Goal: Information Seeking & Learning: Learn about a topic

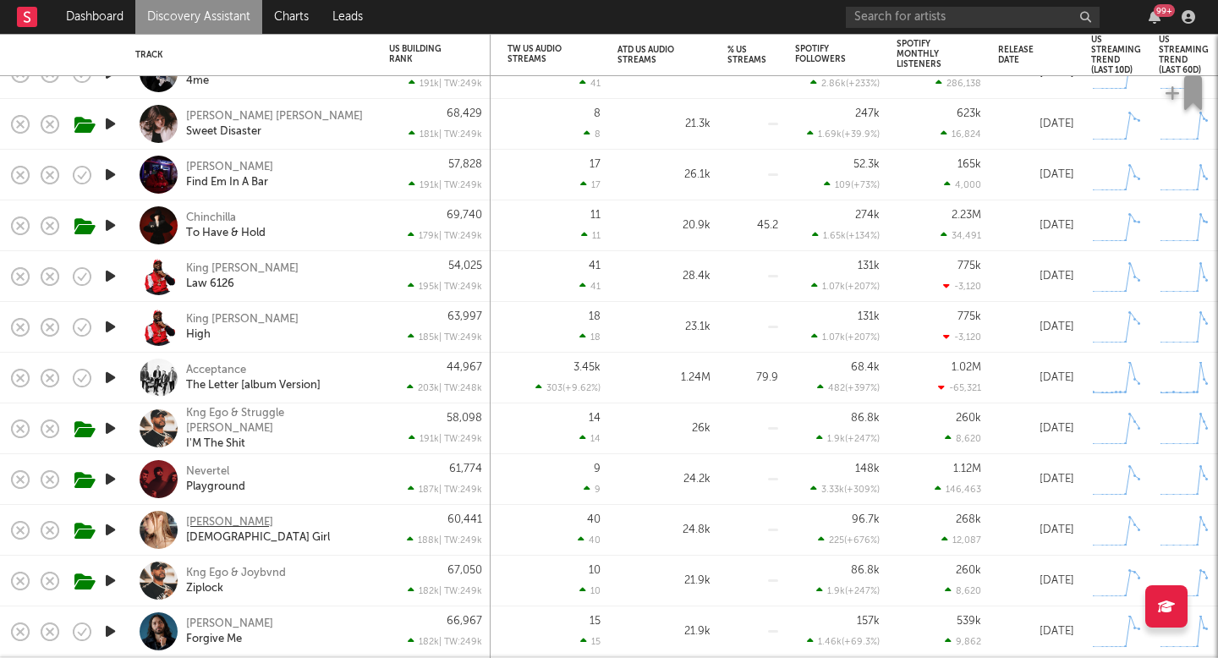
click at [211, 520] on div "Tiffany Day" at bounding box center [229, 522] width 87 height 15
click at [201, 468] on div "Nevertel" at bounding box center [207, 471] width 43 height 15
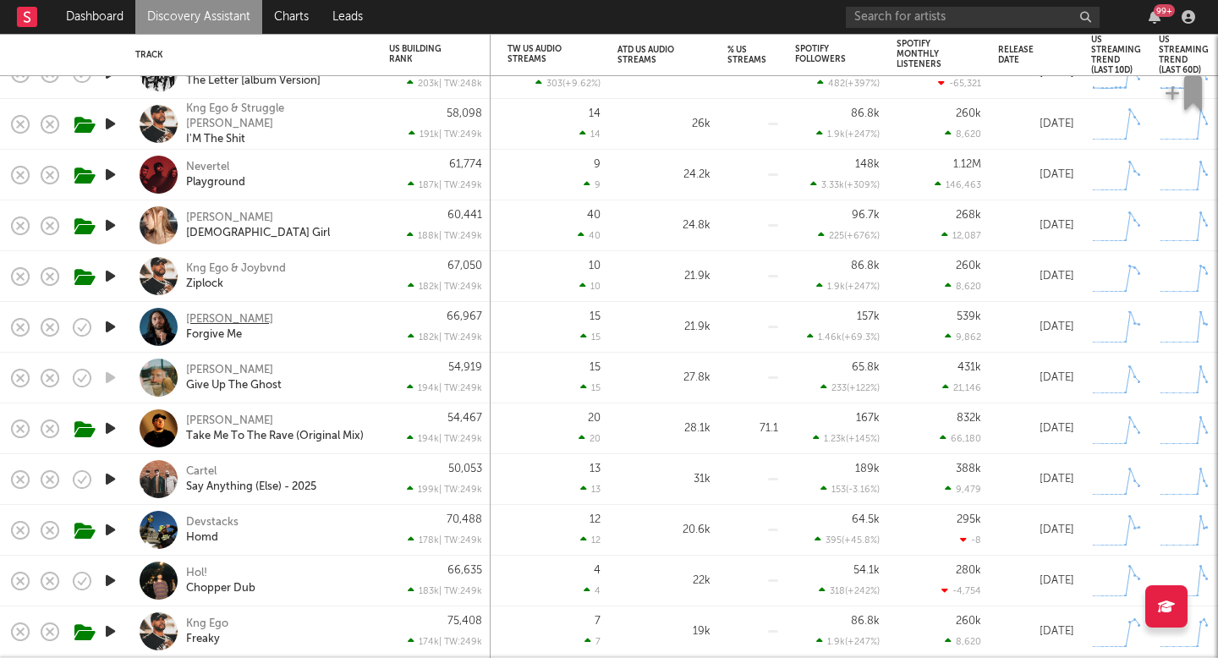
click at [194, 320] on div "Gawne" at bounding box center [229, 319] width 87 height 15
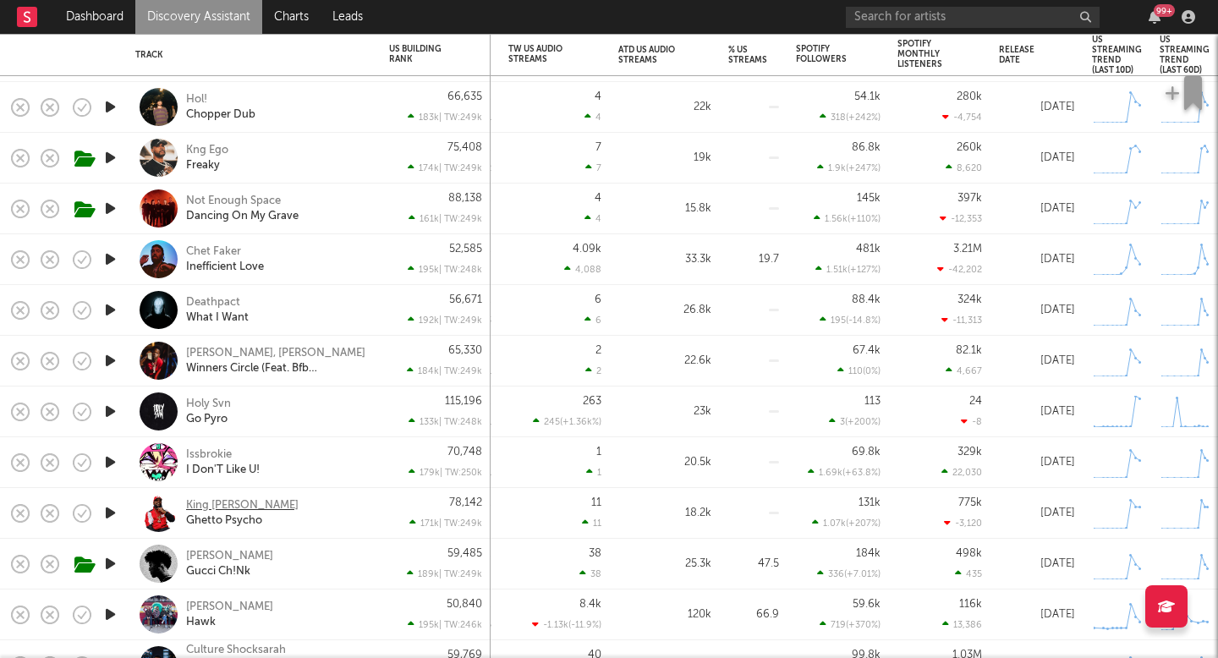
click at [206, 505] on div "King Iso" at bounding box center [242, 505] width 112 height 15
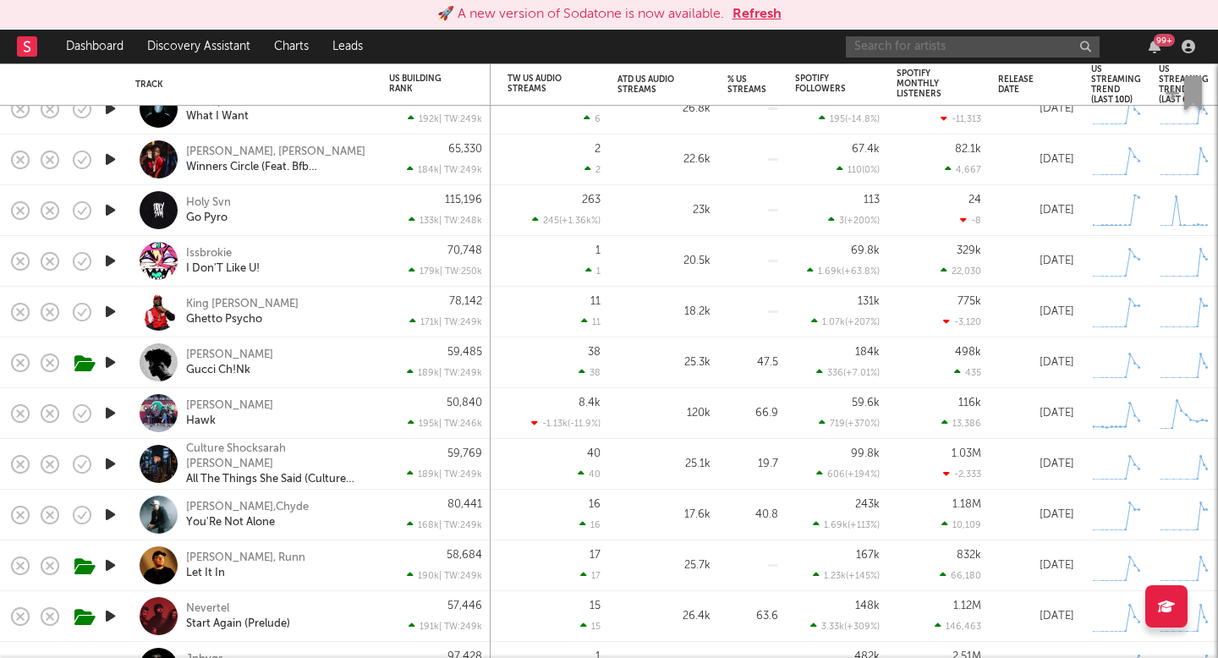
click at [924, 44] on input "text" at bounding box center [973, 46] width 254 height 21
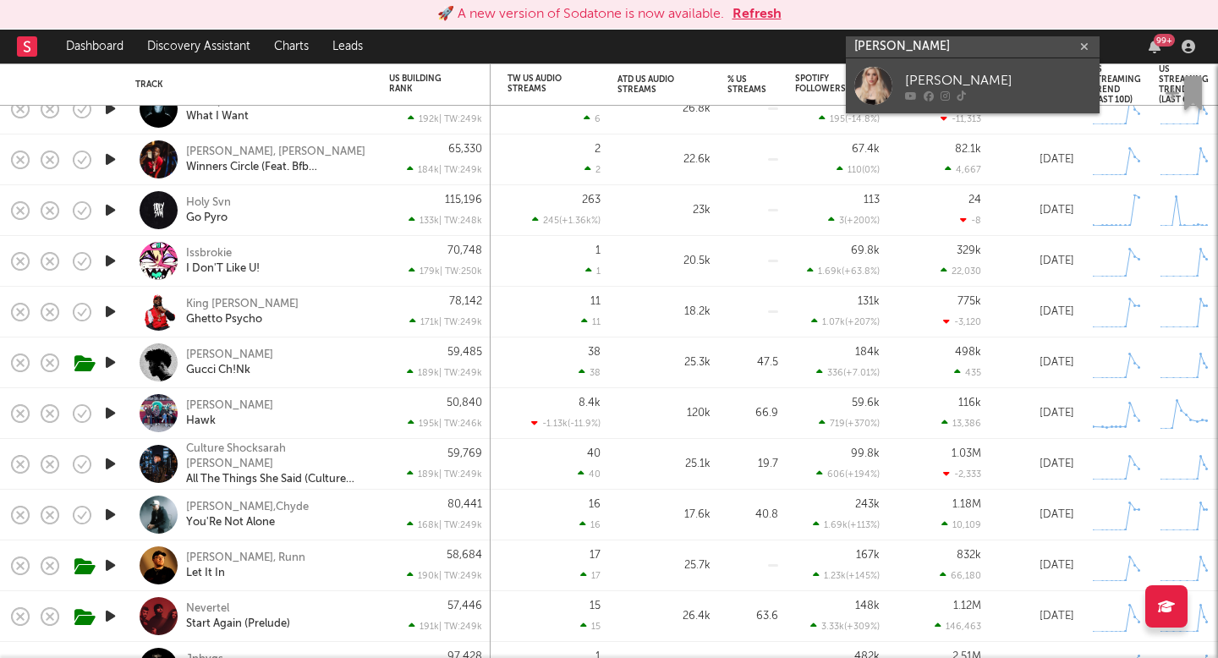
type input "serena bell"
click at [950, 79] on div "Serena Belle" at bounding box center [998, 80] width 186 height 20
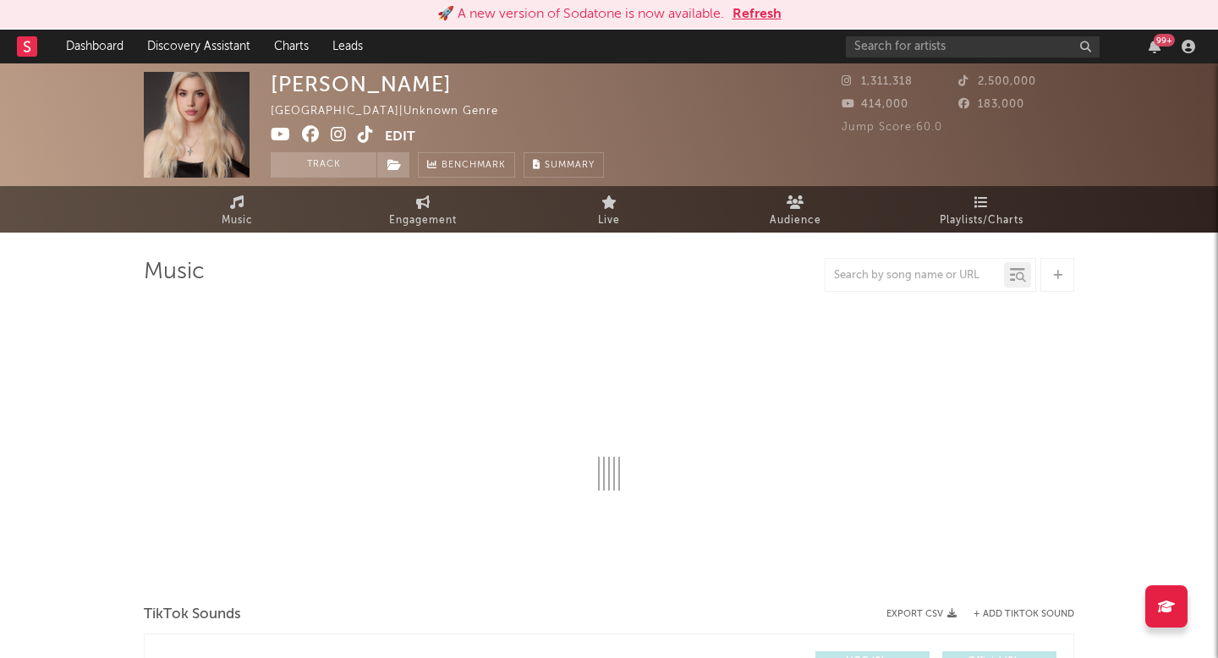
select select "1w"
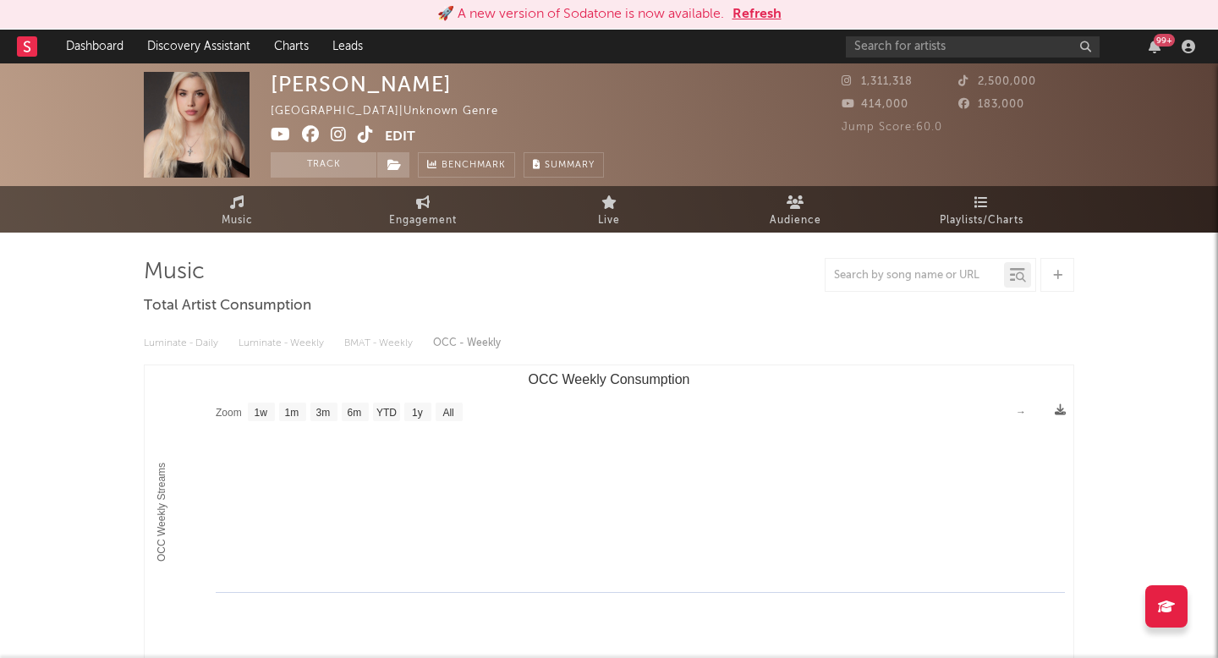
scroll to position [9, 0]
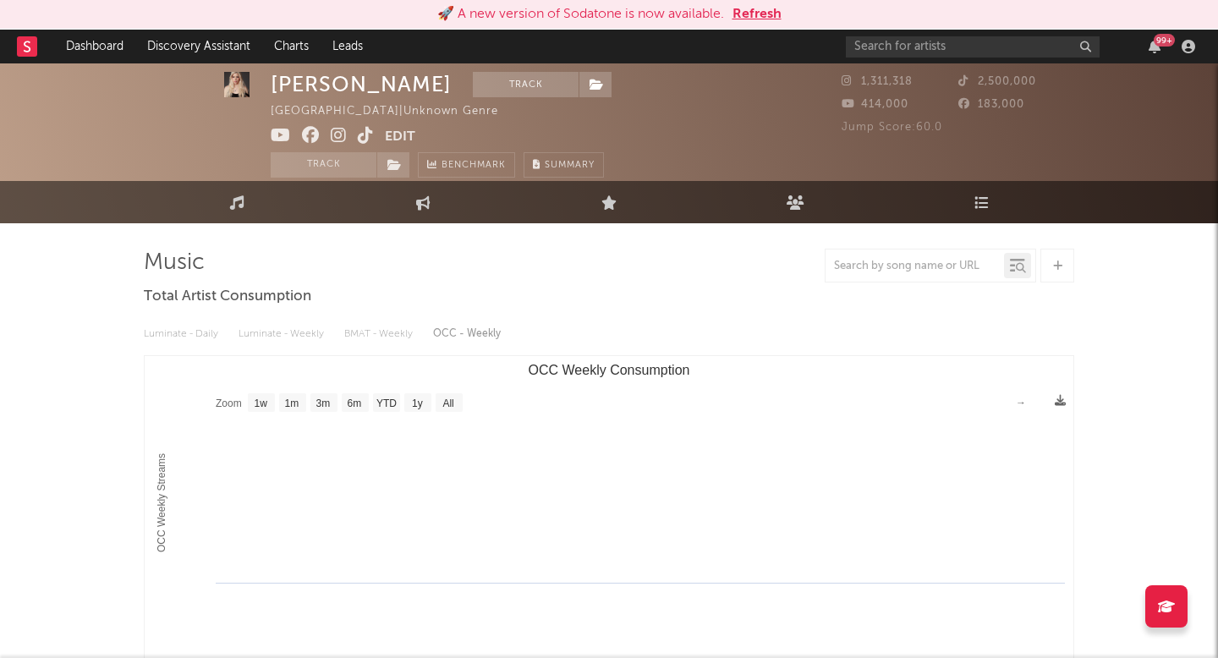
click at [425, 211] on link "Engagement" at bounding box center [423, 202] width 186 height 42
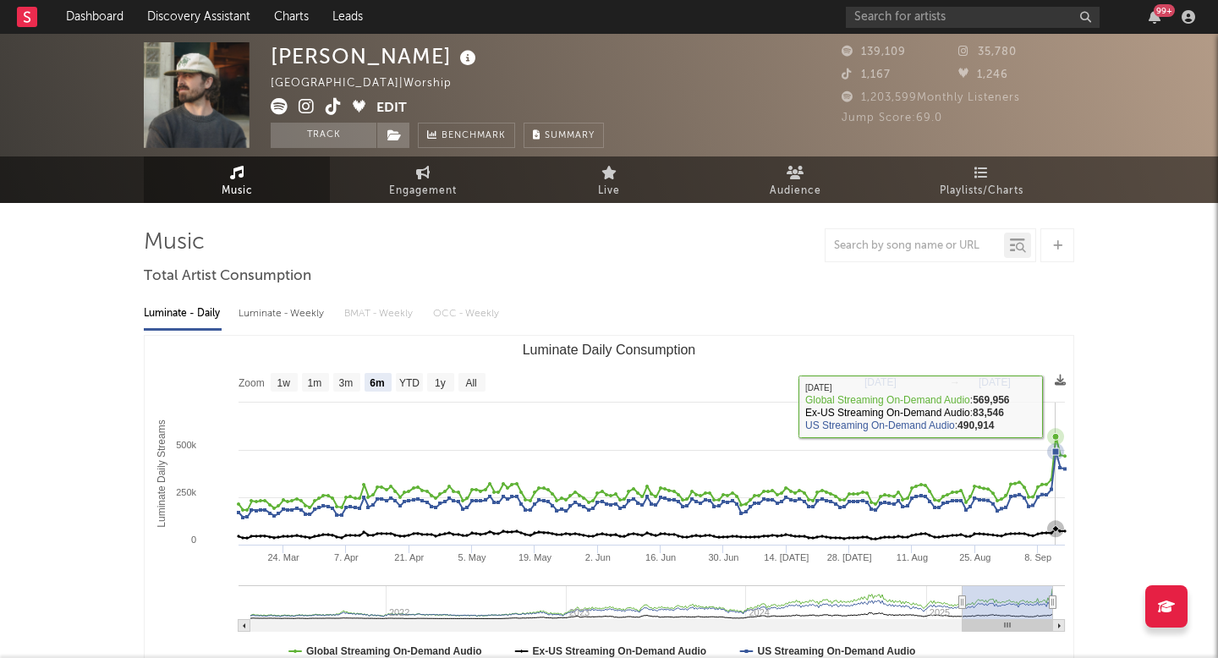
select select "6m"
select select "1w"
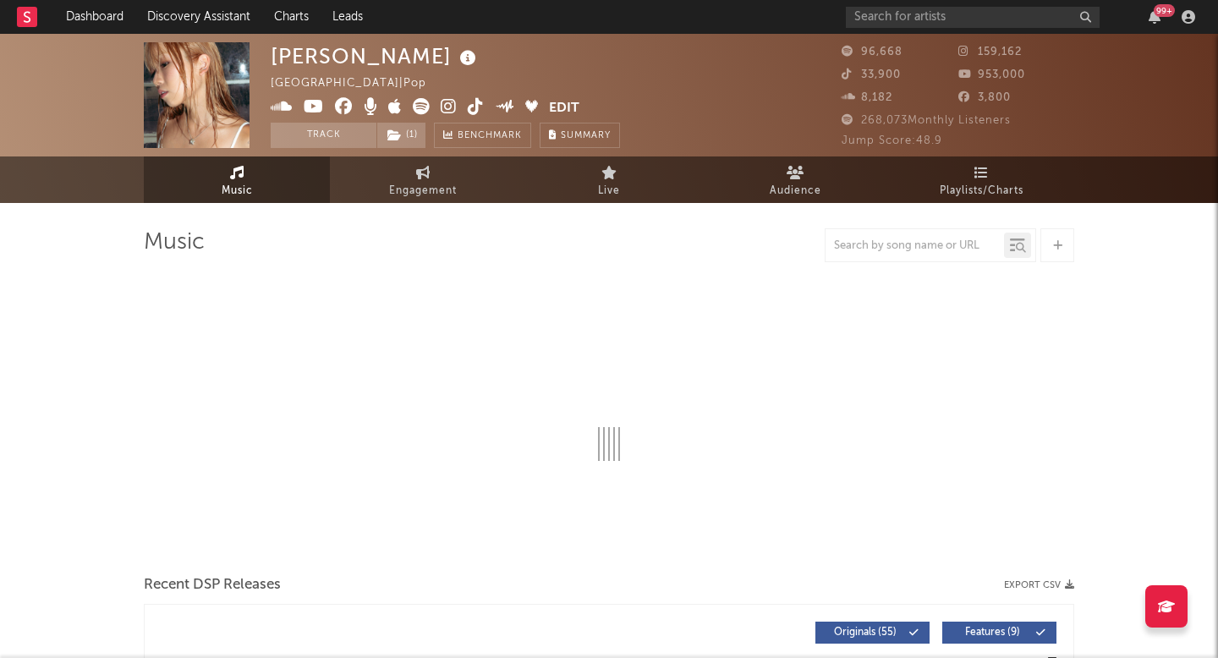
select select "6m"
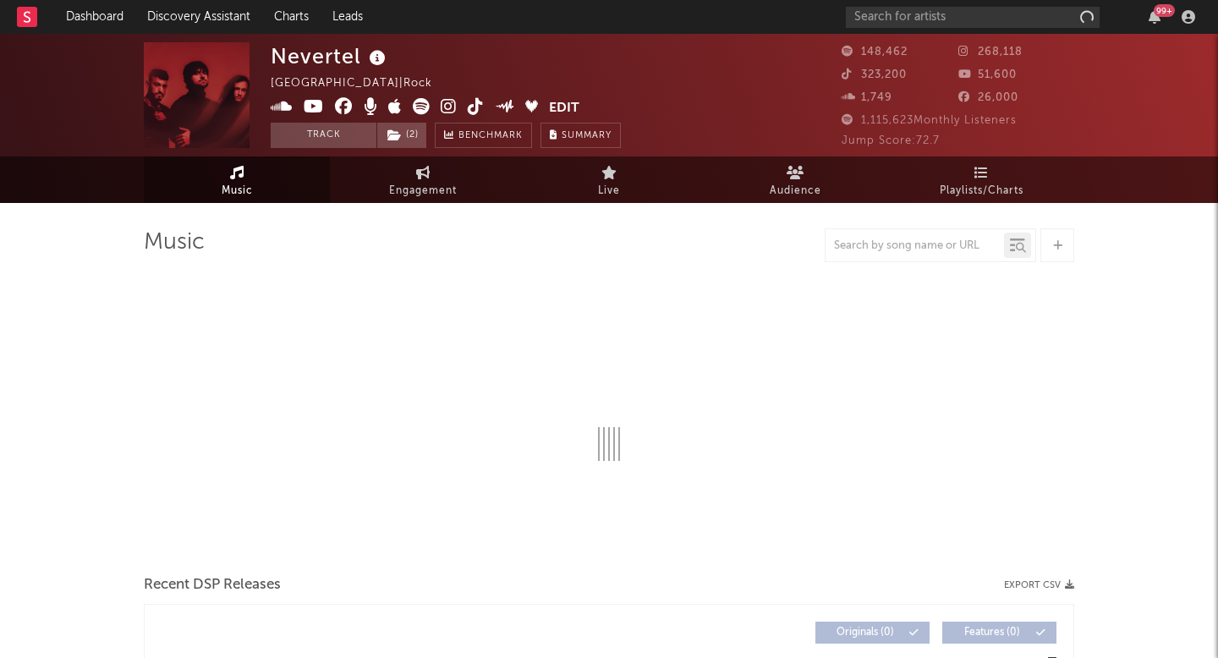
select select "6m"
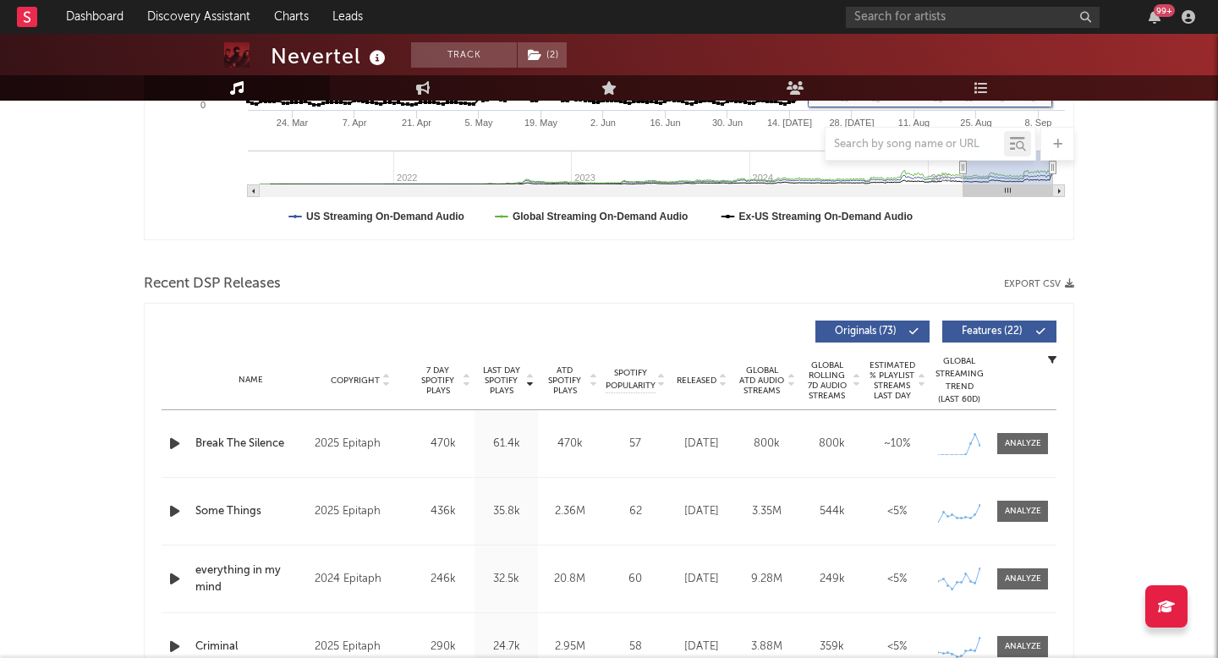
scroll to position [526, 0]
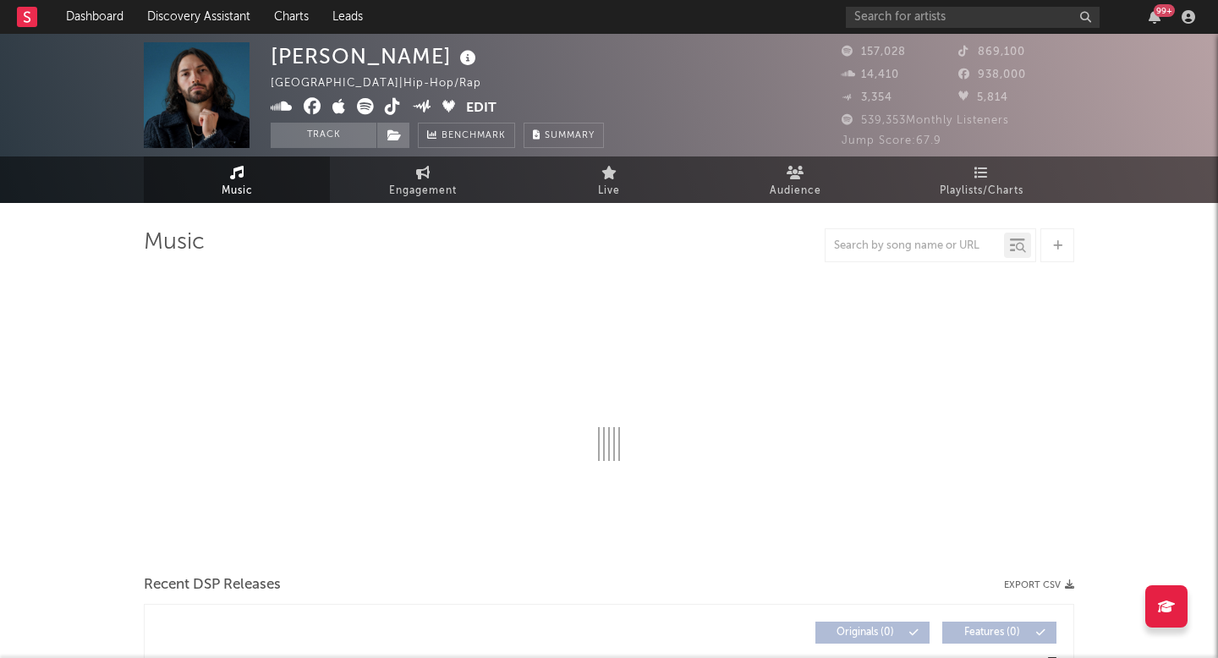
select select "6m"
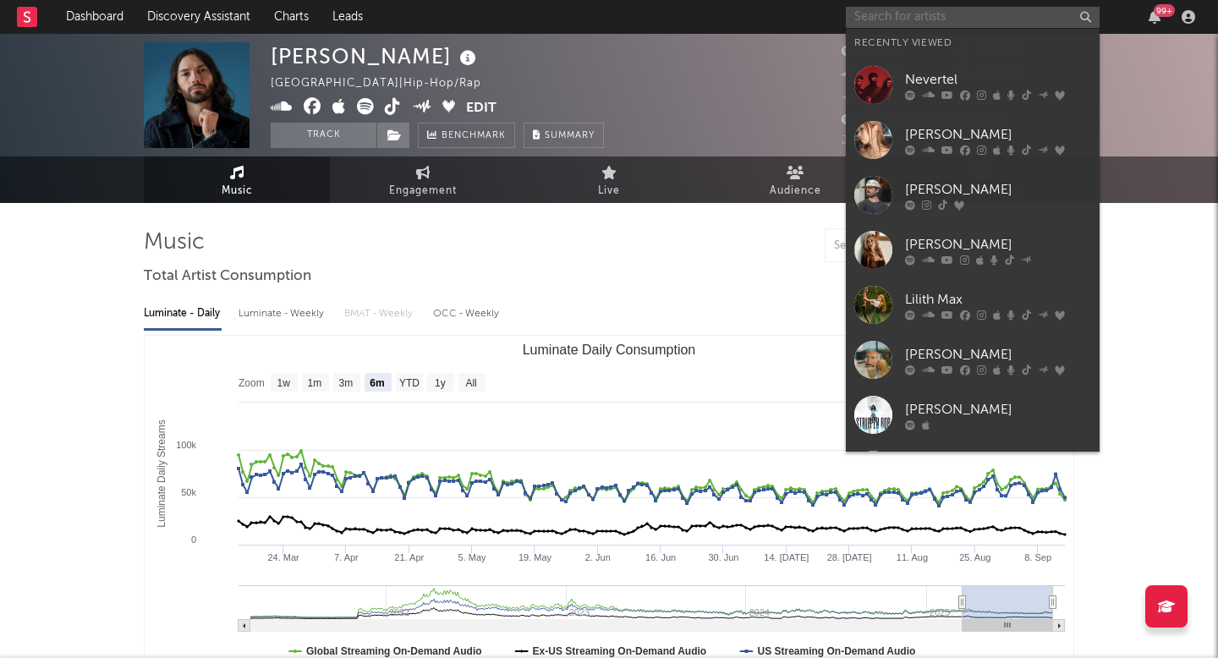
click at [935, 26] on input "text" at bounding box center [973, 17] width 254 height 21
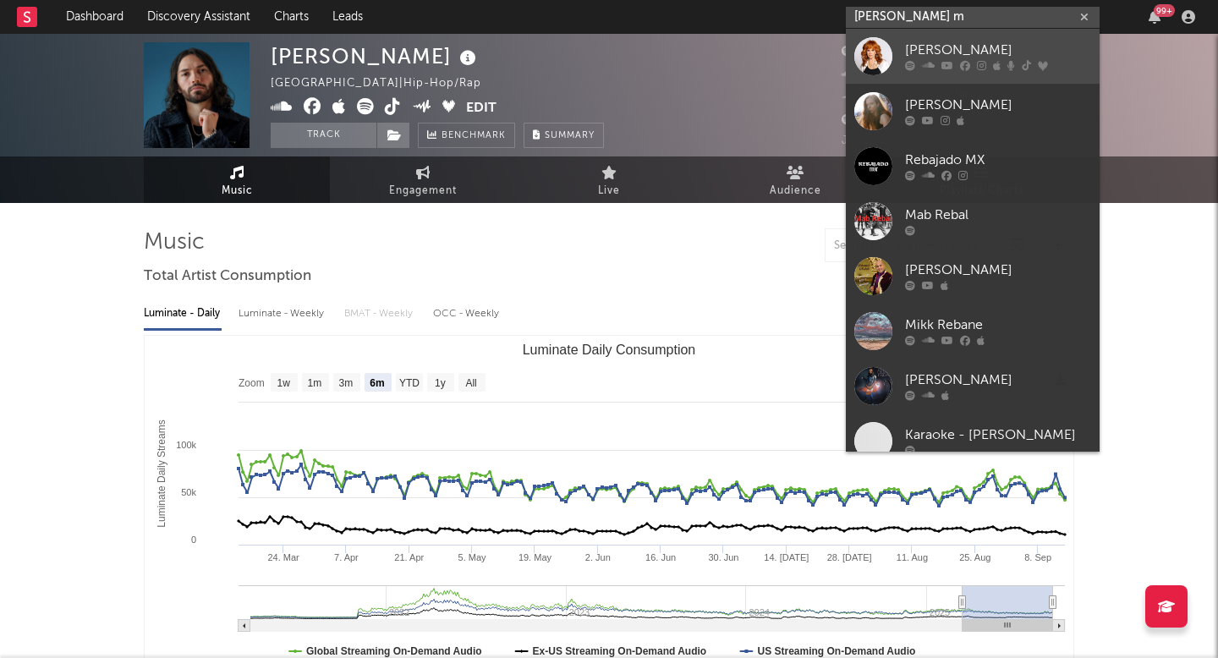
type input "reba m"
click at [961, 57] on div "Reba McEntire" at bounding box center [998, 51] width 186 height 20
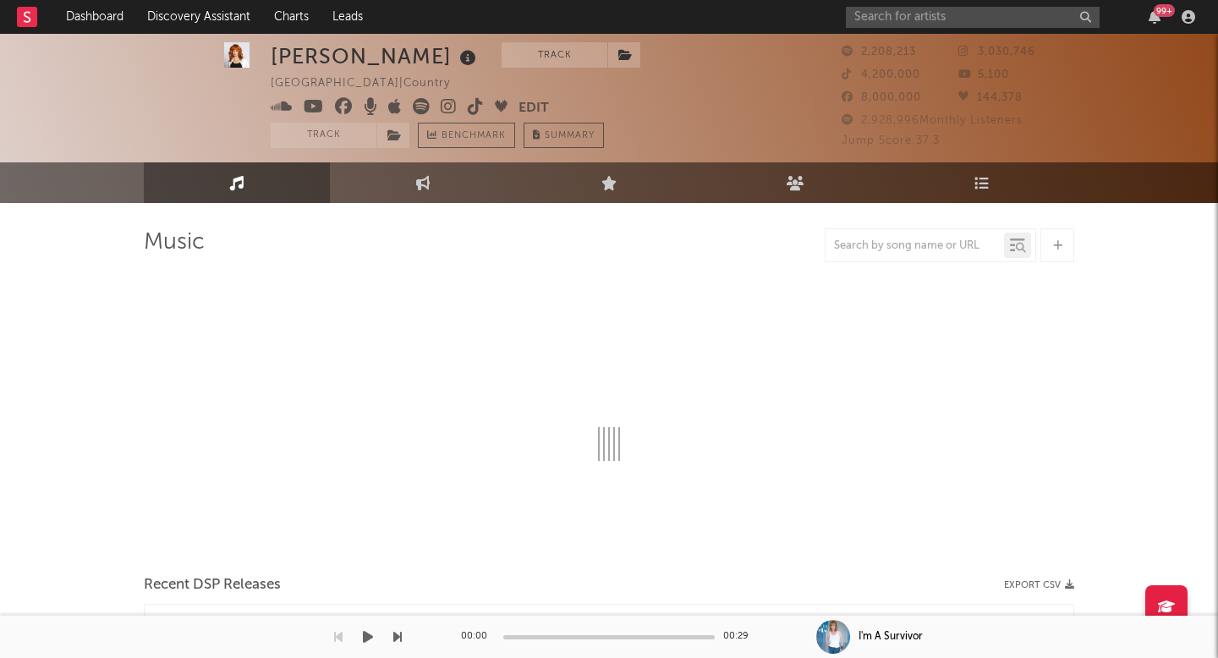
scroll to position [35, 0]
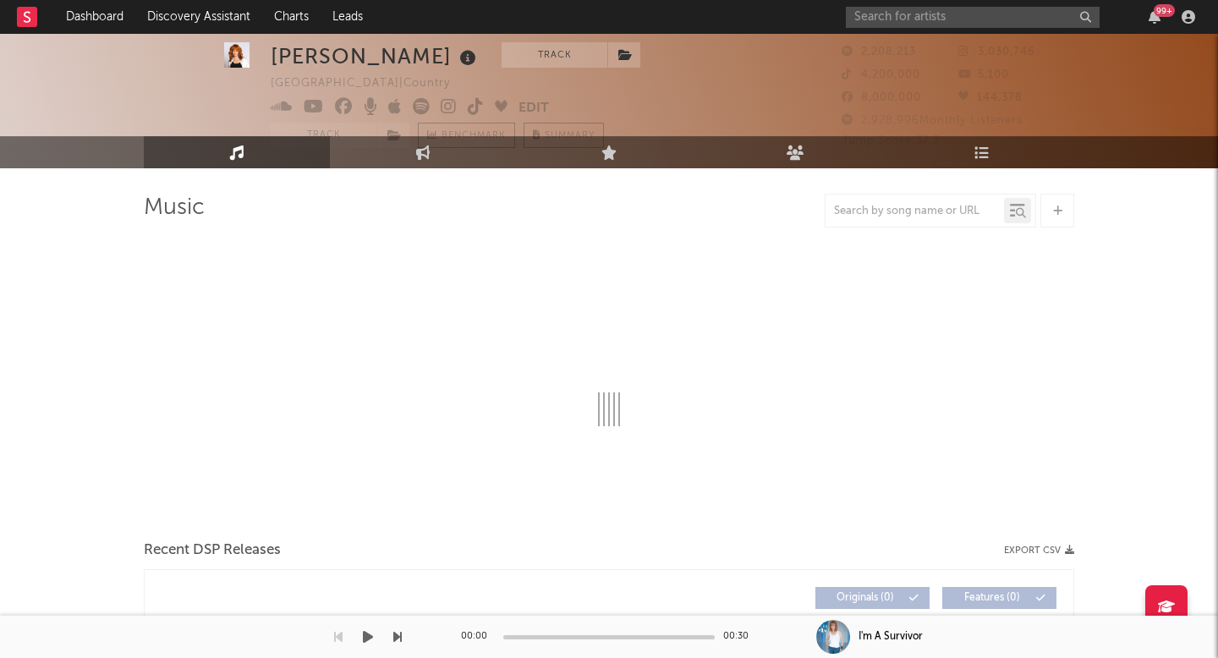
select select "6m"
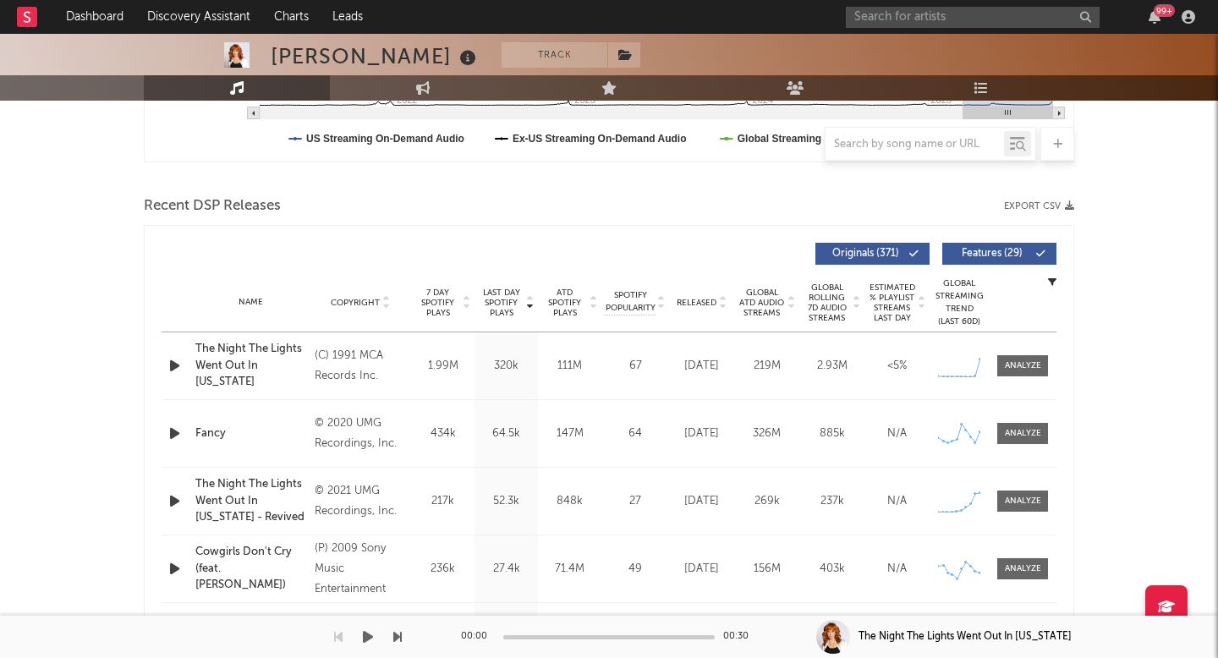
scroll to position [575, 0]
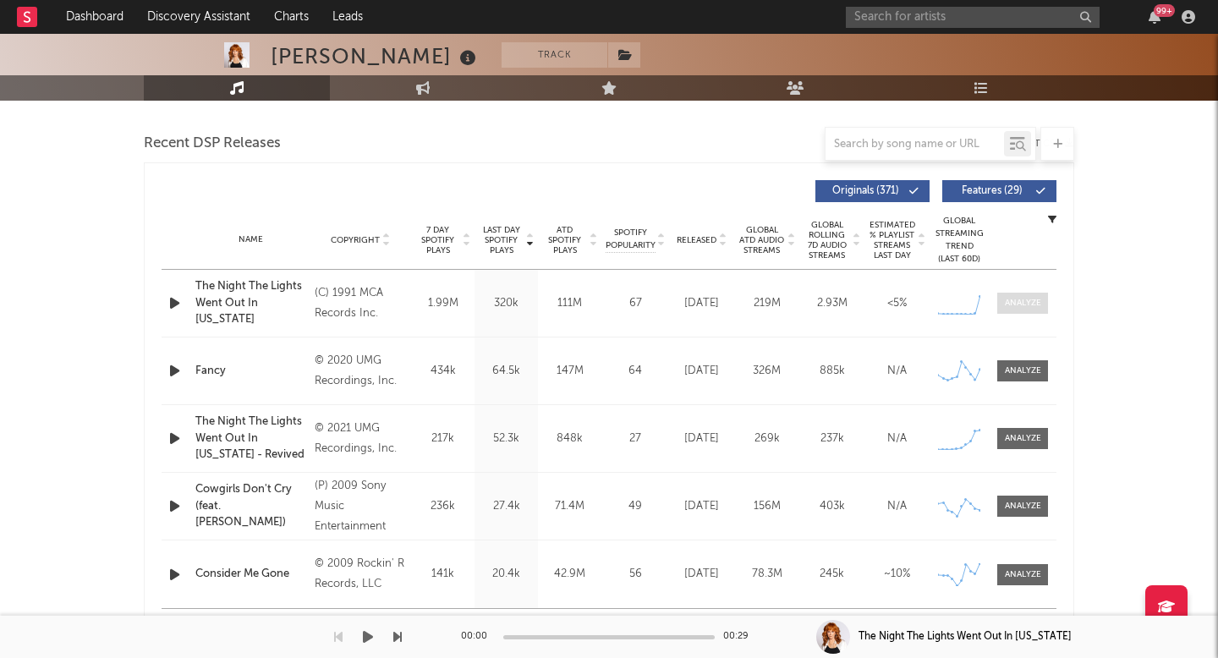
click at [1021, 303] on div at bounding box center [1023, 303] width 36 height 13
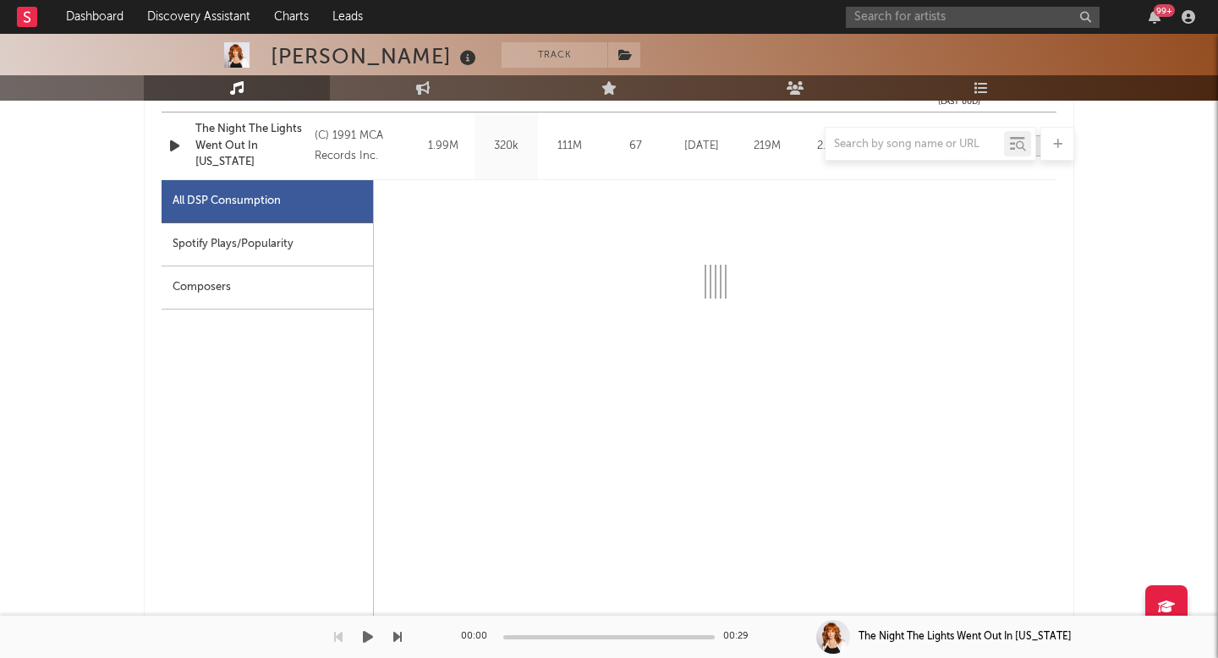
scroll to position [733, 0]
select select "6m"
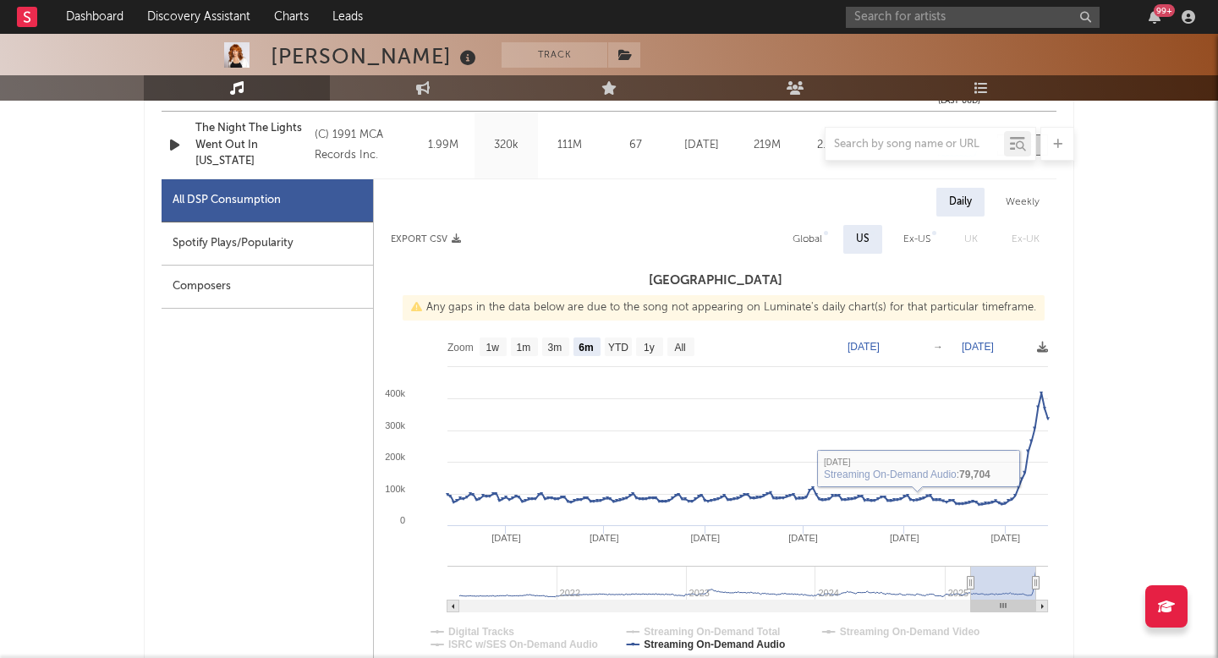
click at [819, 253] on div "Global" at bounding box center [807, 239] width 55 height 29
select select "6m"
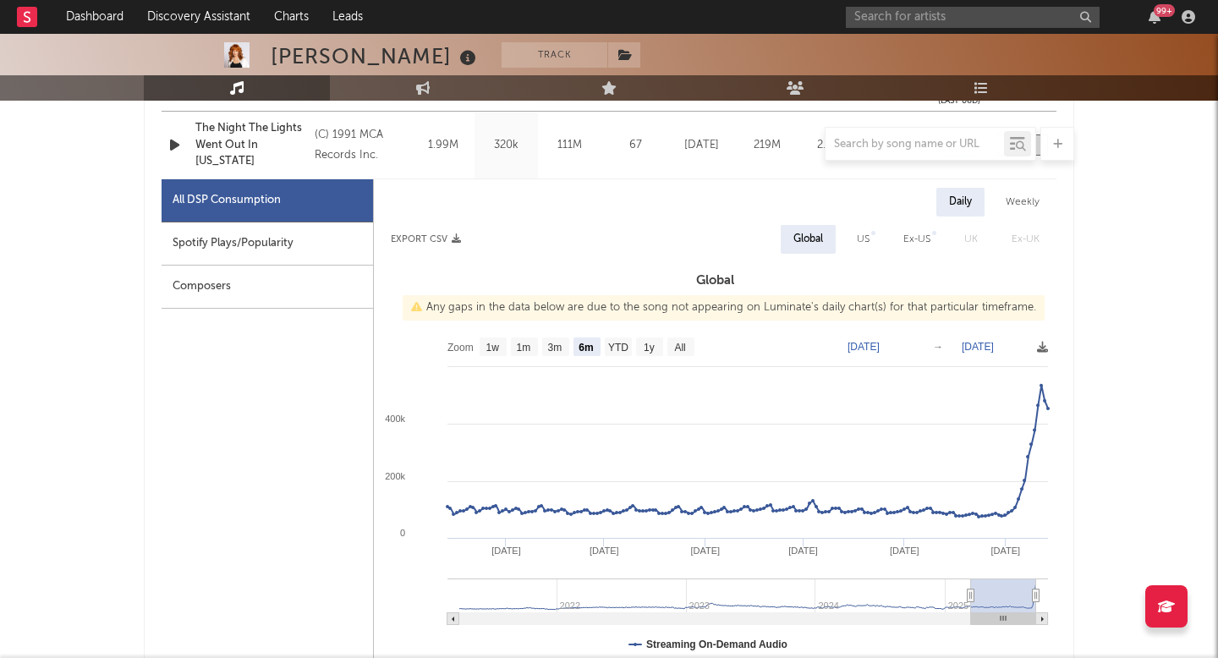
click at [857, 236] on div "US" at bounding box center [863, 239] width 13 height 20
select select "6m"
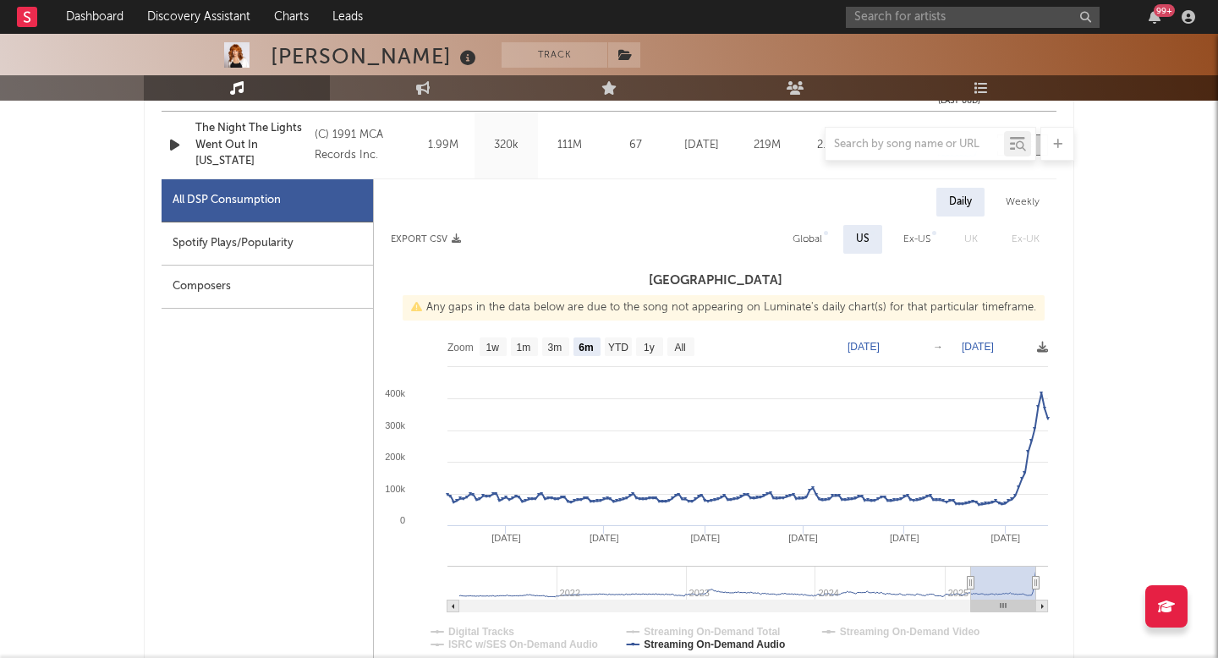
scroll to position [734, 0]
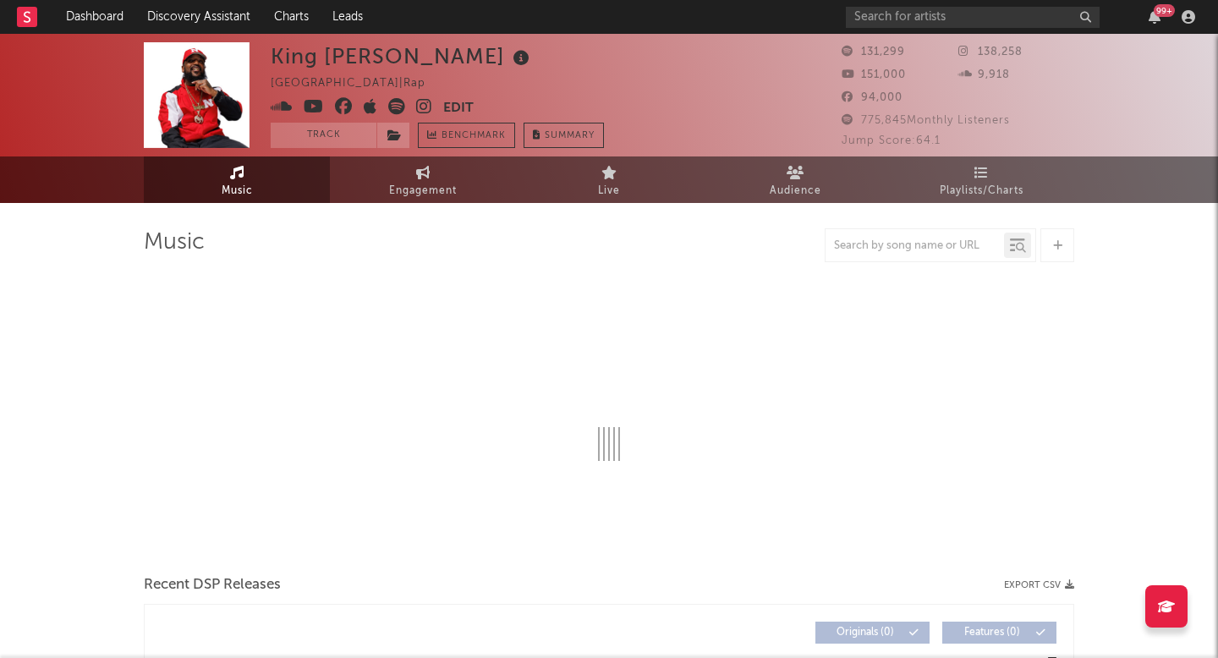
select select "6m"
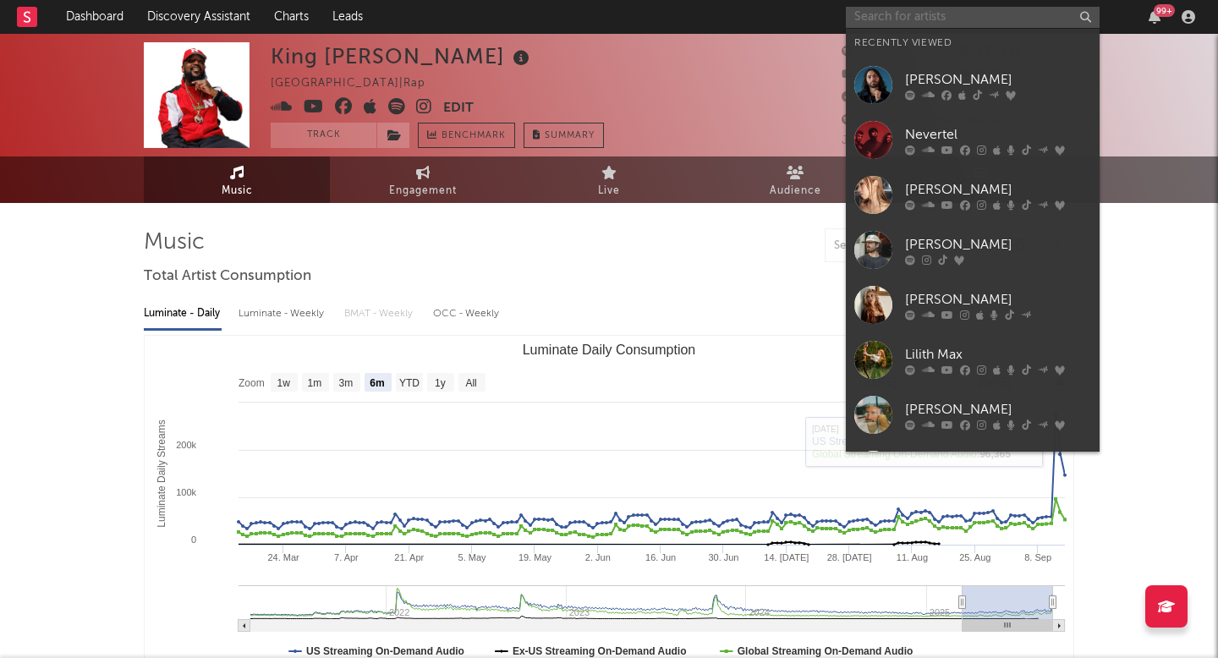
click at [925, 9] on input "text" at bounding box center [973, 17] width 254 height 21
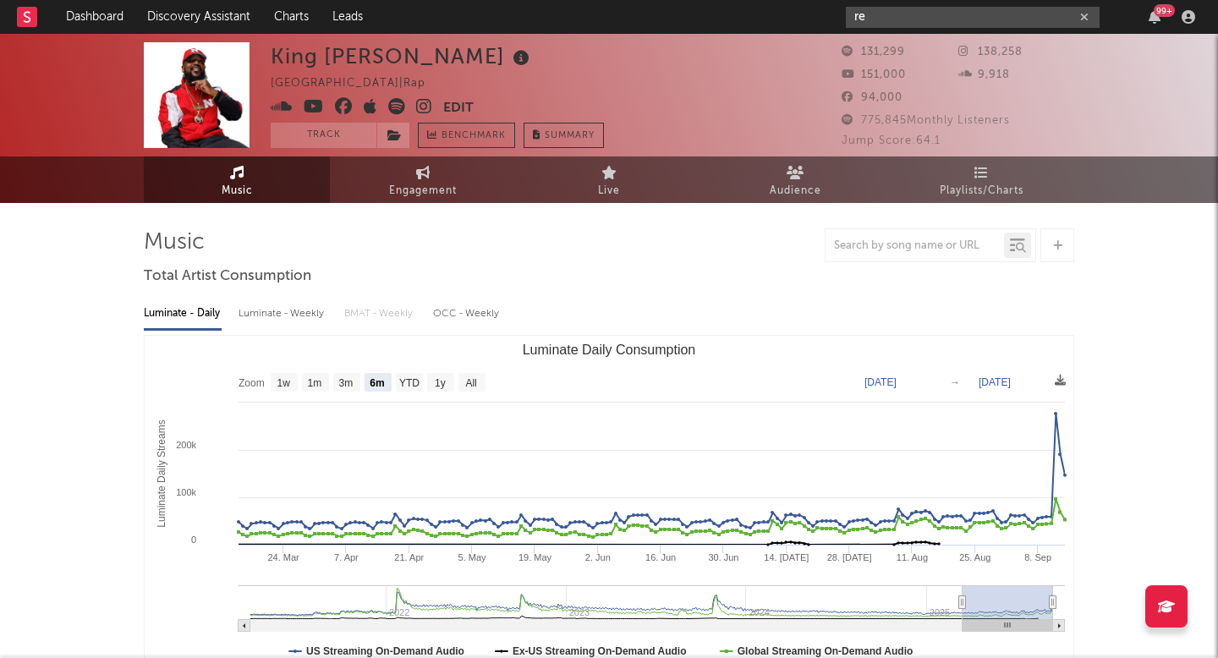
type input "re"
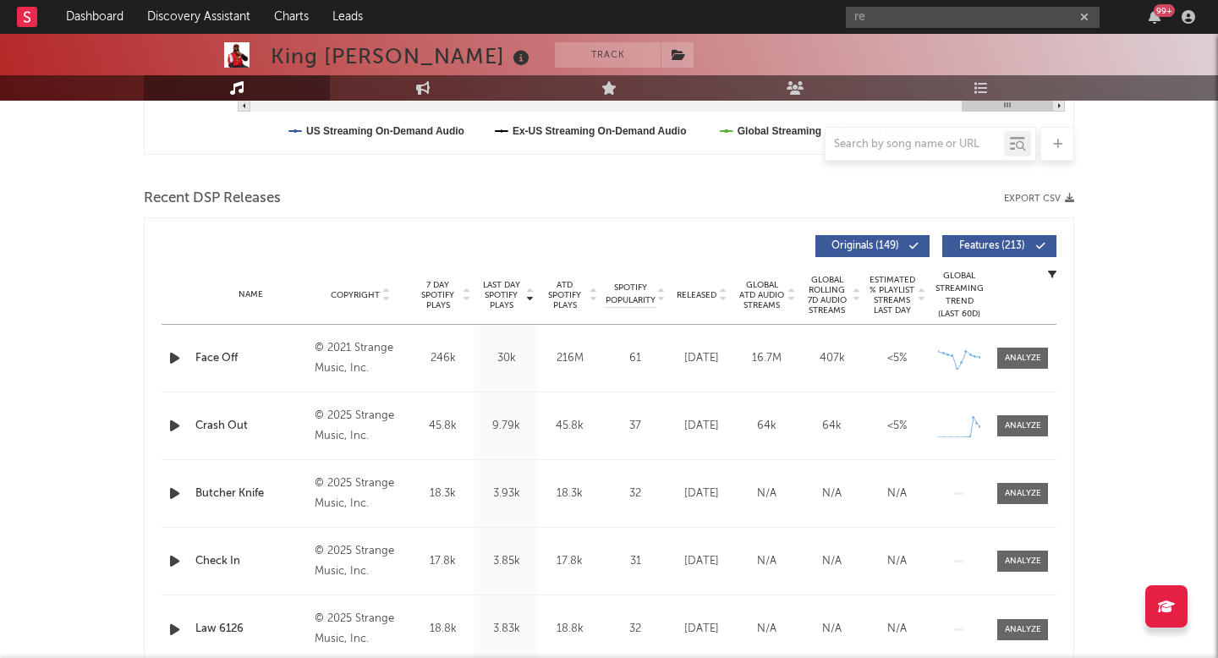
scroll to position [666, 0]
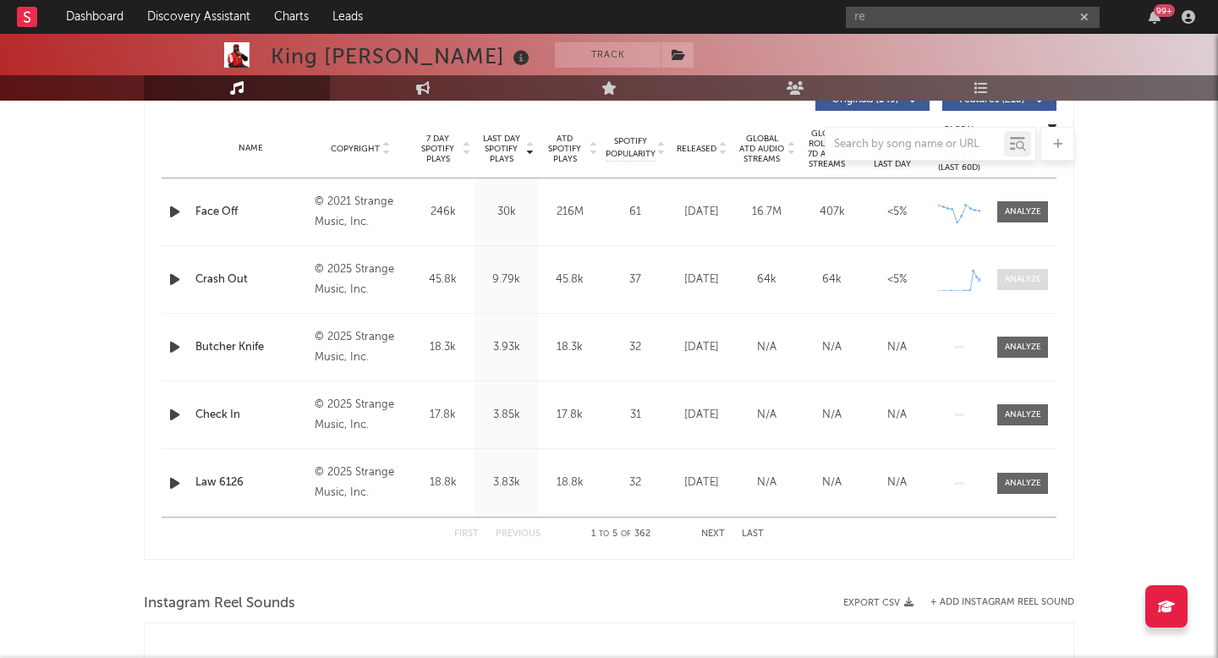
click at [1023, 272] on span at bounding box center [1022, 279] width 51 height 21
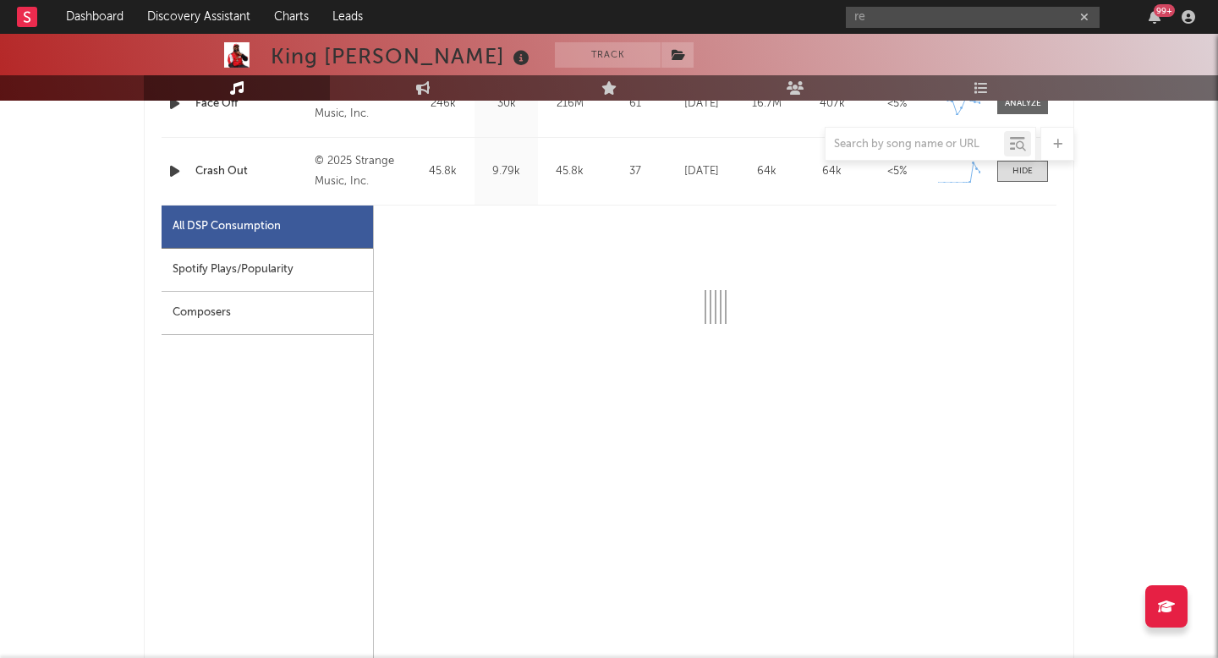
select select "1w"
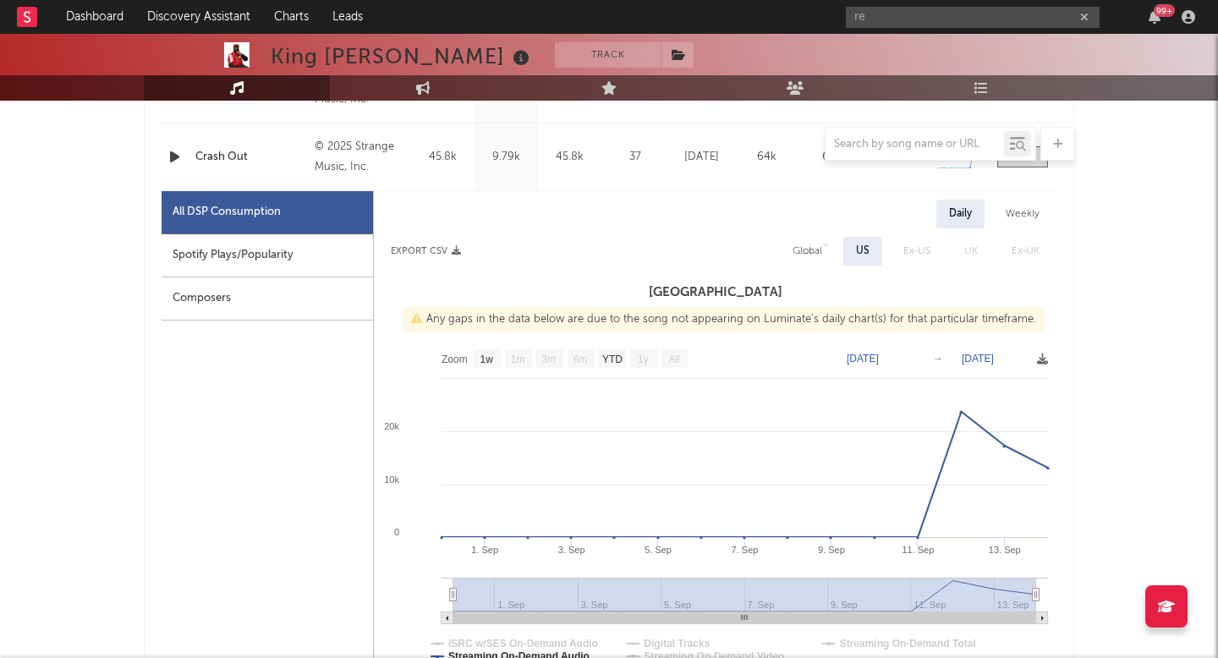
scroll to position [790, 0]
click at [169, 154] on div at bounding box center [609, 144] width 930 height 34
click at [172, 155] on div at bounding box center [609, 144] width 930 height 34
click at [176, 156] on div at bounding box center [609, 144] width 930 height 34
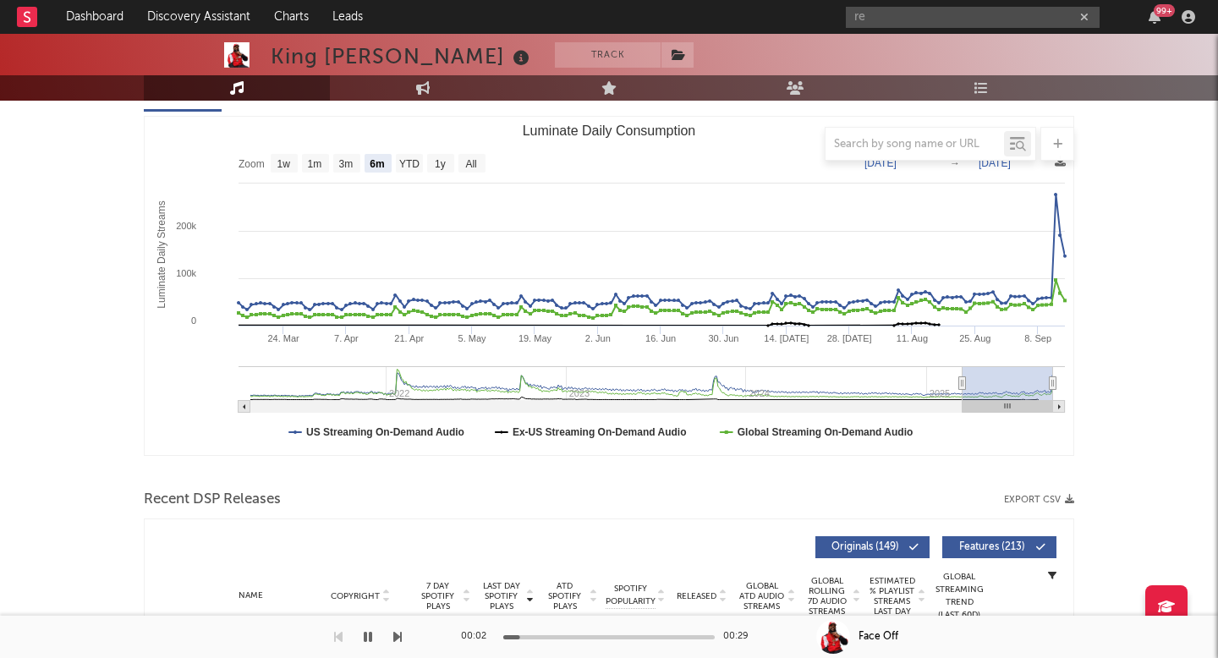
scroll to position [0, 0]
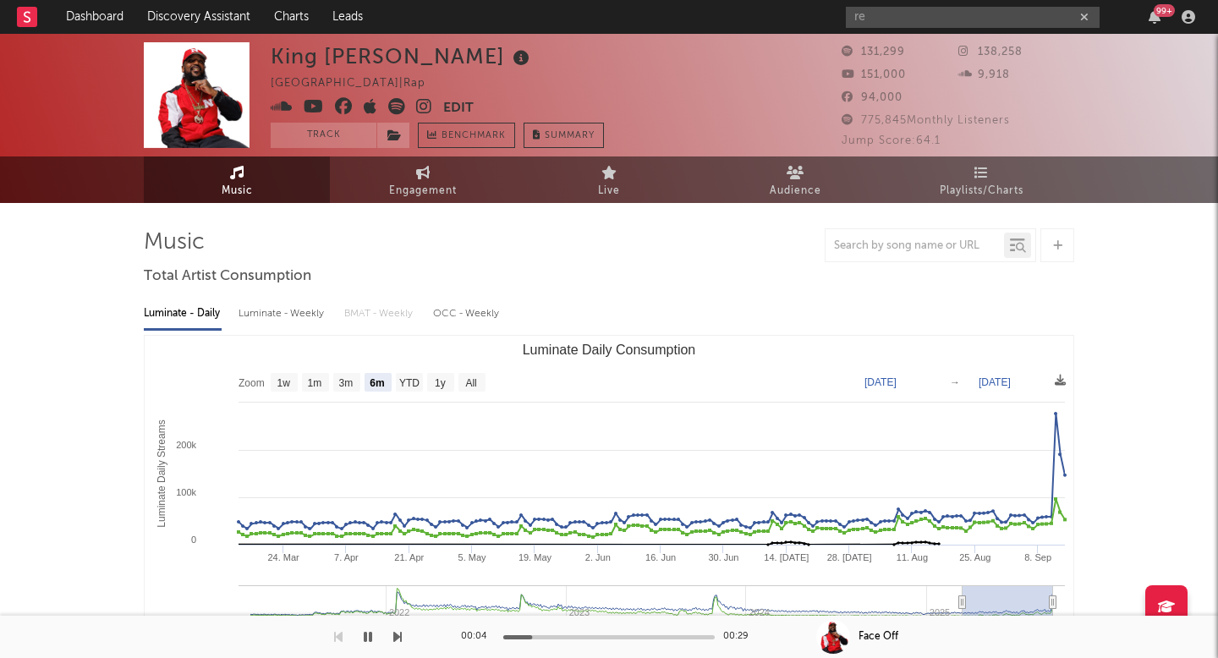
click at [417, 110] on icon at bounding box center [424, 106] width 16 height 17
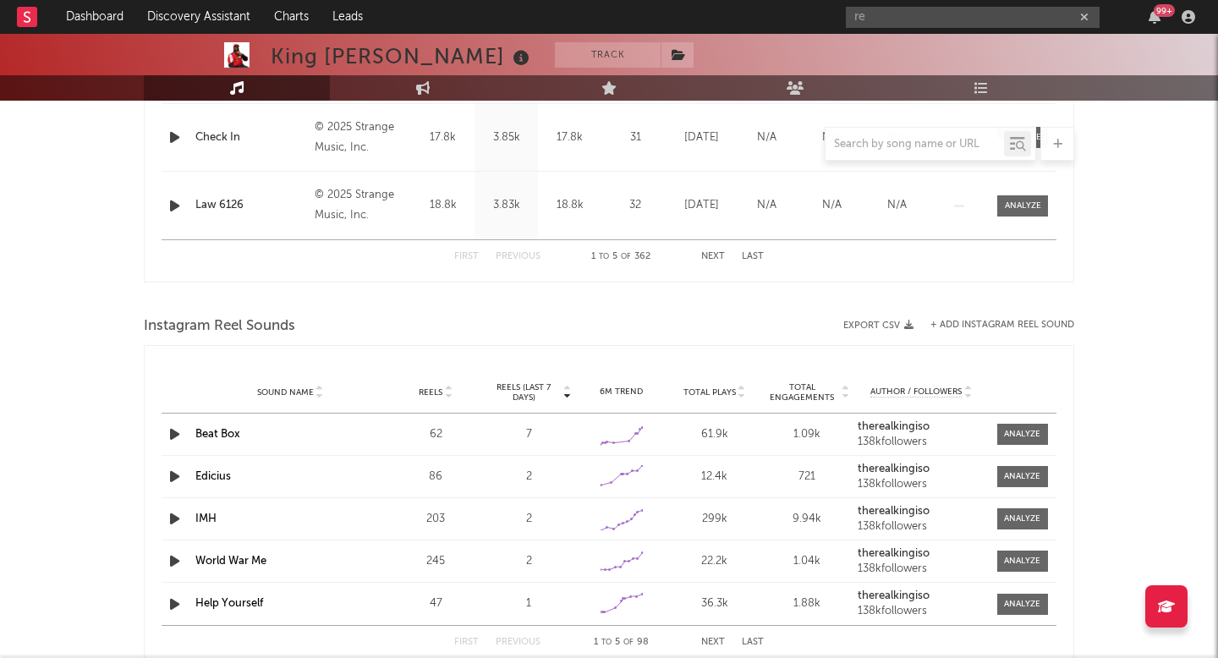
scroll to position [1755, 0]
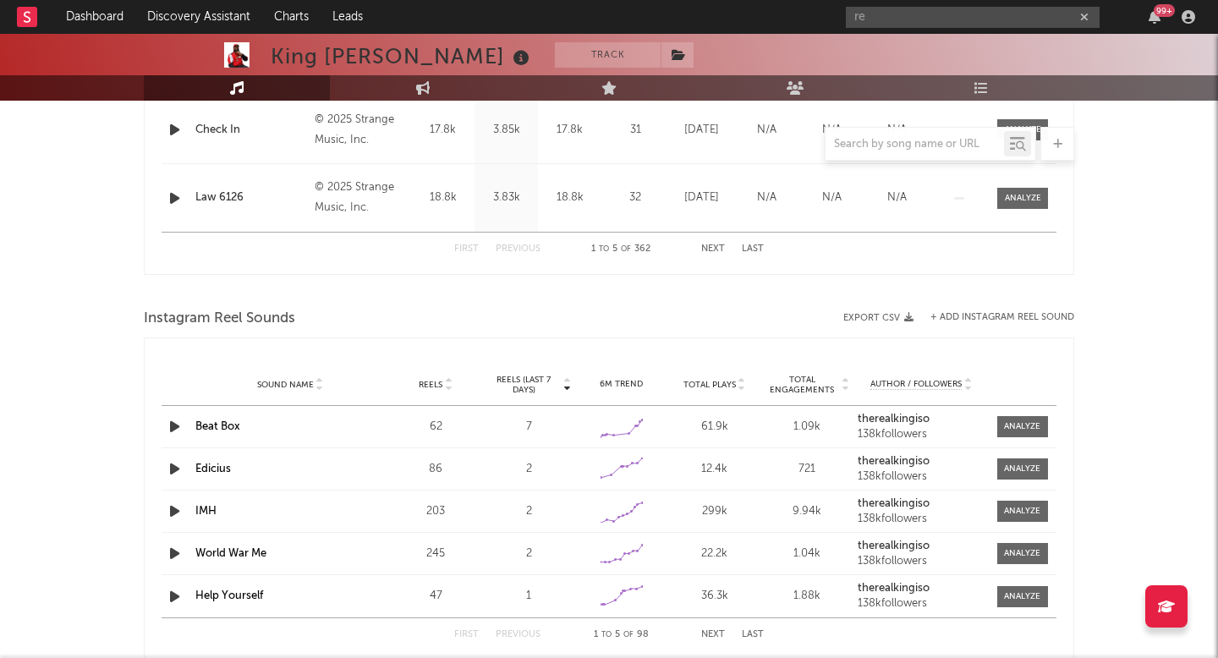
click at [713, 249] on button "Next" at bounding box center [713, 248] width 24 height 9
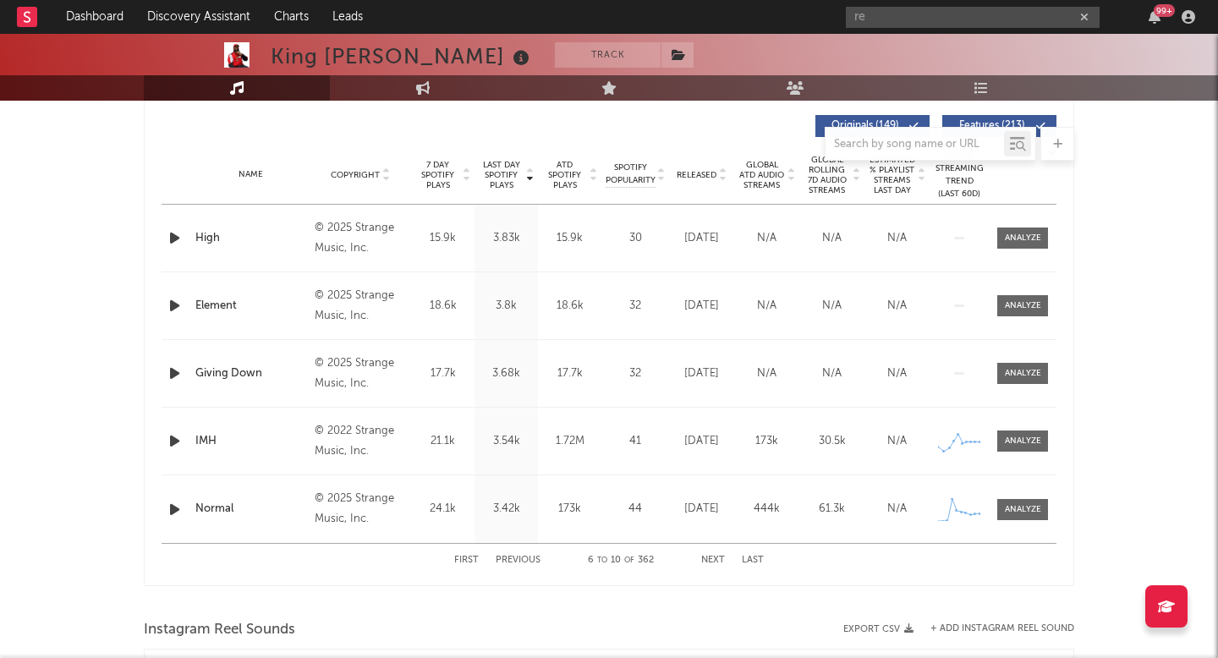
scroll to position [638, 0]
click at [708, 560] on button "Next" at bounding box center [713, 561] width 24 height 9
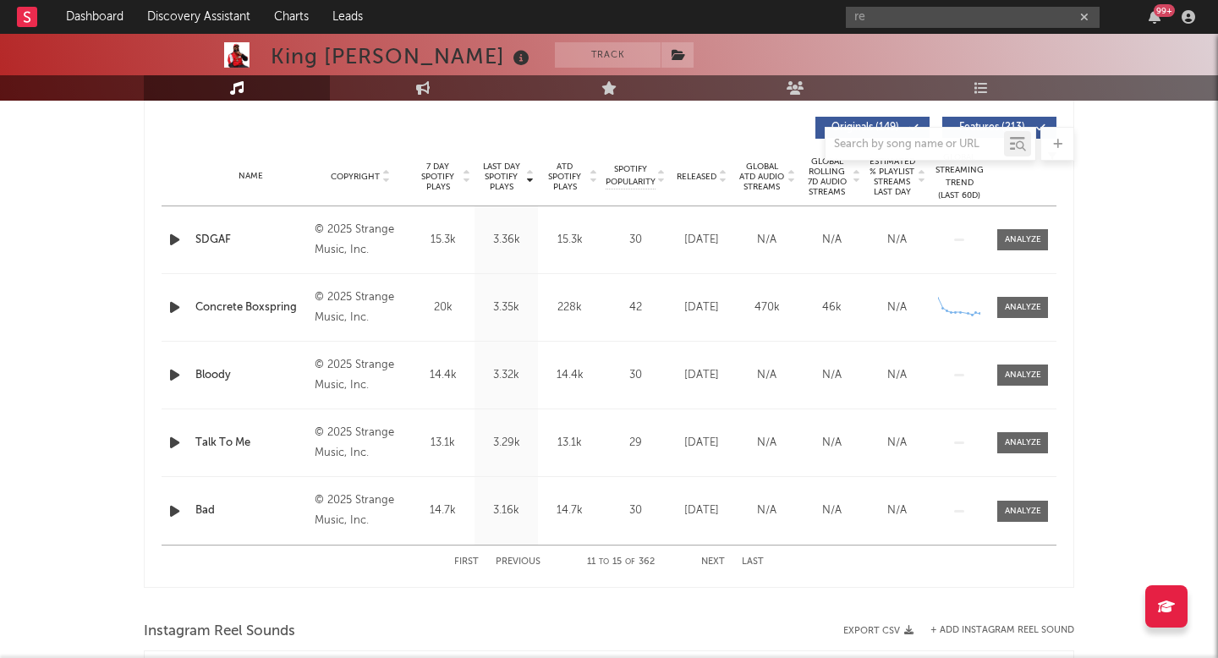
click at [708, 560] on button "Next" at bounding box center [713, 561] width 24 height 9
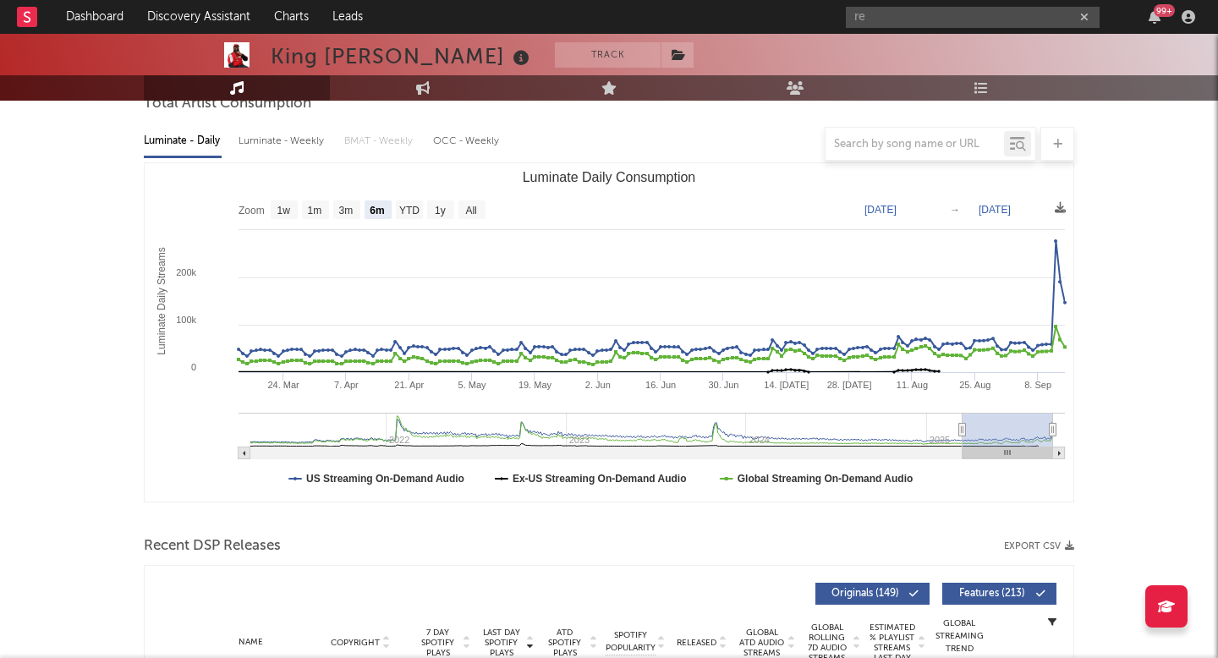
scroll to position [0, 0]
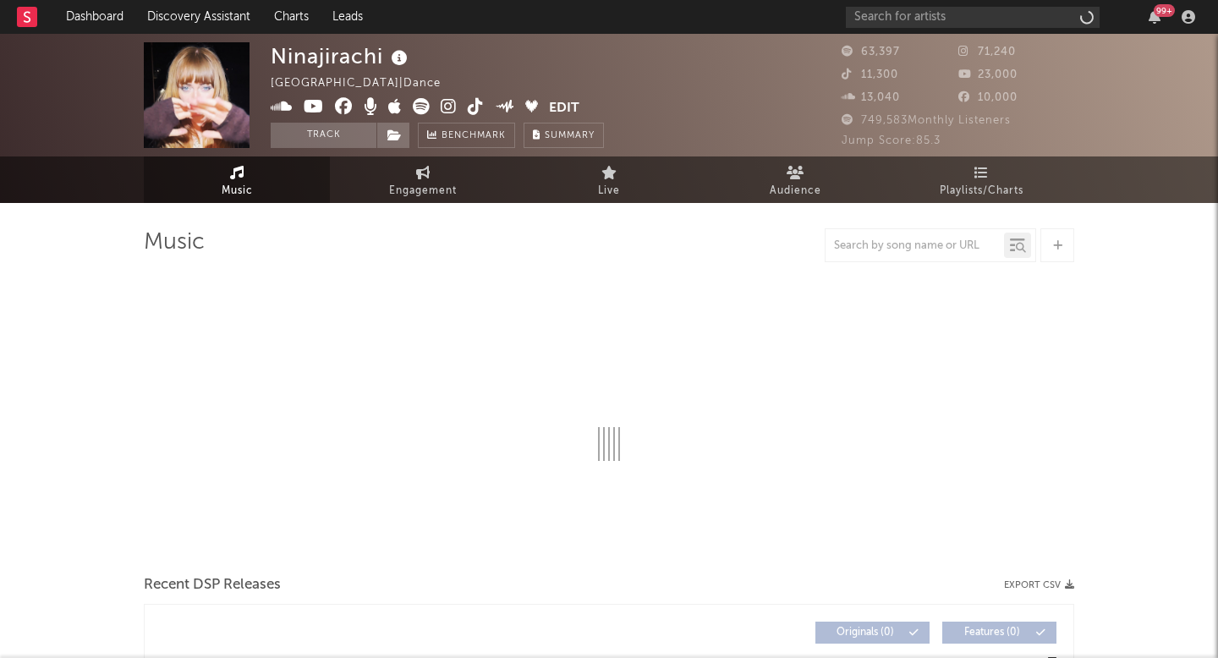
select select "6m"
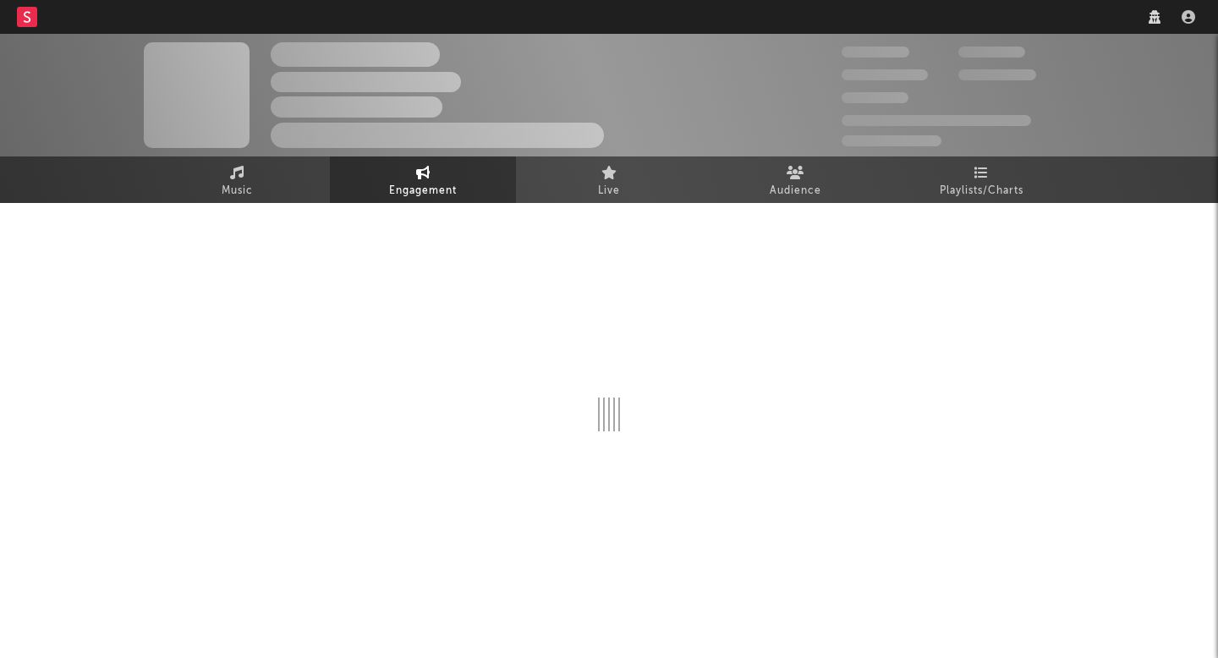
select select "1w"
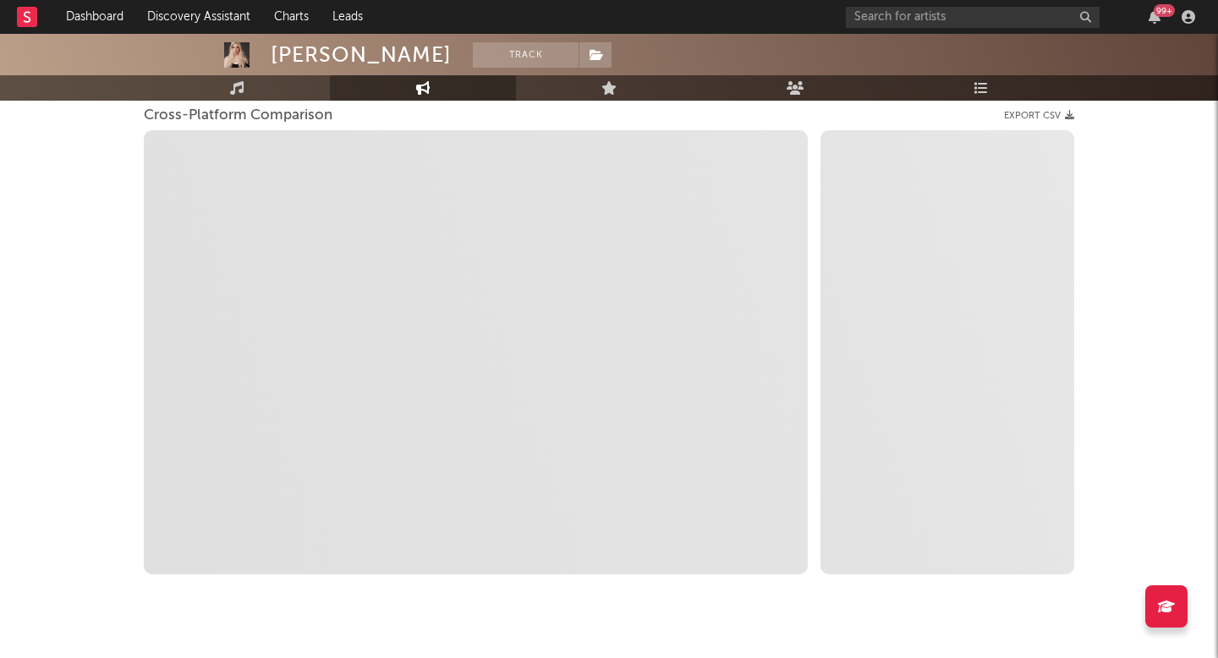
scroll to position [235, 0]
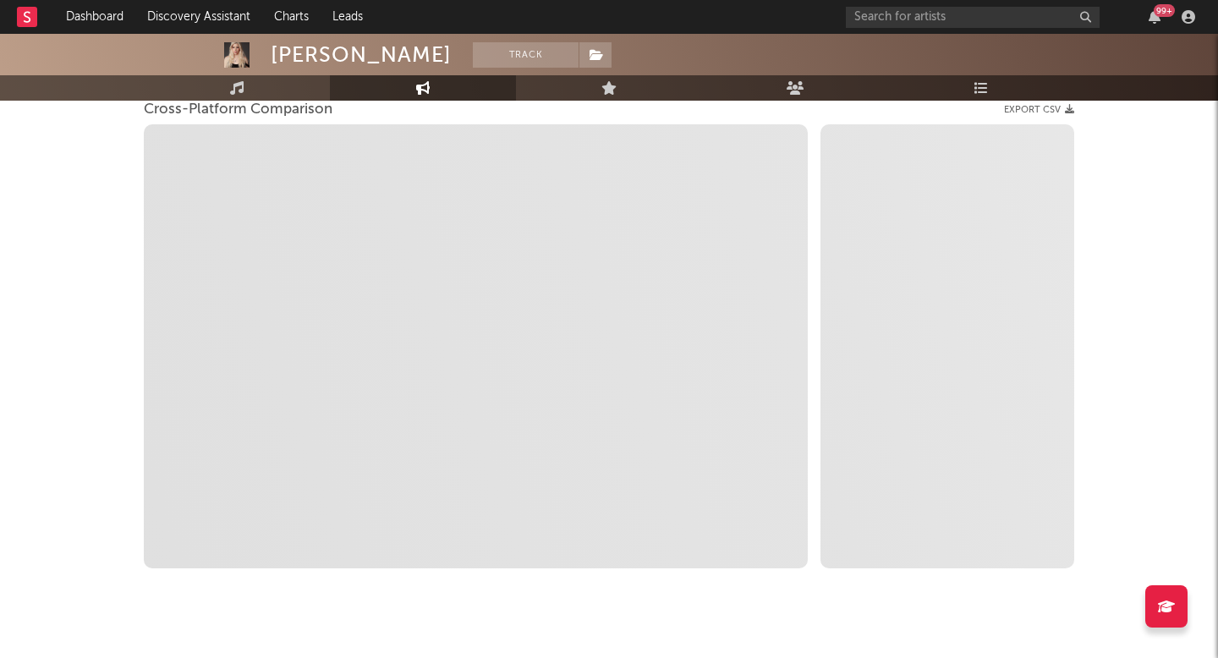
select select "1m"
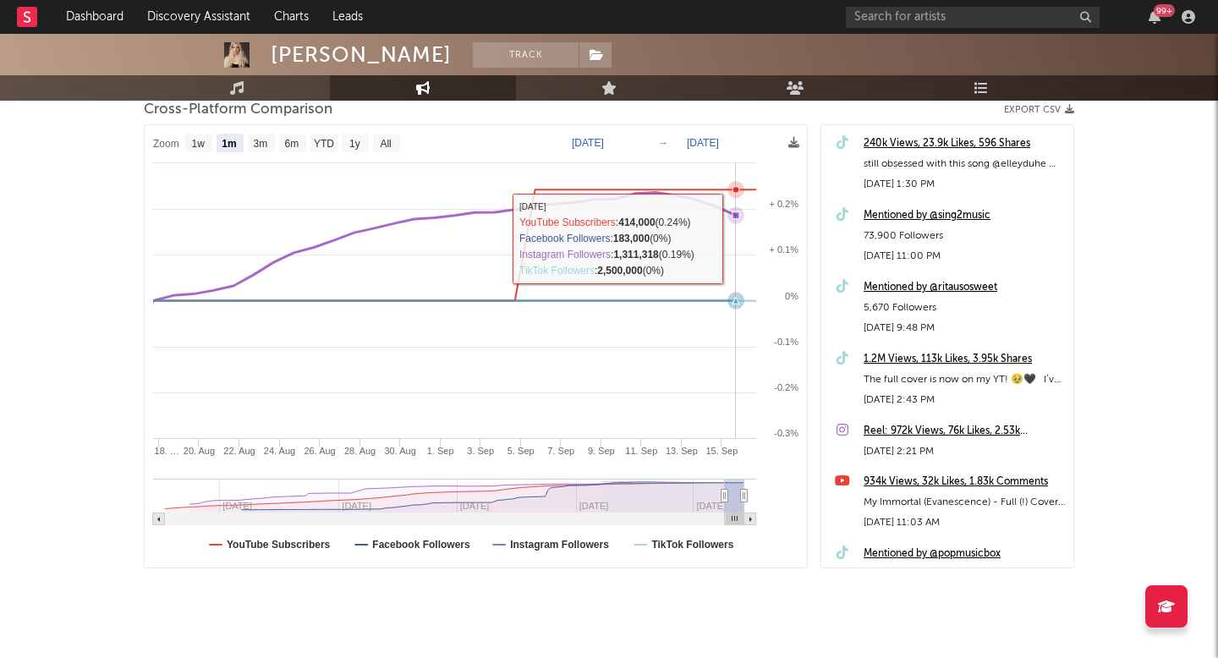
scroll to position [0, 0]
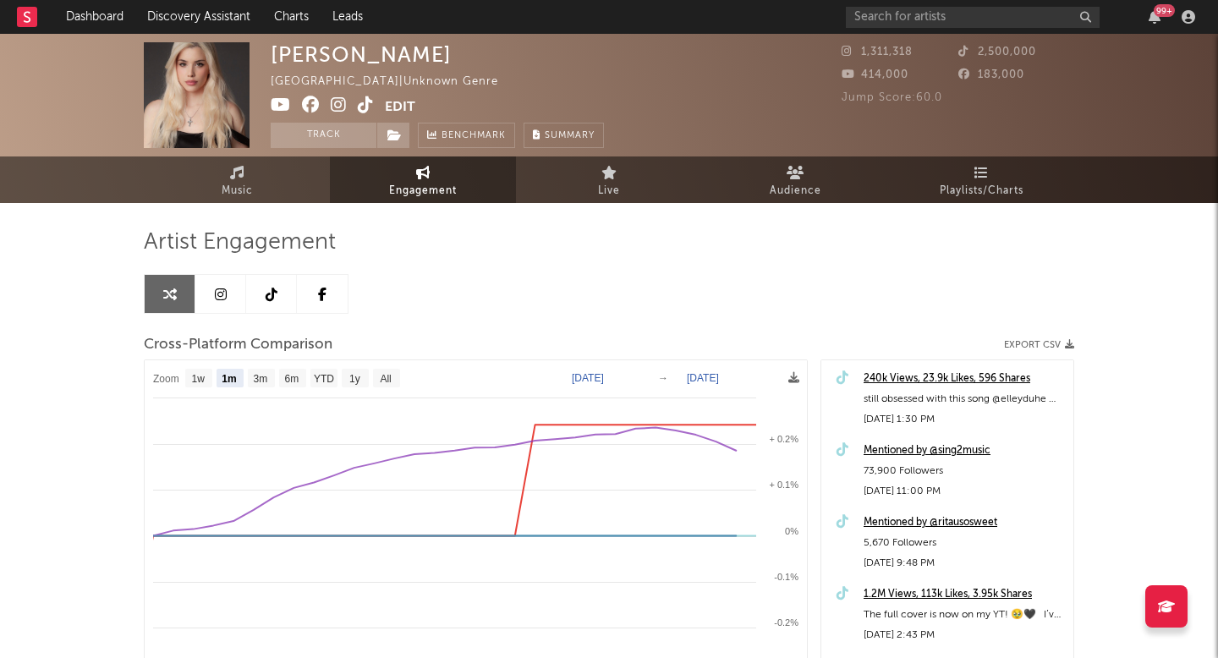
click at [359, 107] on icon at bounding box center [366, 104] width 16 height 17
click at [337, 102] on icon at bounding box center [339, 104] width 16 height 17
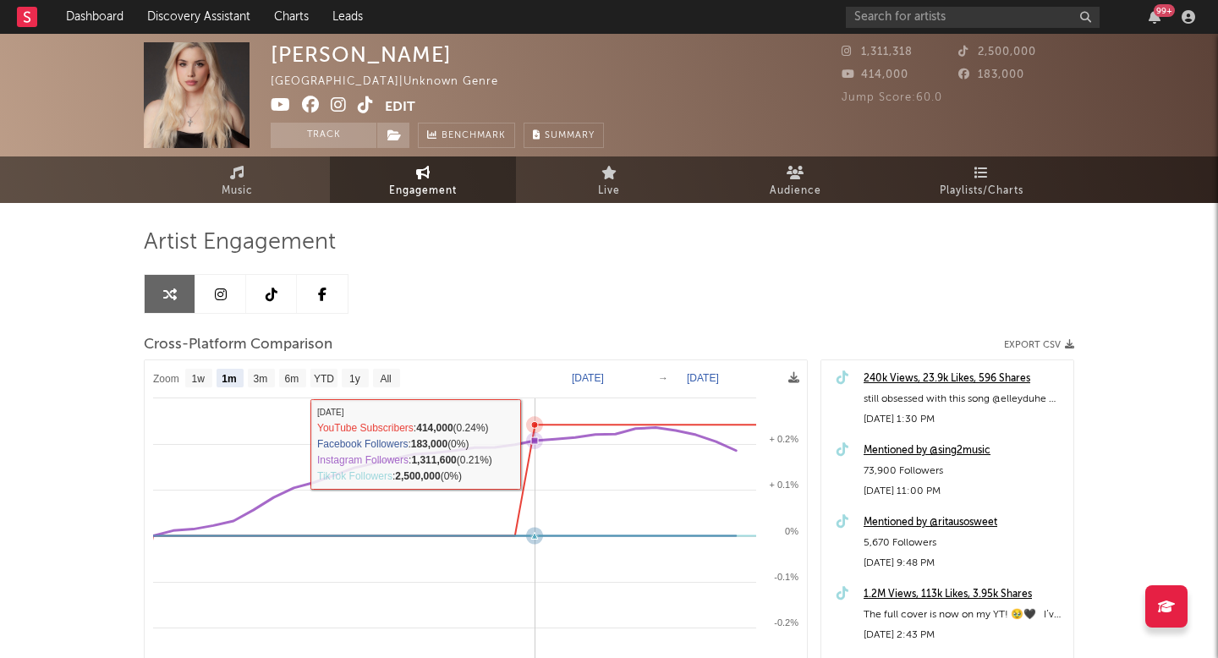
scroll to position [21, 0]
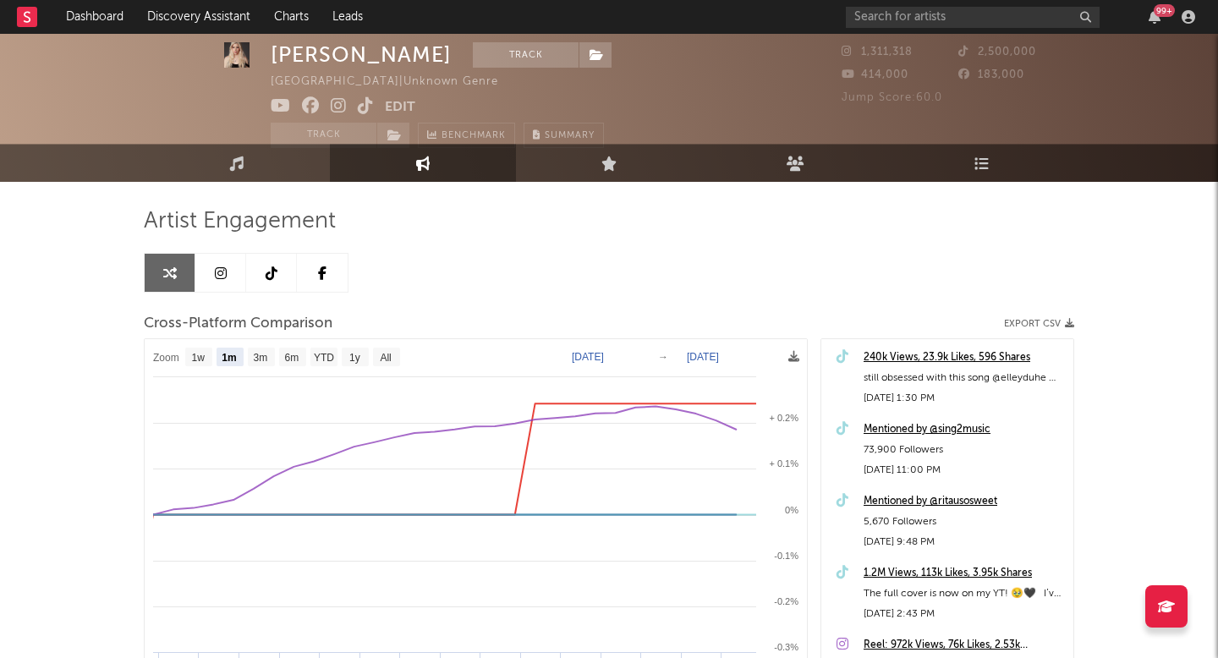
click at [287, 107] on icon at bounding box center [281, 105] width 20 height 17
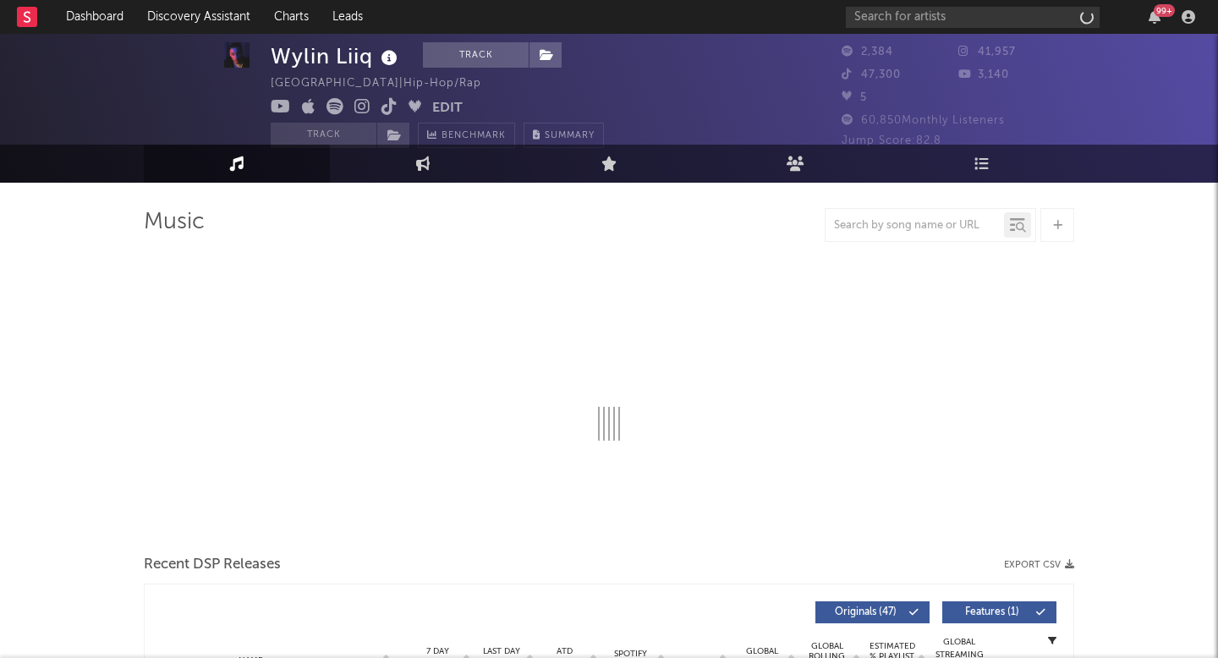
select select "1w"
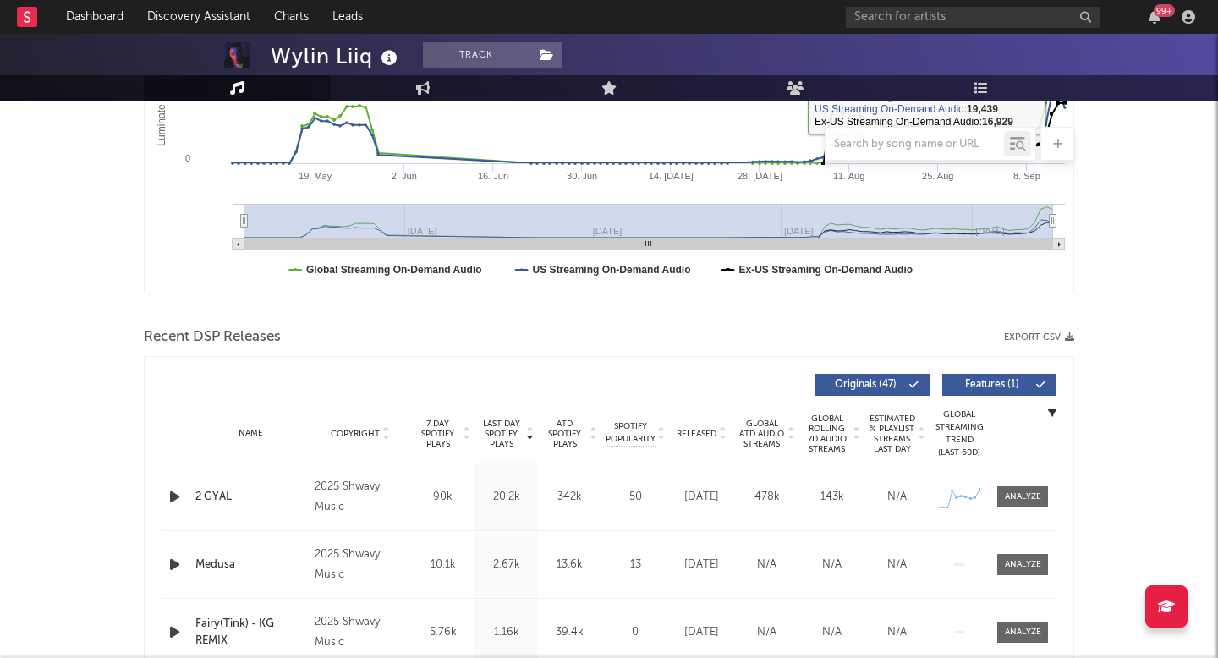
scroll to position [594, 0]
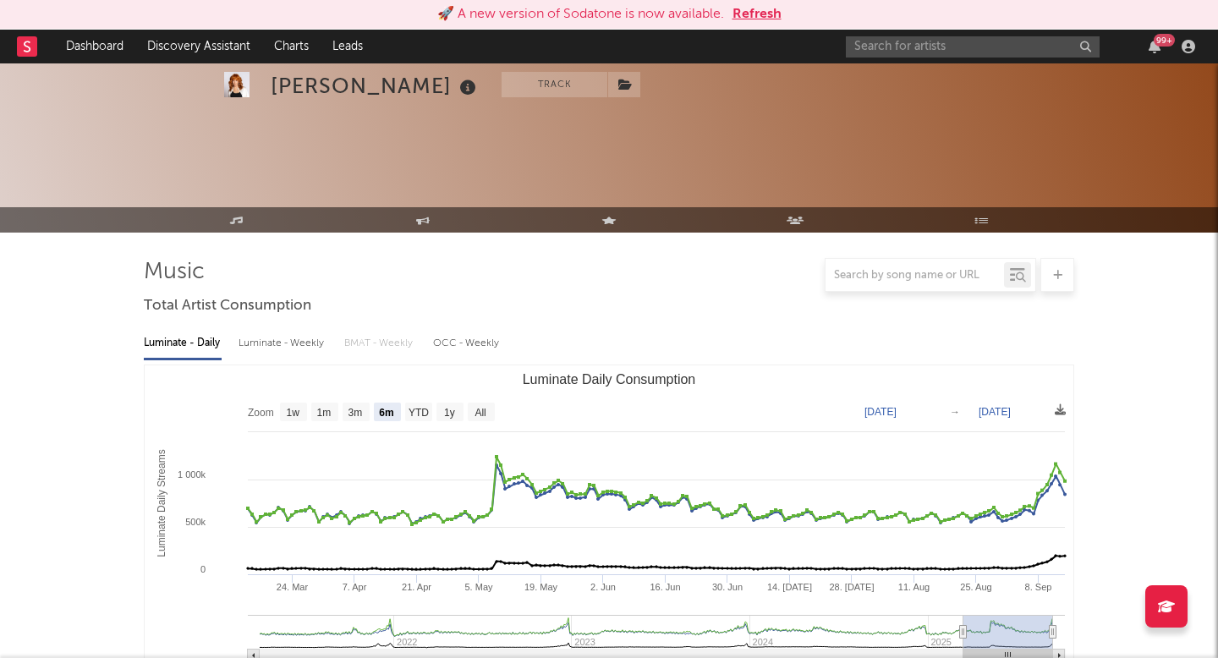
select select "6m"
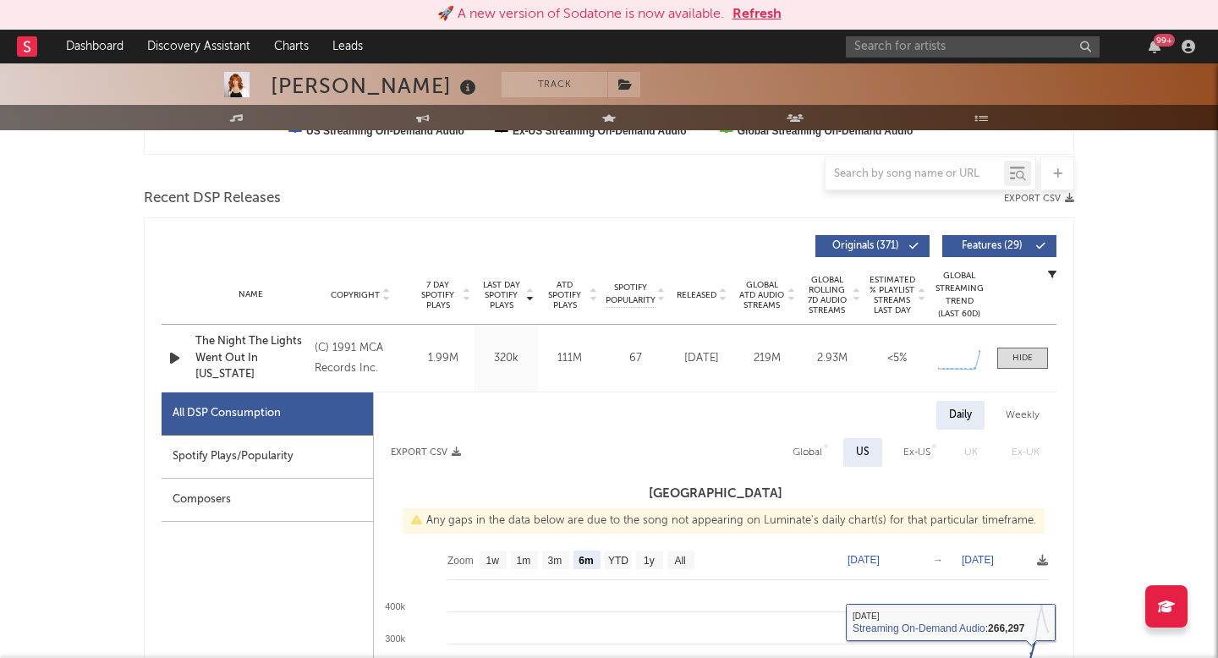
scroll to position [12, 0]
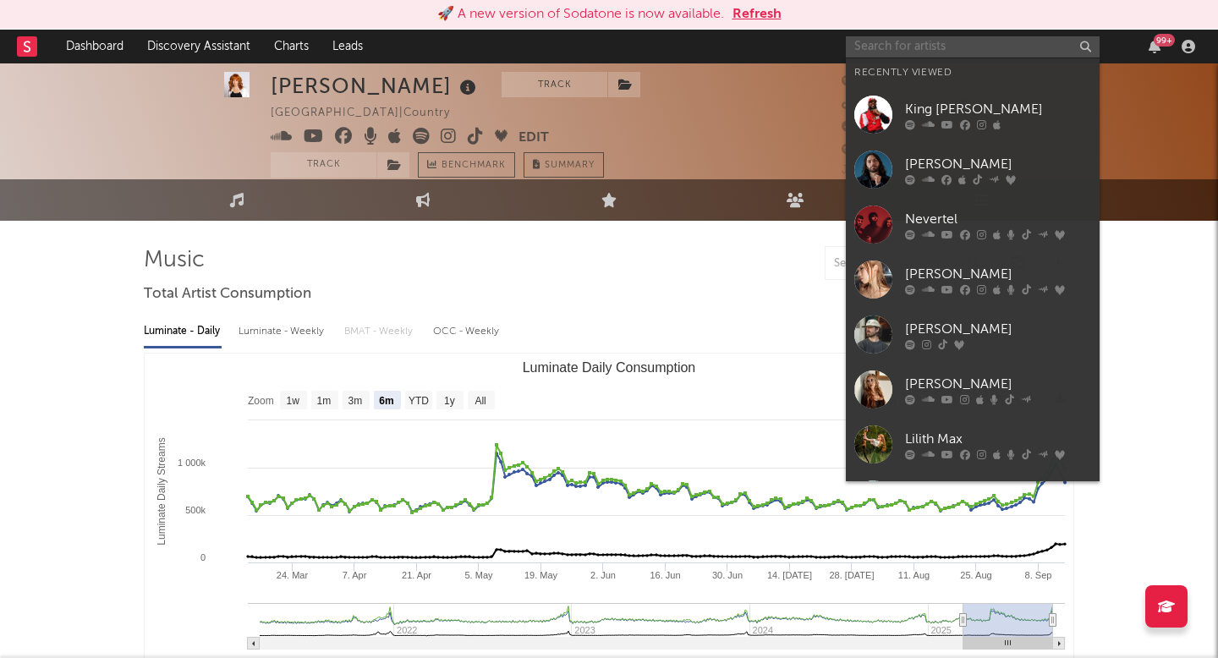
click at [943, 38] on input "text" at bounding box center [973, 46] width 254 height 21
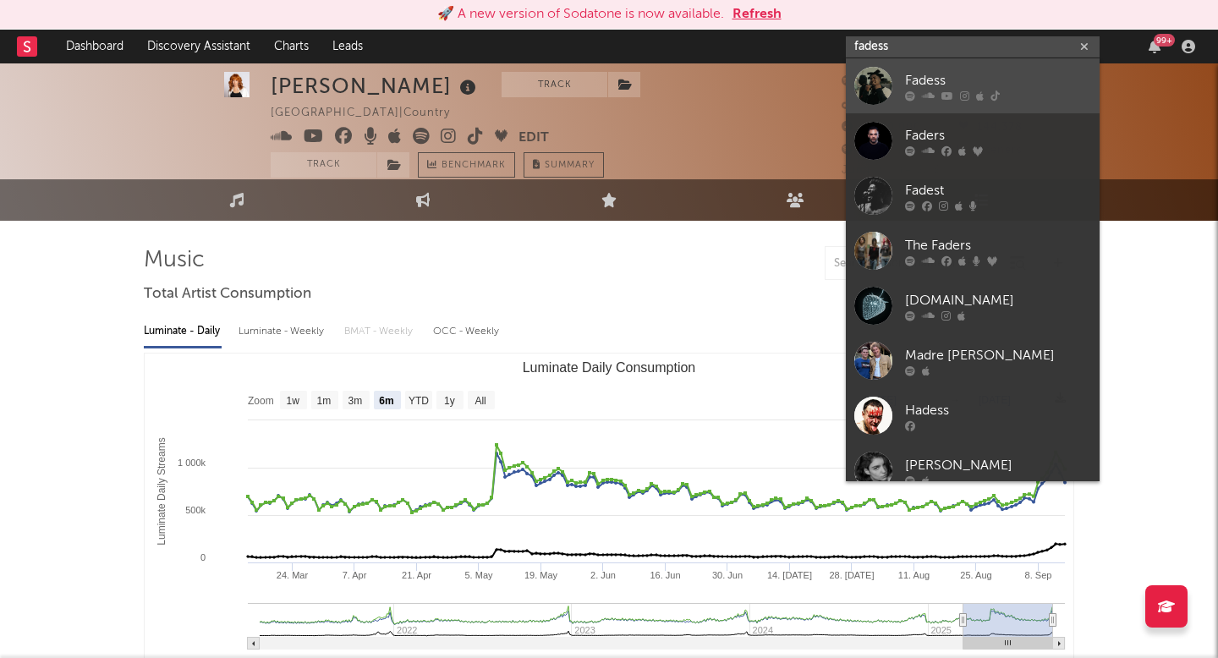
type input "fadess"
click at [928, 72] on div "Fadess" at bounding box center [998, 80] width 186 height 20
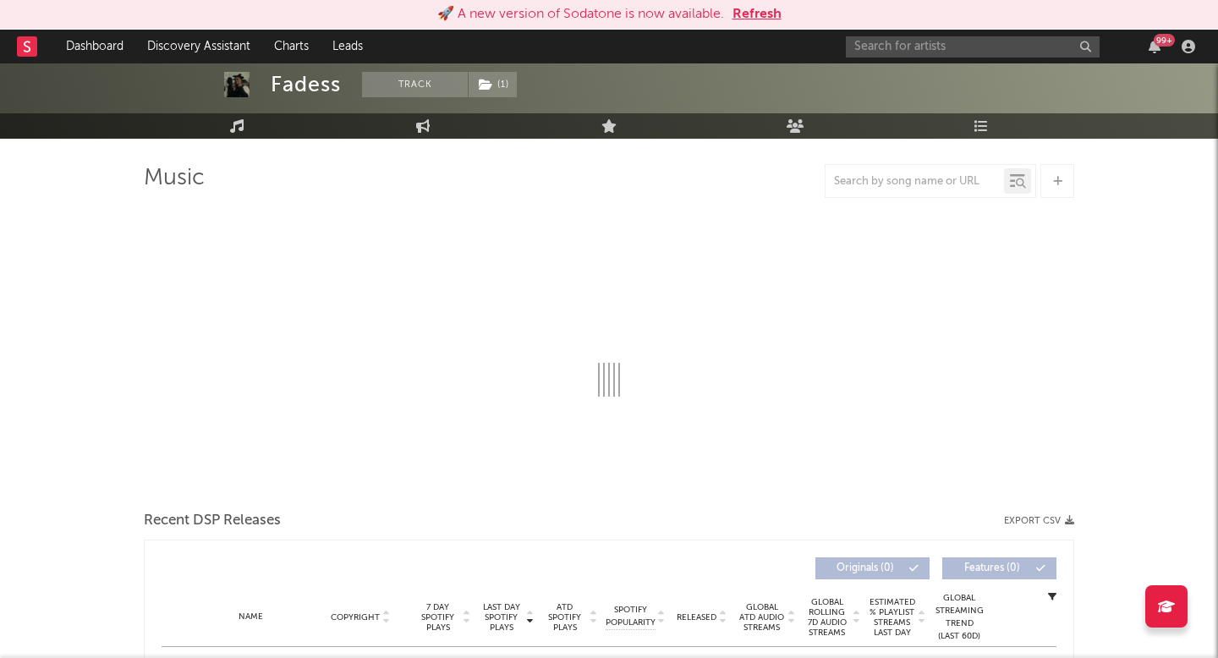
scroll to position [98, 0]
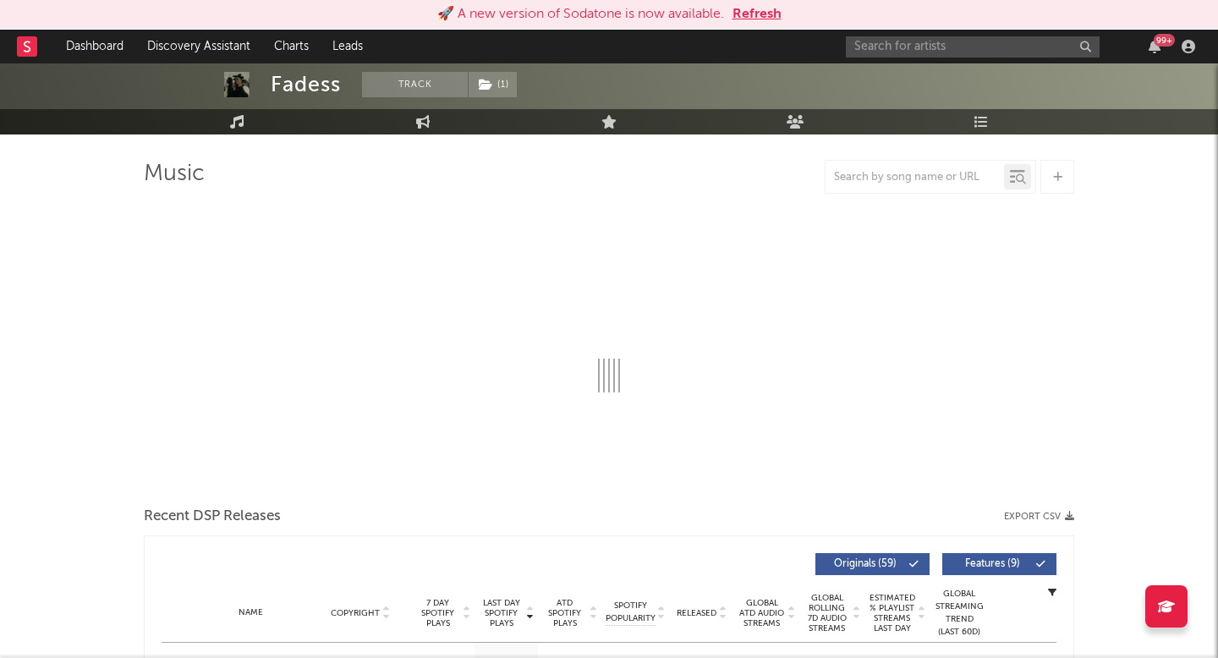
select select "6m"
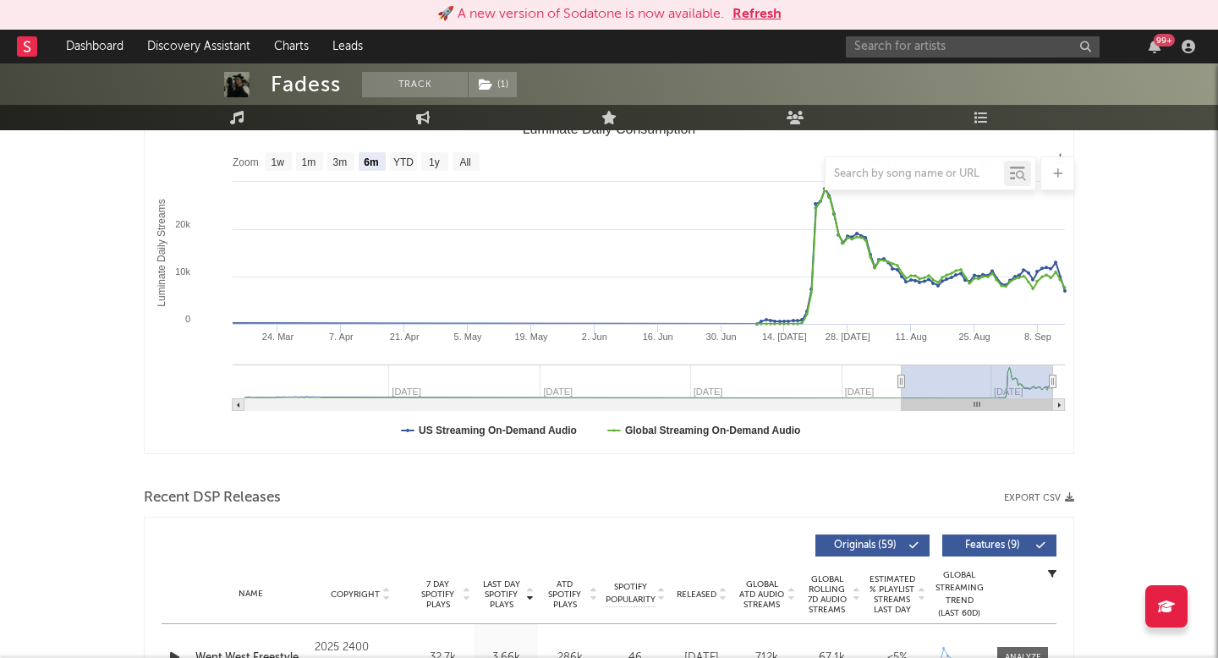
scroll to position [0, 0]
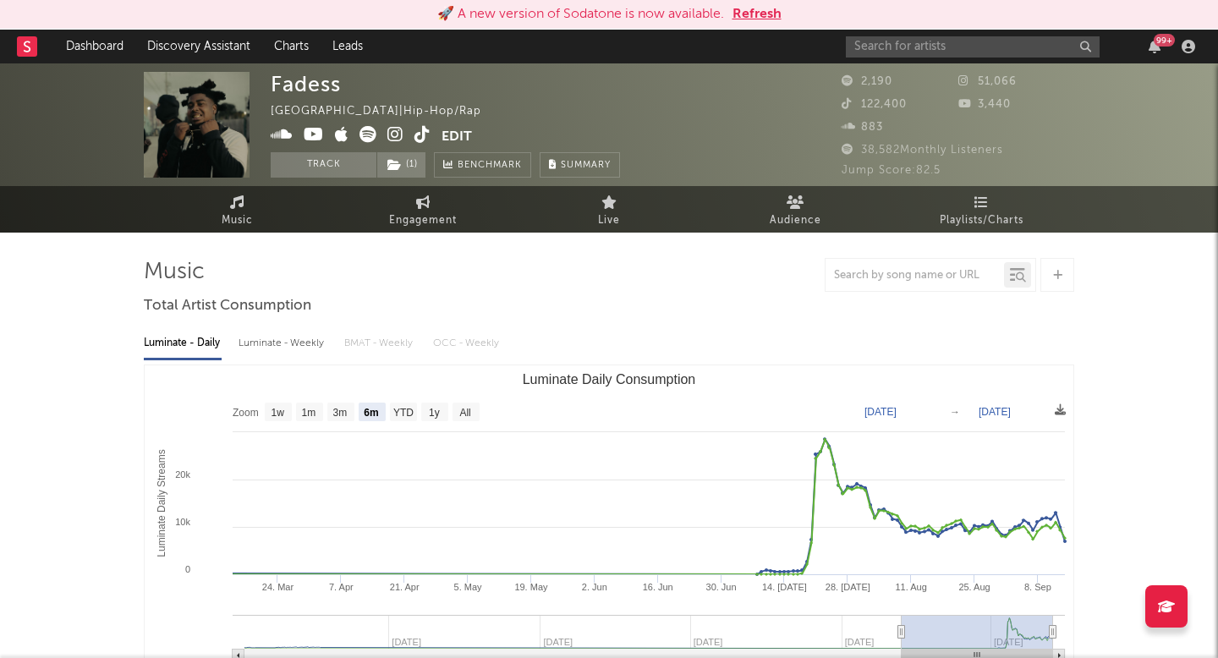
click at [417, 225] on span "Engagement" at bounding box center [423, 221] width 68 height 20
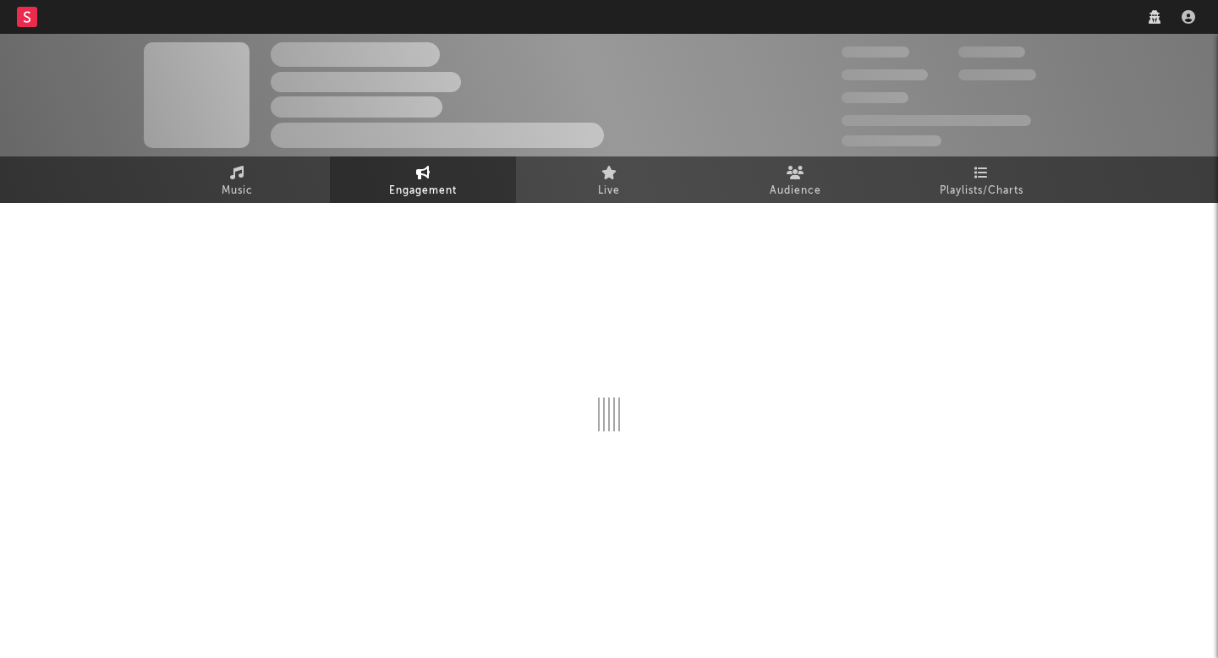
select select "1w"
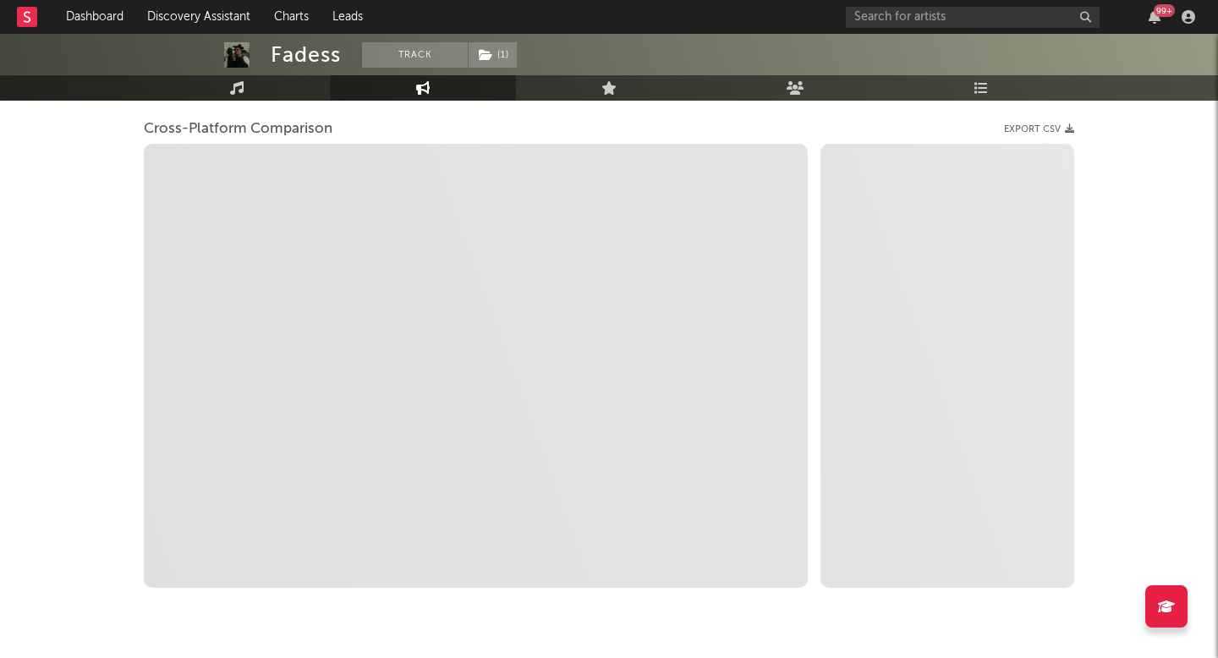
scroll to position [219, 0]
select select "1m"
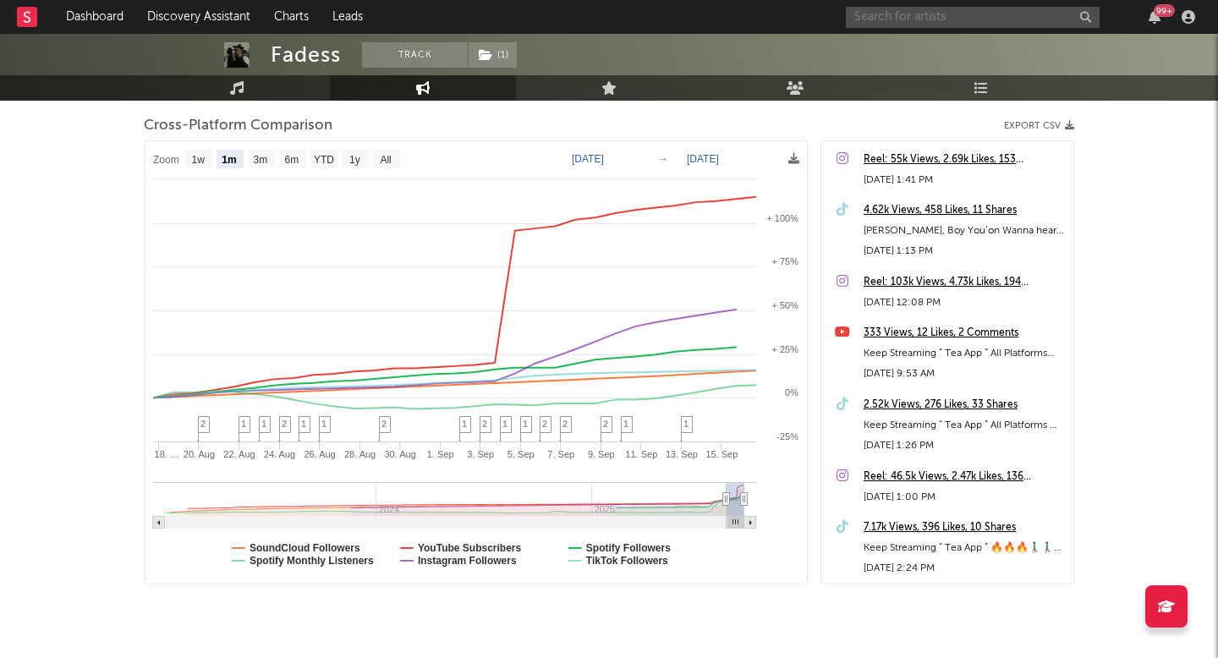
click at [942, 11] on input "text" at bounding box center [973, 17] width 254 height 21
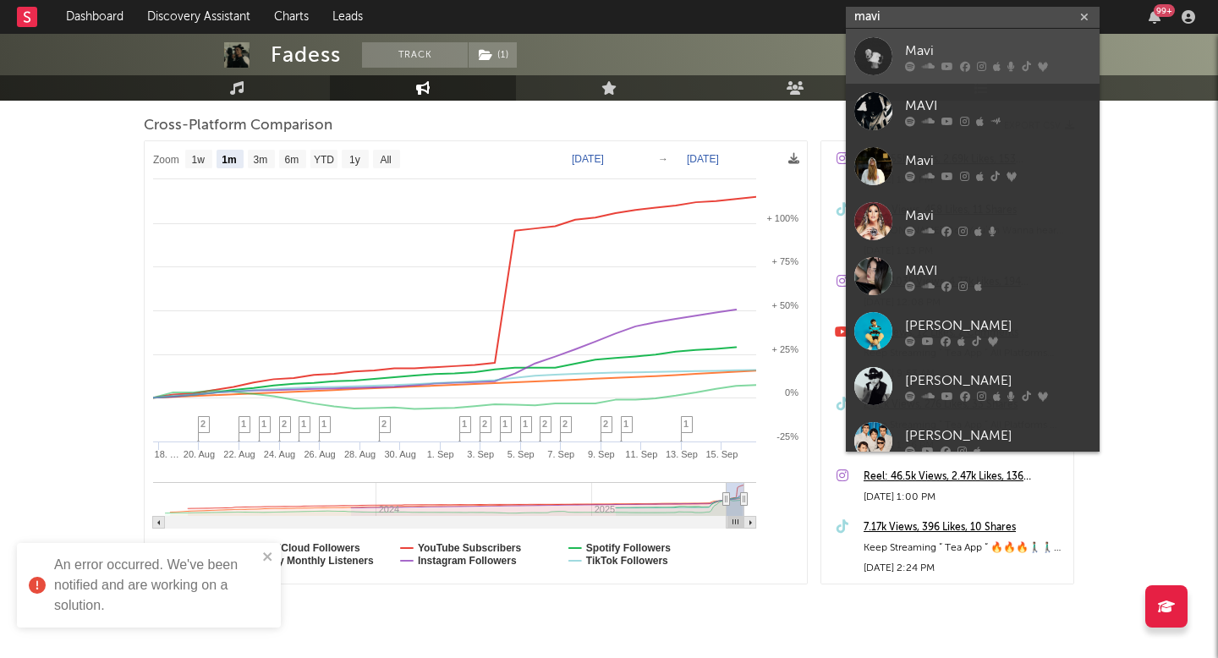
type input "mavi"
click at [940, 52] on div "Mavi" at bounding box center [998, 51] width 186 height 20
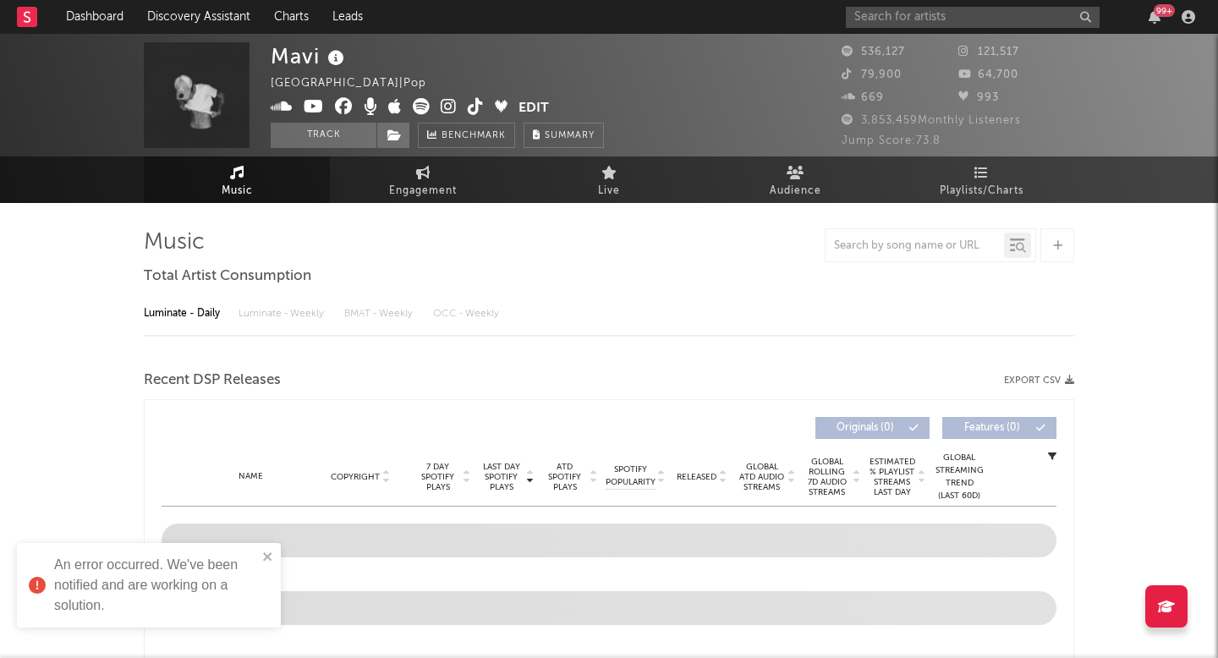
select select "6m"
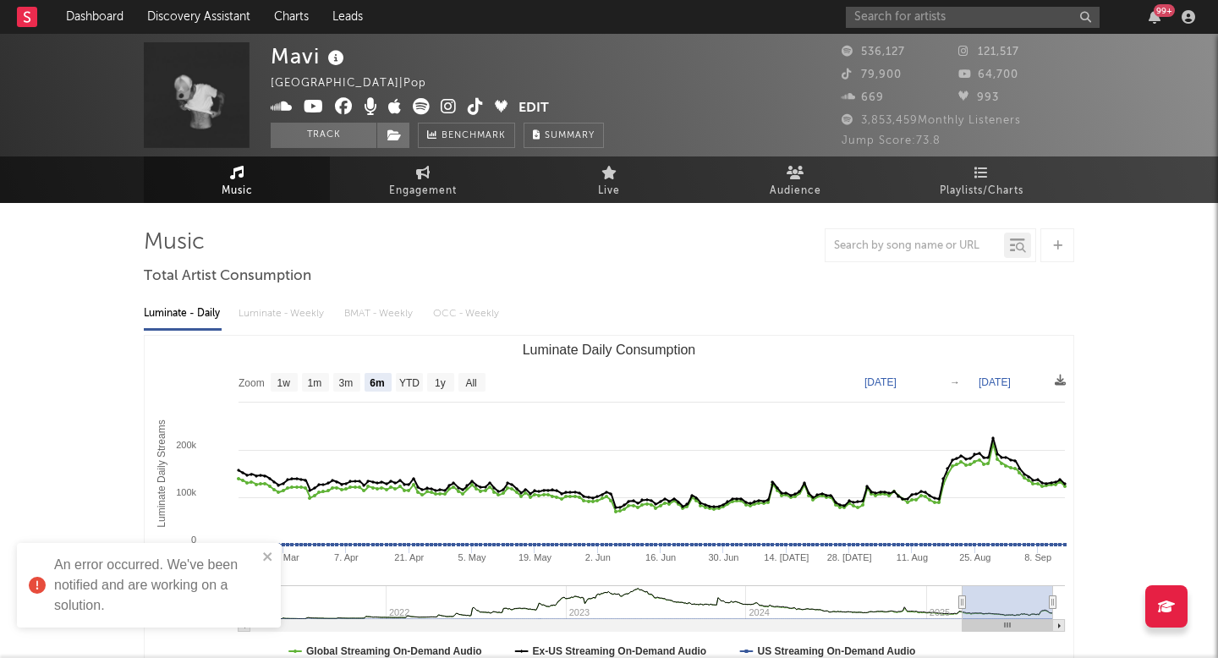
select select "6m"
click at [895, 27] on div "99 +" at bounding box center [1023, 17] width 355 height 34
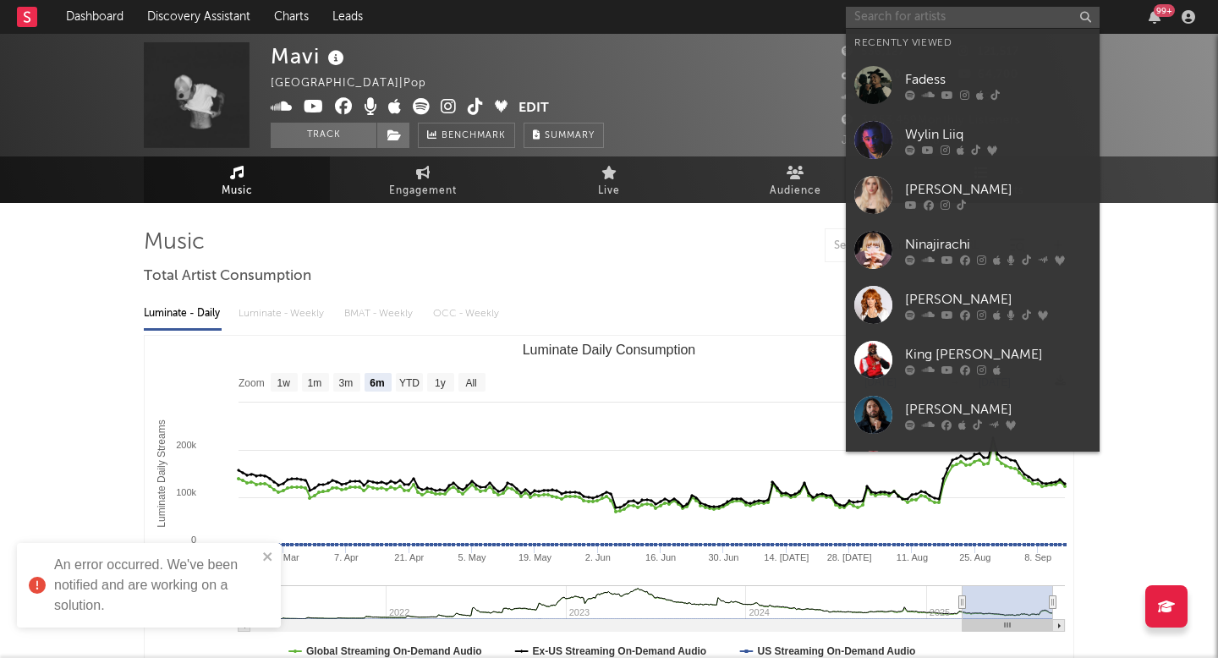
click at [896, 21] on input "text" at bounding box center [973, 17] width 254 height 21
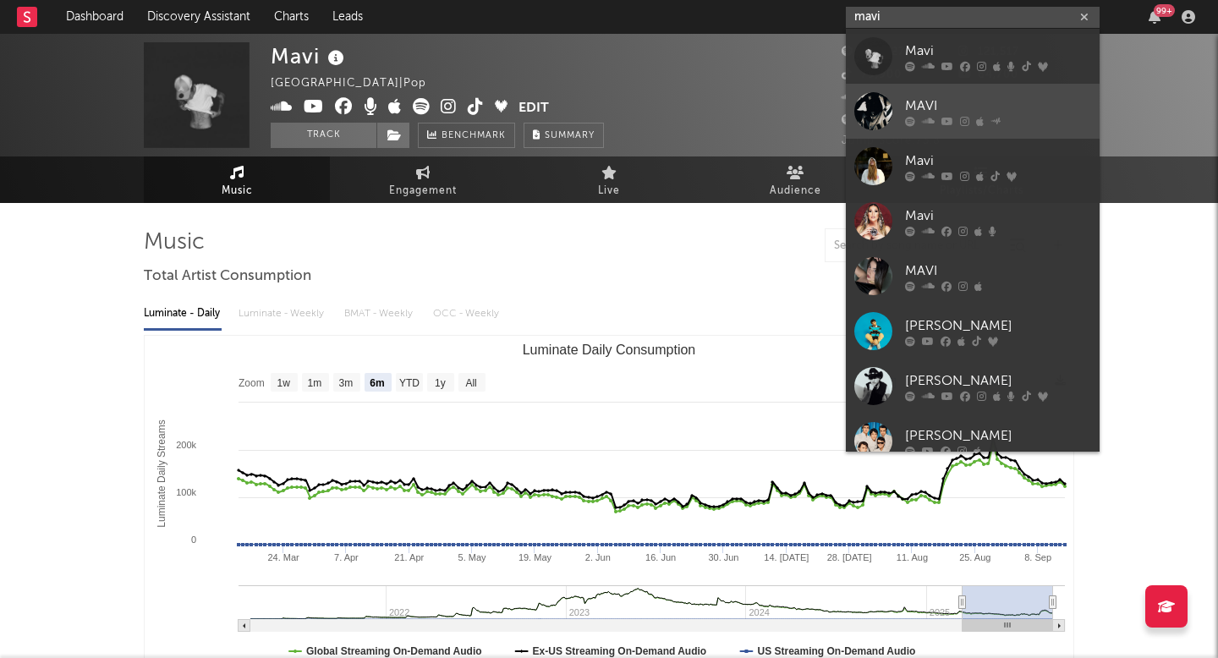
type input "mavi"
click at [915, 104] on div "MAVI" at bounding box center [998, 106] width 186 height 20
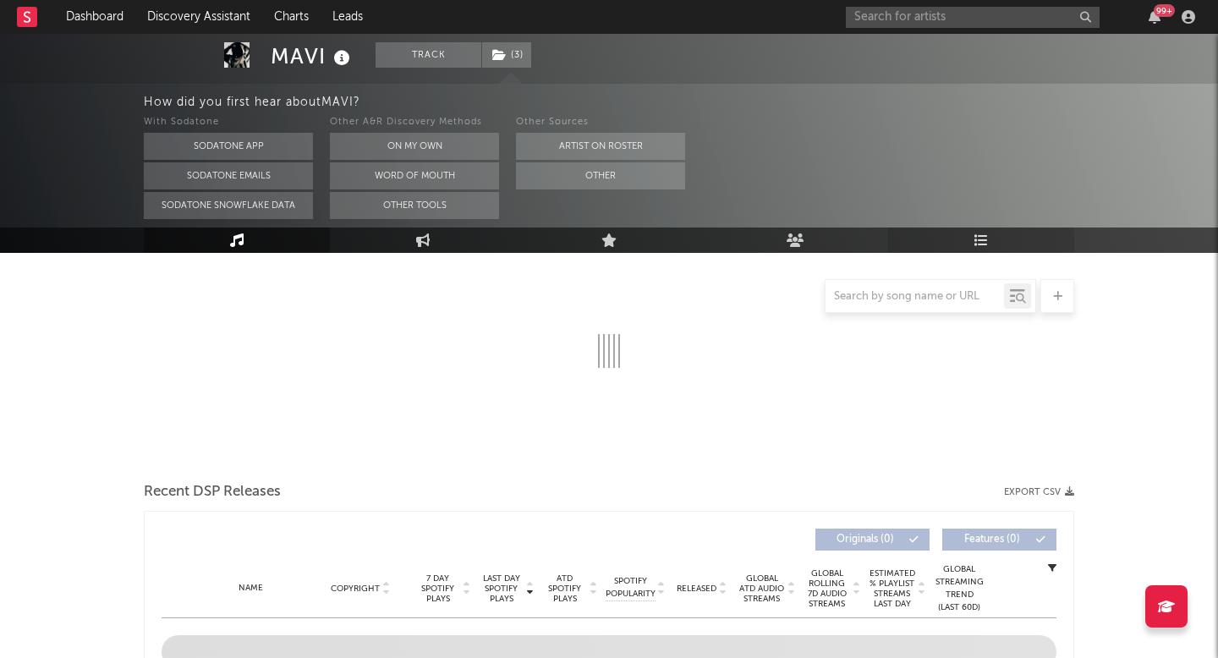
scroll to position [252, 0]
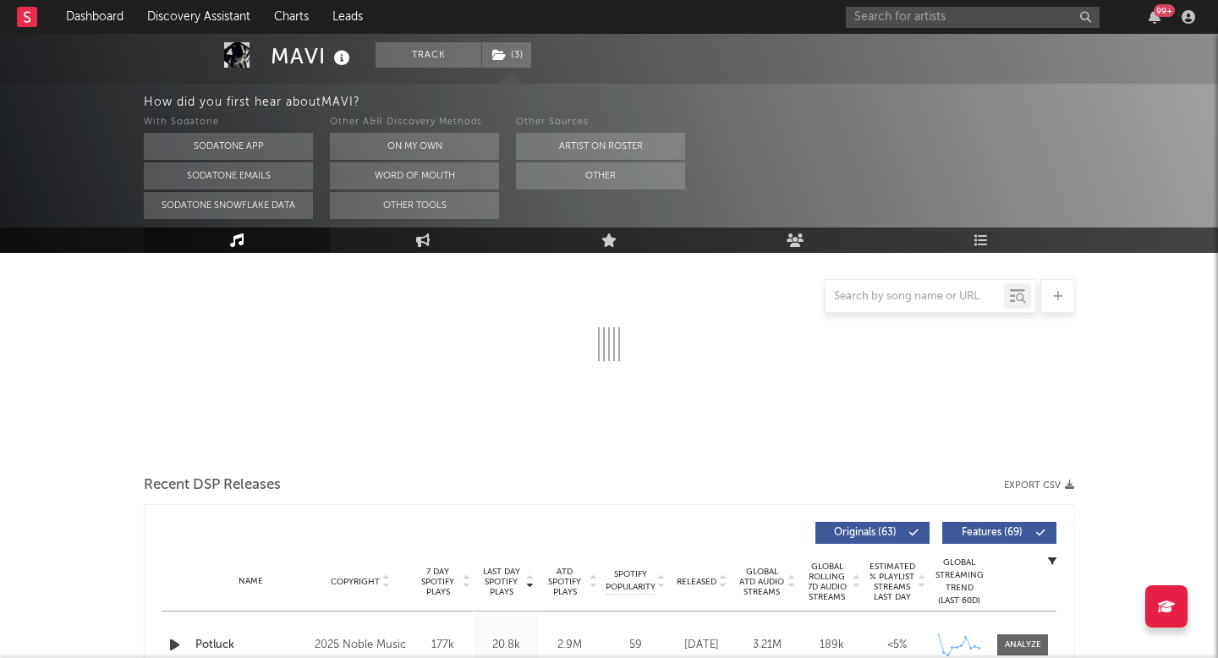
select select "6m"
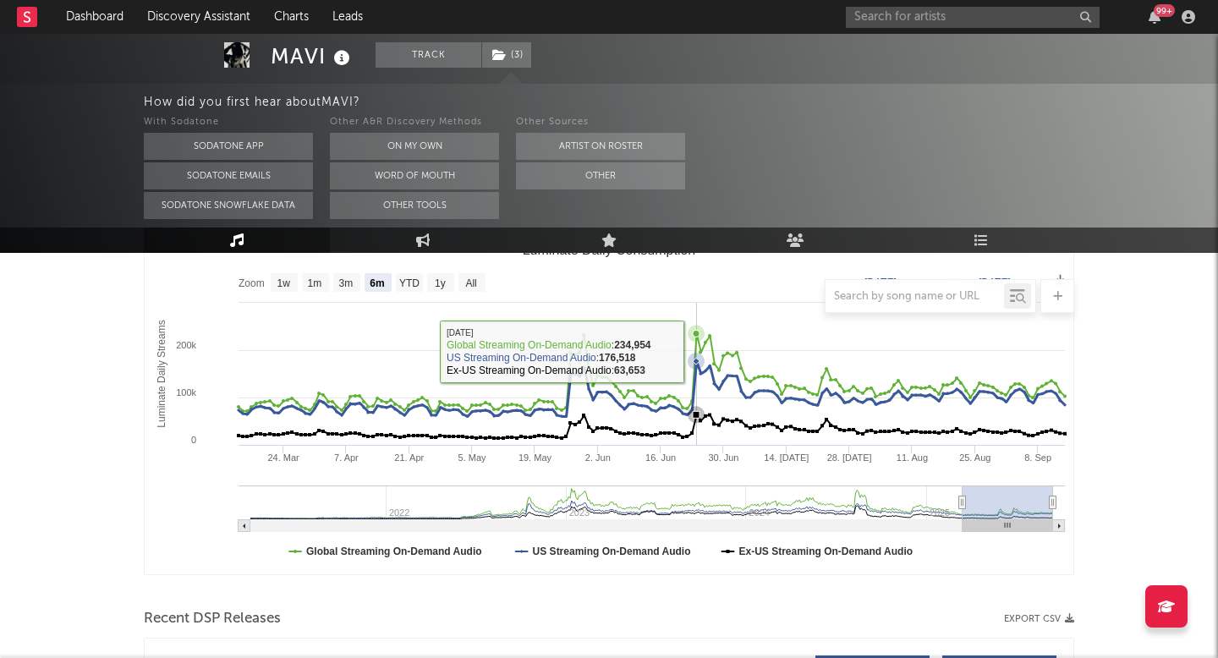
scroll to position [0, 0]
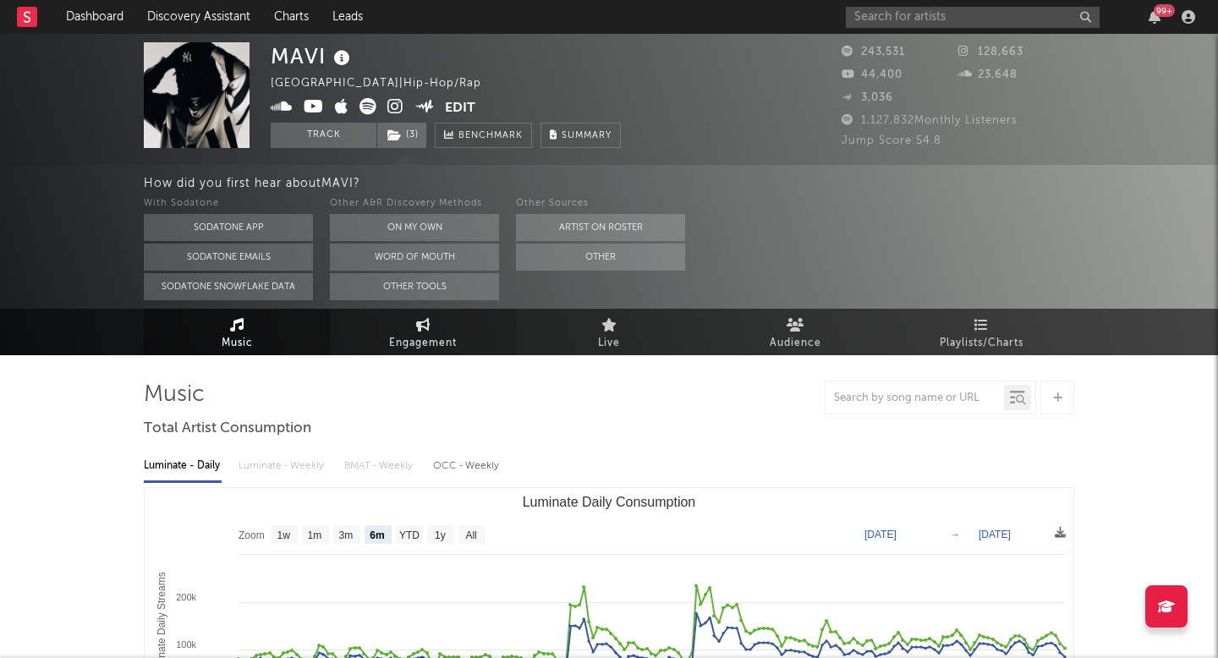
click at [437, 334] on span "Engagement" at bounding box center [423, 343] width 68 height 20
select select "1w"
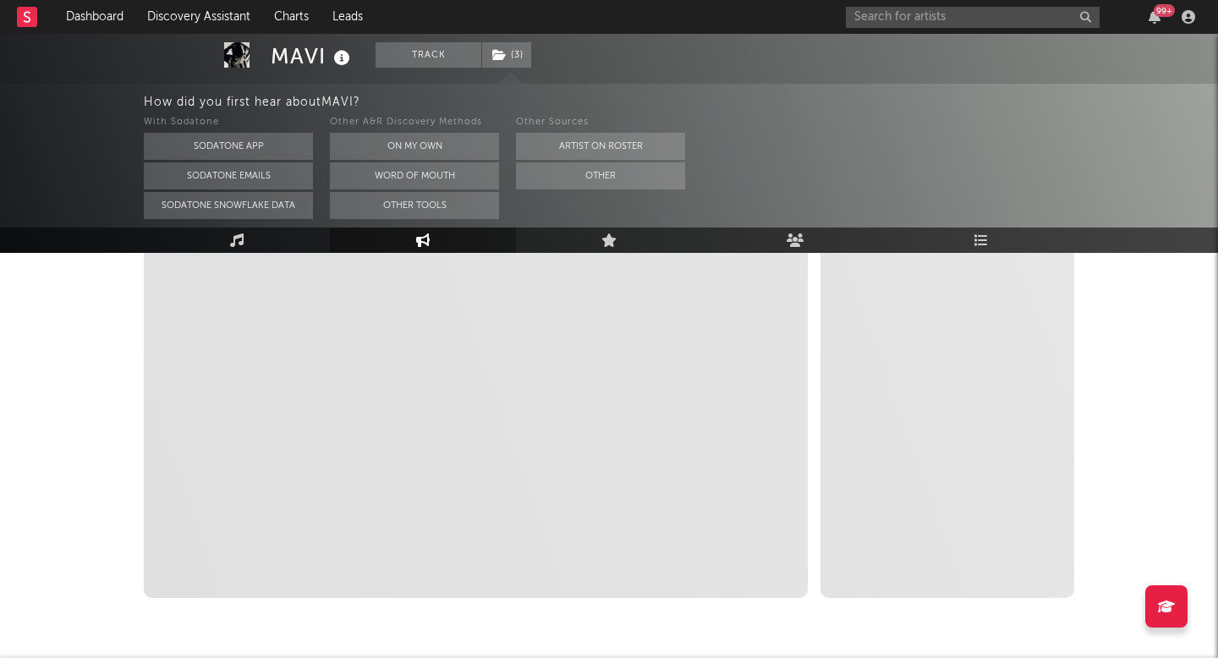
scroll to position [359, 0]
select select "1m"
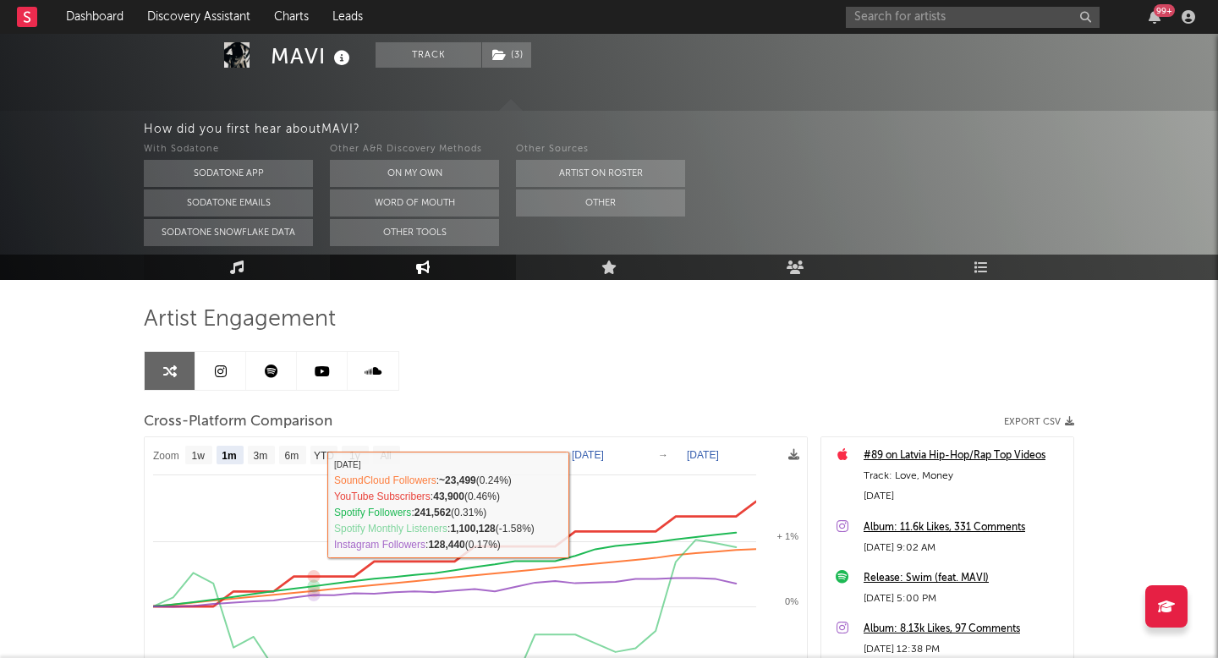
scroll to position [65, 0]
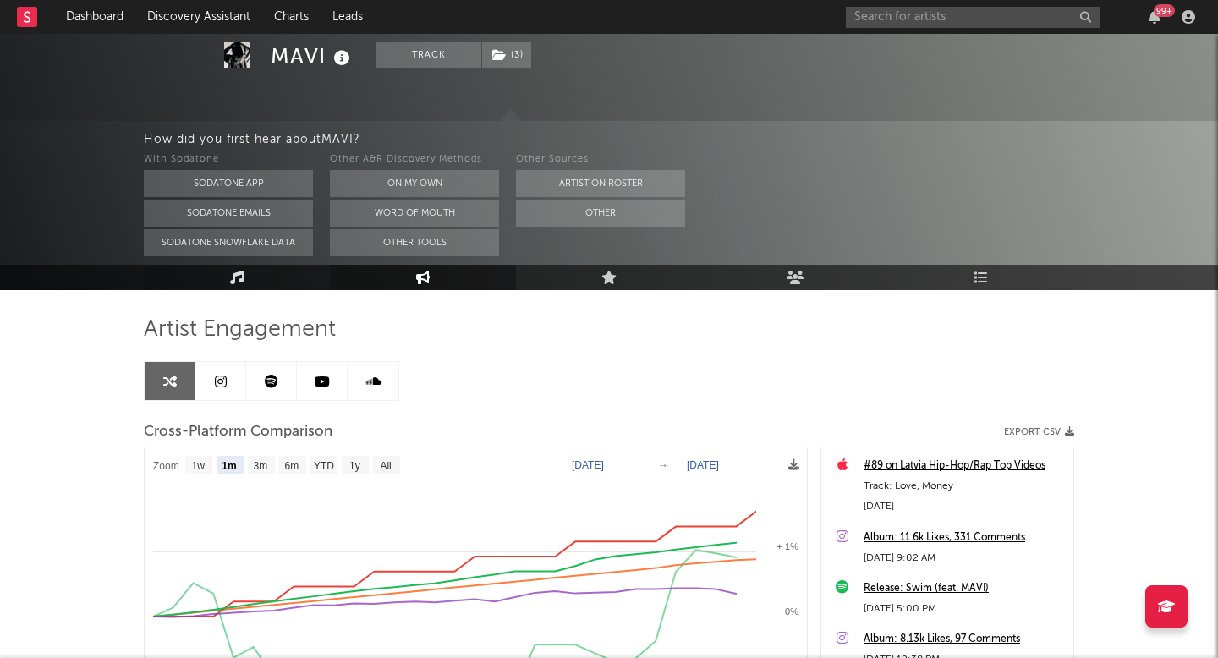
click at [246, 269] on link "Music" at bounding box center [237, 277] width 186 height 25
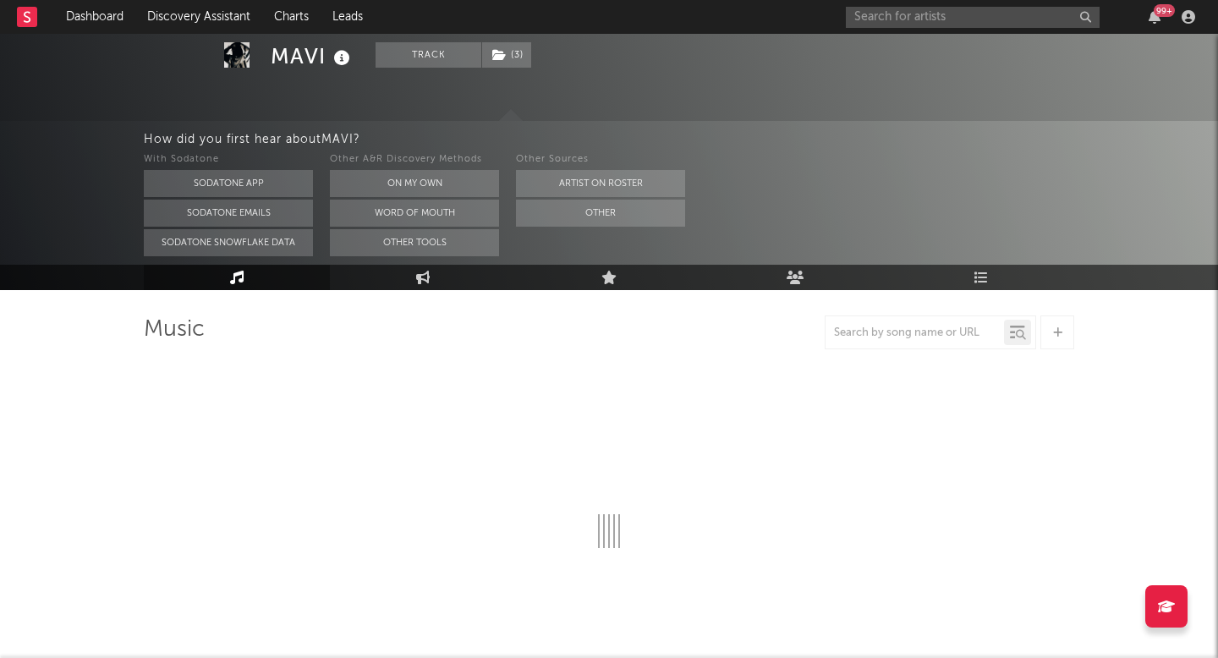
select select "6m"
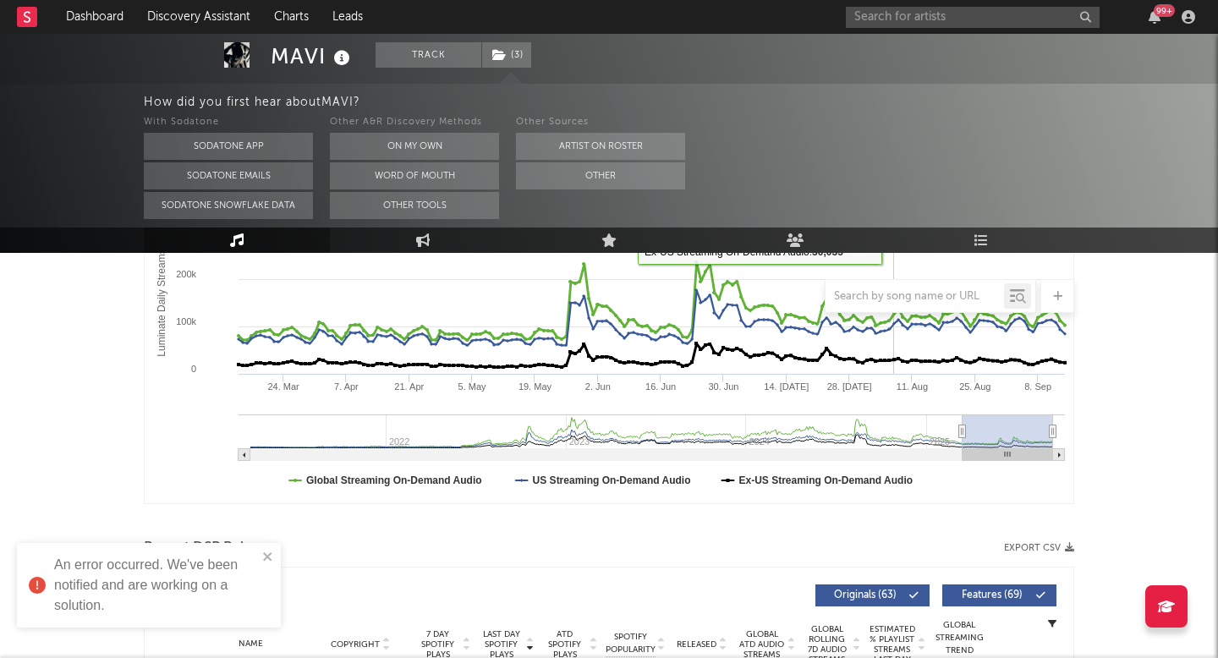
scroll to position [550, 0]
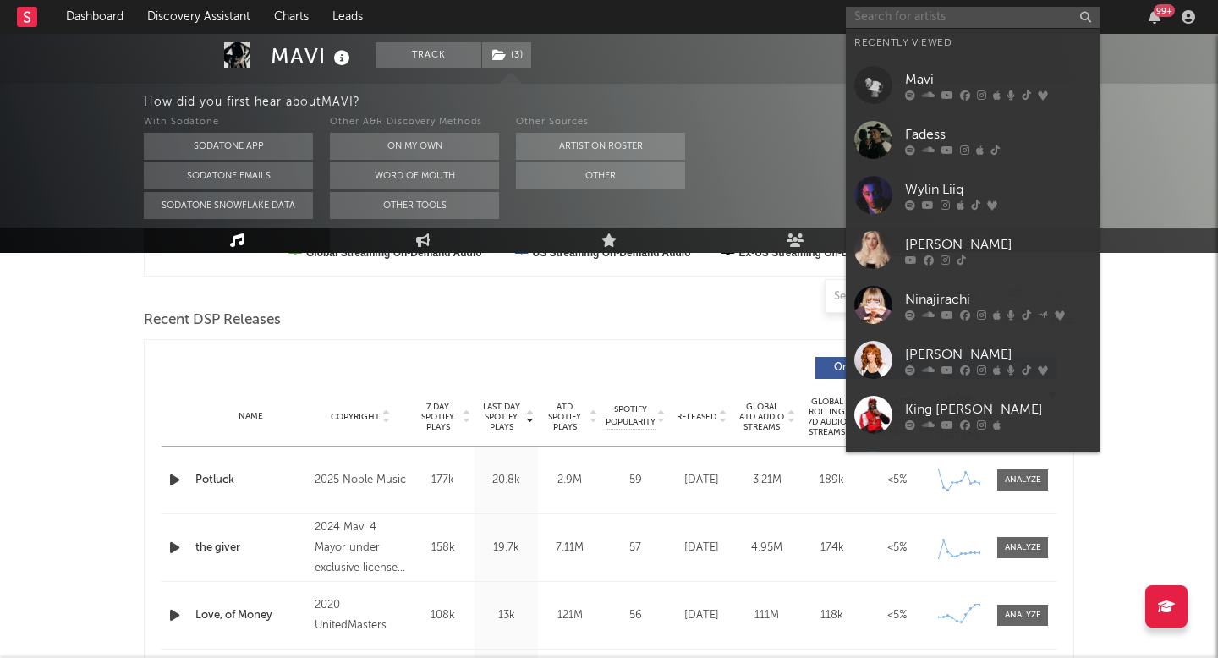
click at [901, 22] on input "text" at bounding box center [973, 17] width 254 height 21
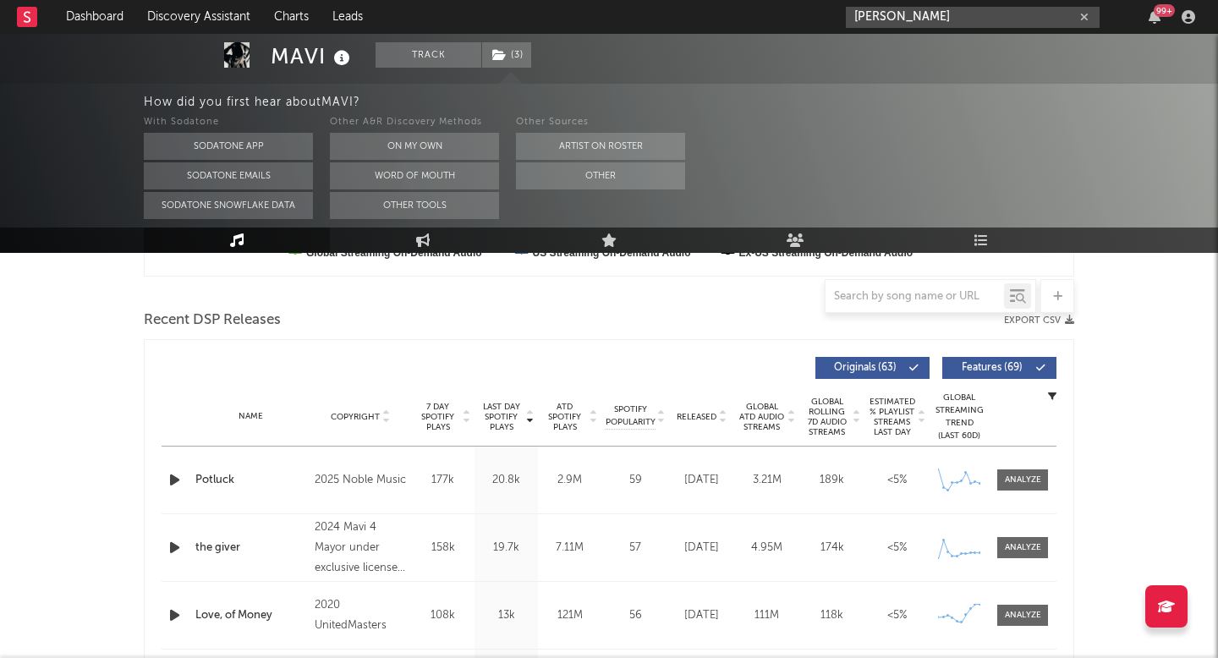
type input "gigi p"
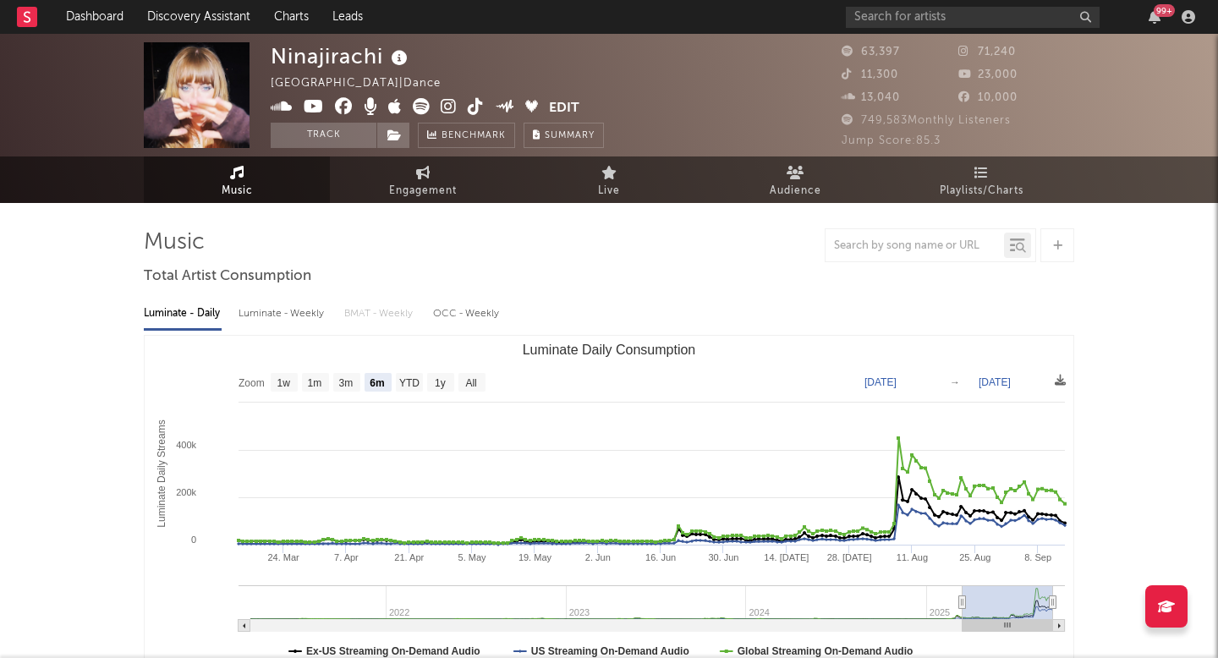
select select "6m"
click at [395, 191] on span "Engagement" at bounding box center [423, 191] width 68 height 20
select select "1w"
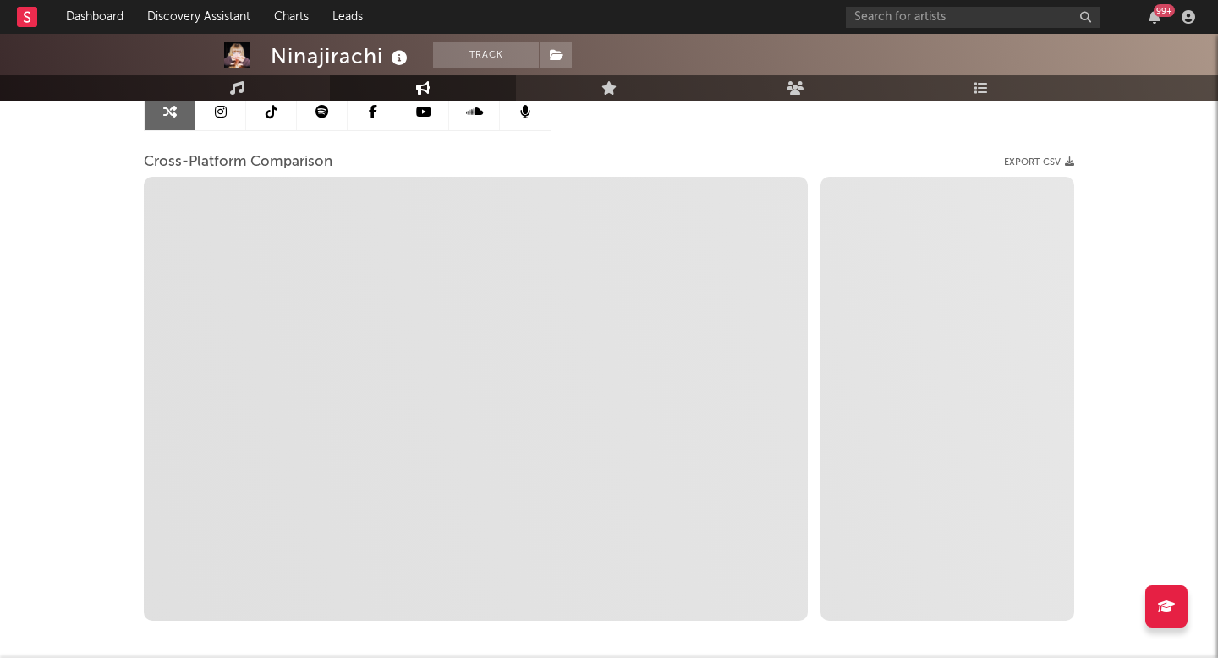
scroll to position [186, 0]
click at [209, 112] on link at bounding box center [220, 108] width 51 height 38
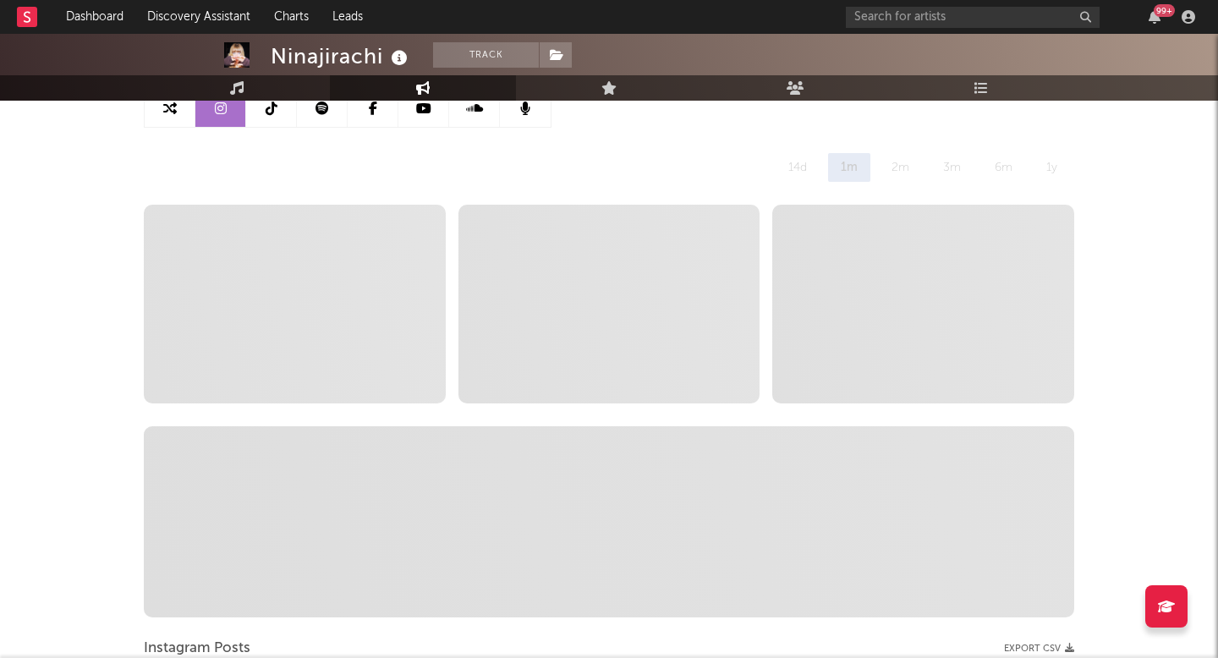
select select "6m"
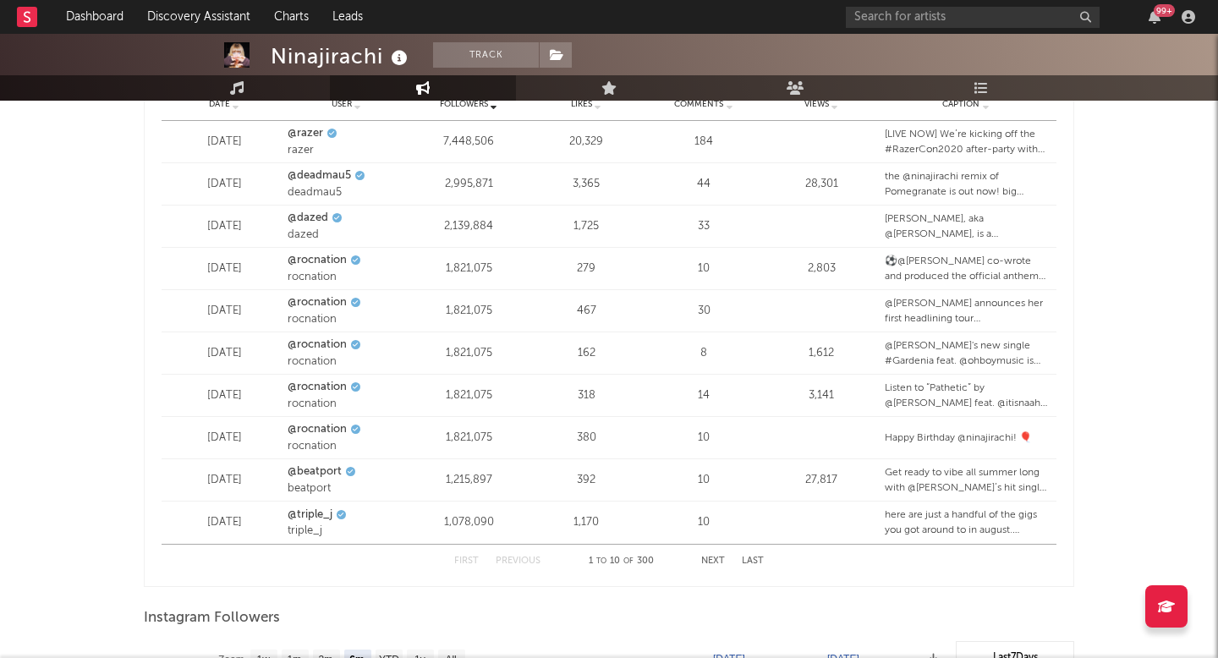
scroll to position [2122, 0]
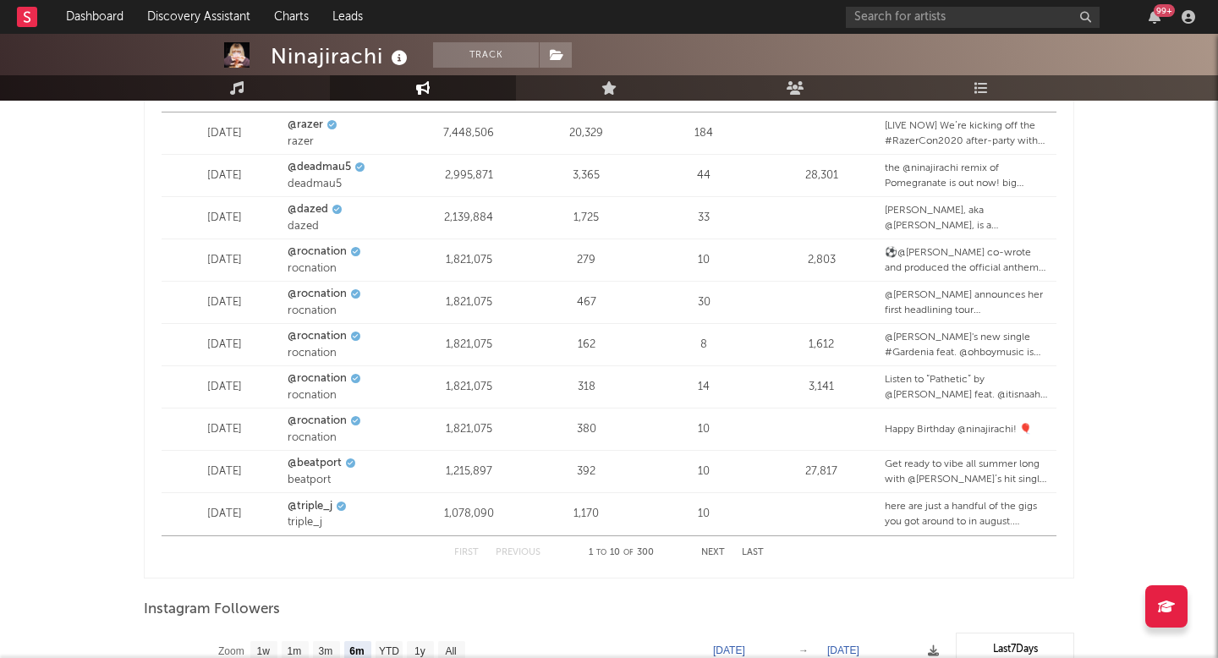
click at [714, 554] on button "Next" at bounding box center [713, 552] width 24 height 9
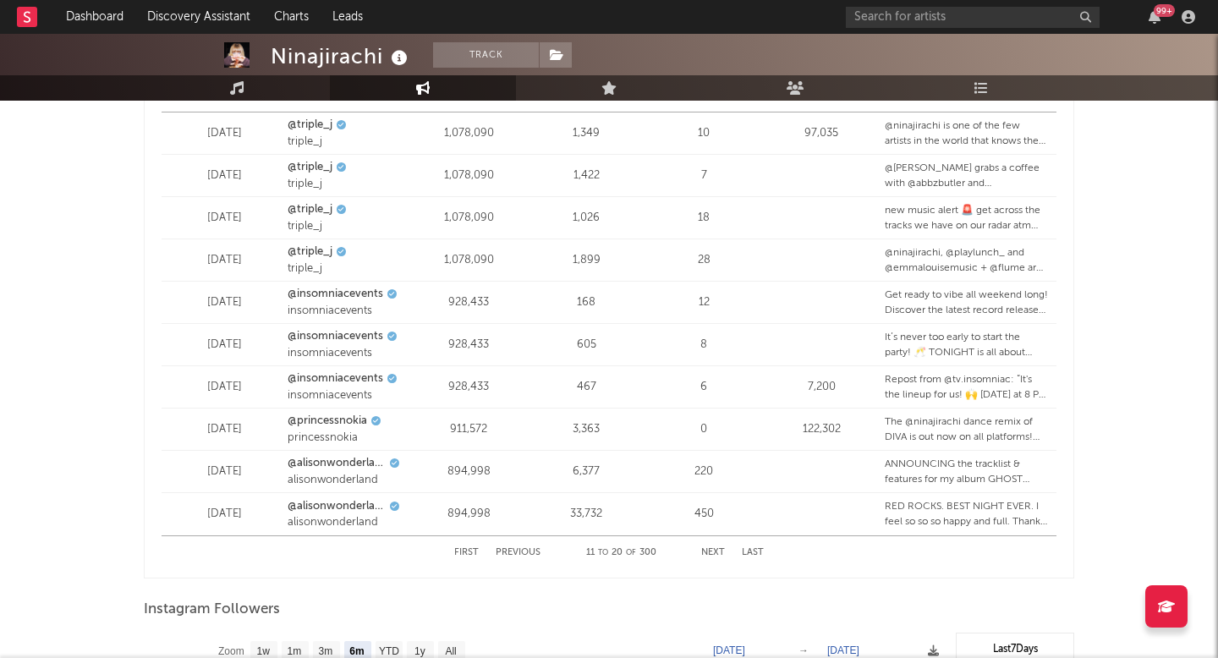
click at [704, 552] on button "Next" at bounding box center [713, 552] width 24 height 9
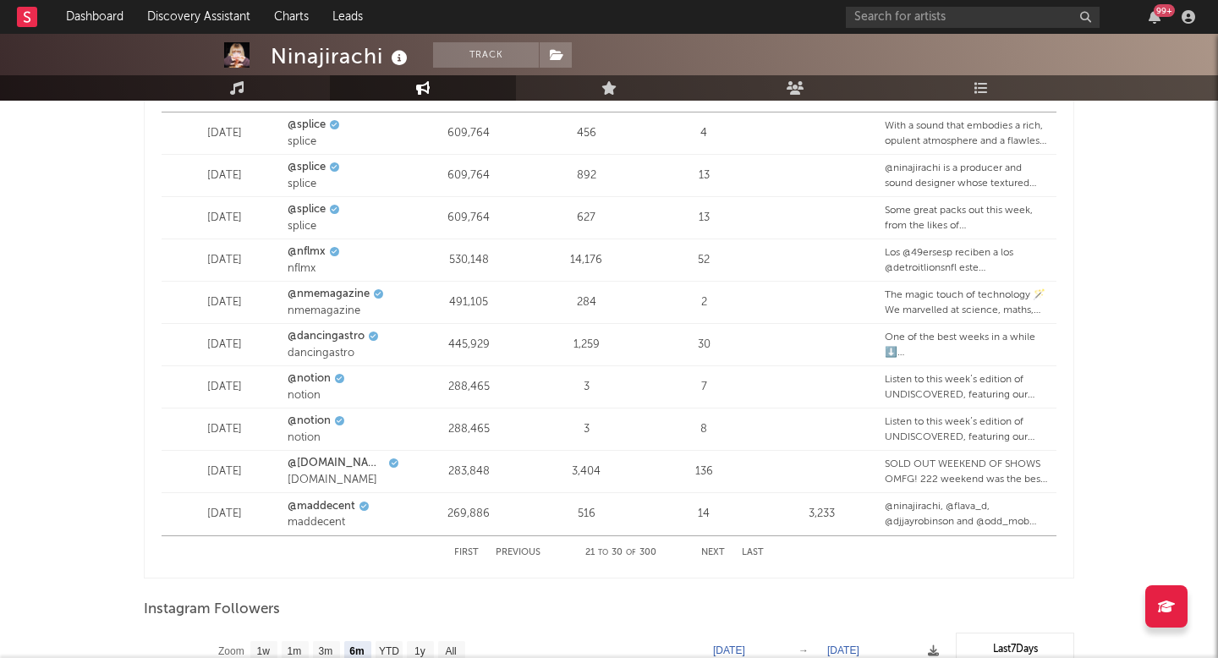
click at [704, 552] on button "Next" at bounding box center [713, 552] width 24 height 9
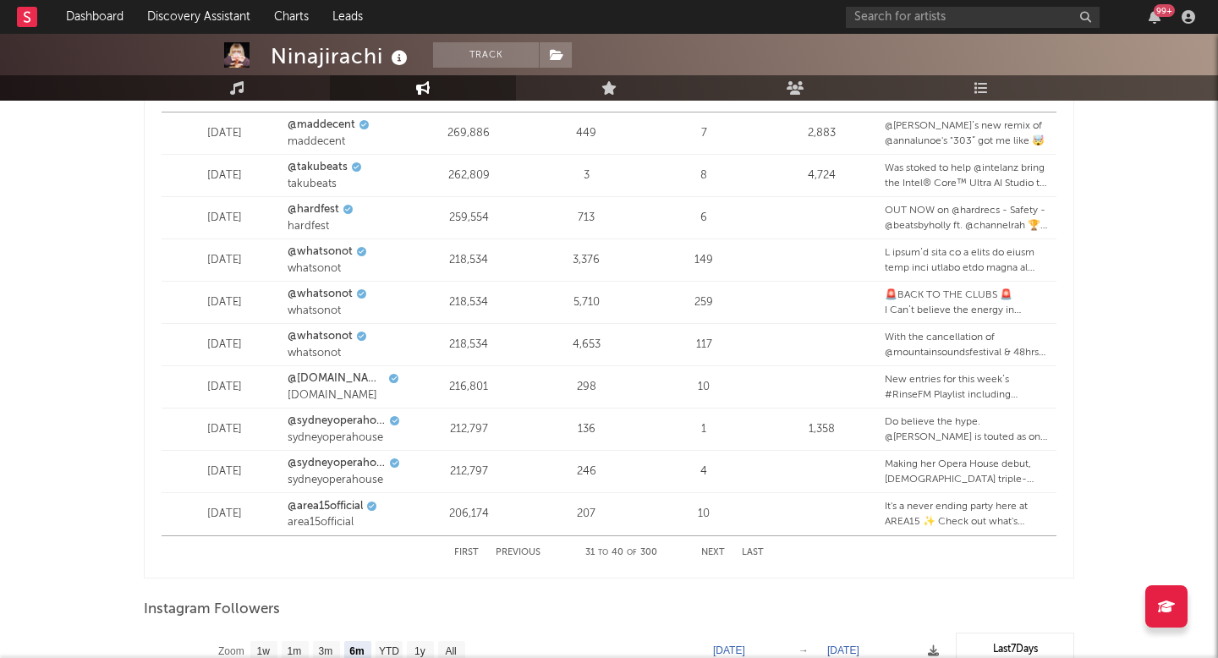
click at [704, 552] on button "Next" at bounding box center [713, 552] width 24 height 9
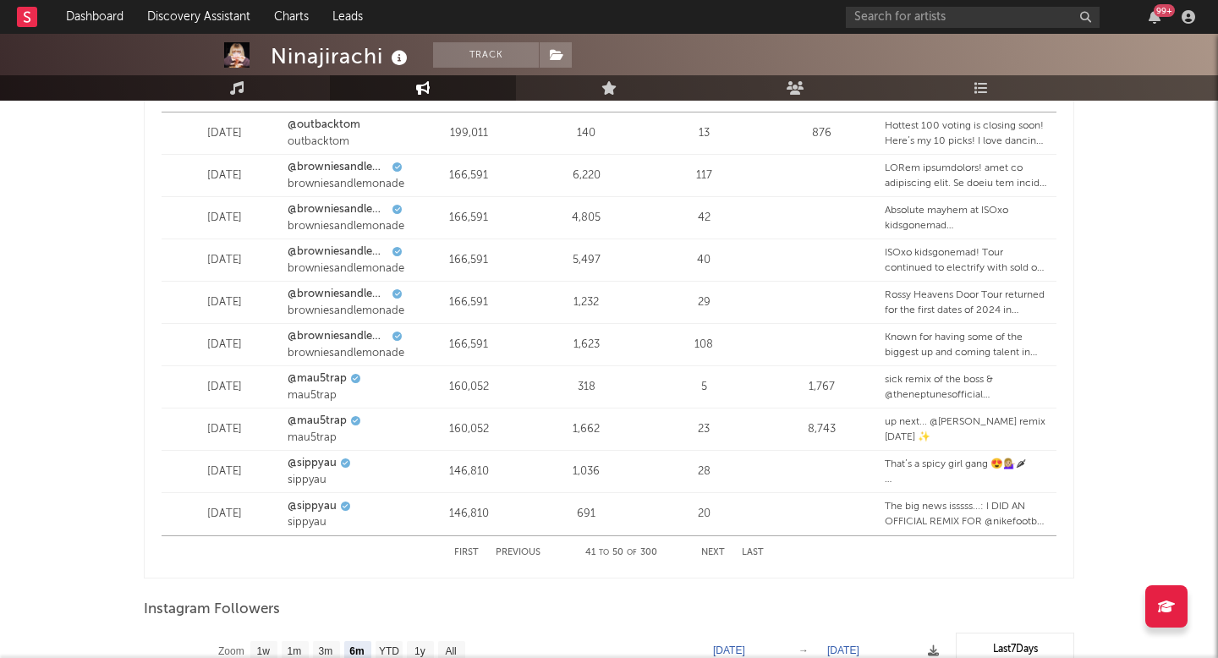
click at [704, 552] on button "Next" at bounding box center [713, 552] width 24 height 9
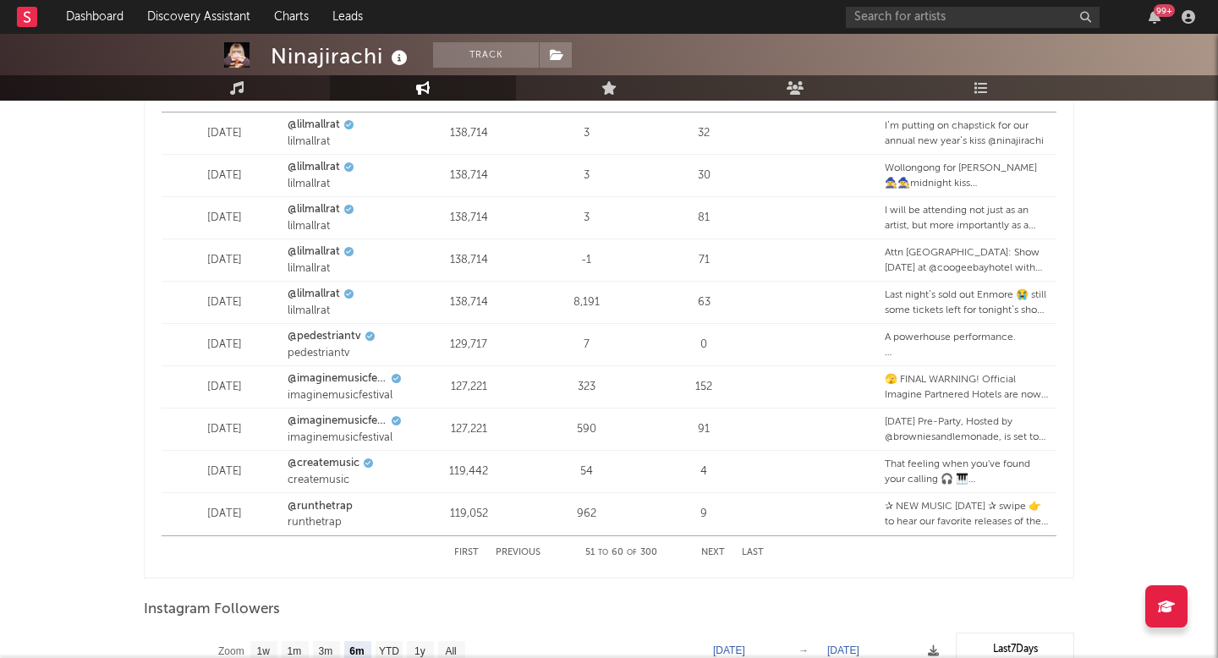
click at [704, 552] on button "Next" at bounding box center [713, 552] width 24 height 9
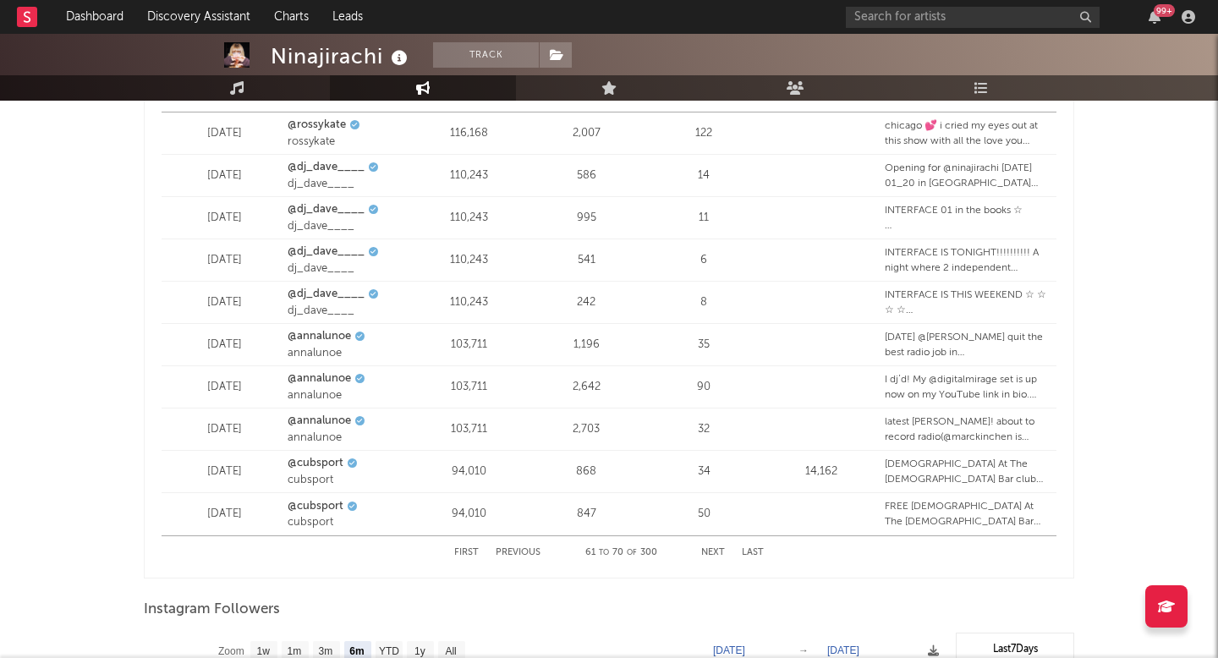
click at [704, 552] on button "Next" at bounding box center [713, 552] width 24 height 9
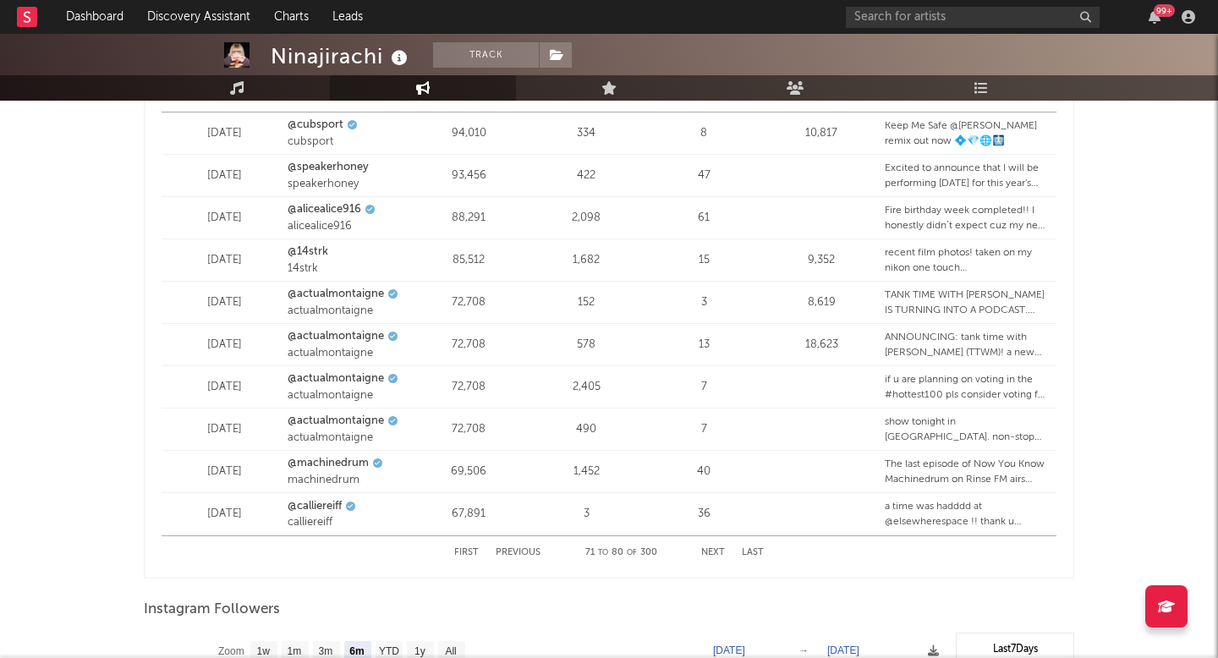
click at [704, 552] on button "Next" at bounding box center [713, 552] width 24 height 9
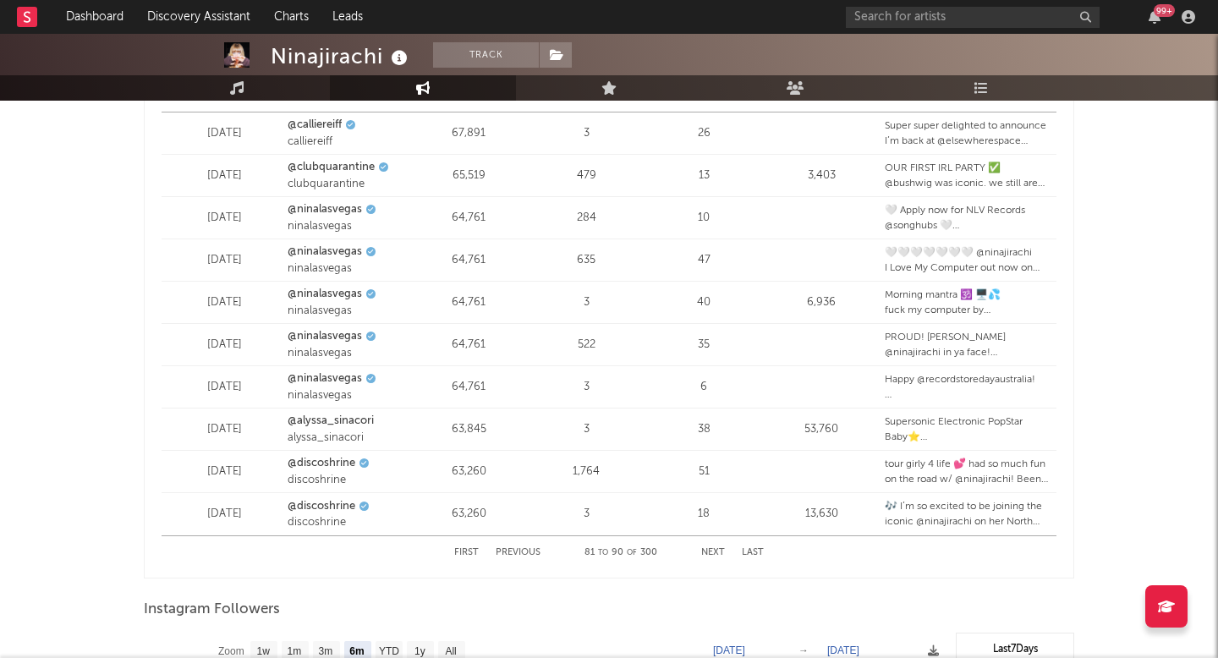
click at [712, 556] on button "Next" at bounding box center [713, 552] width 24 height 9
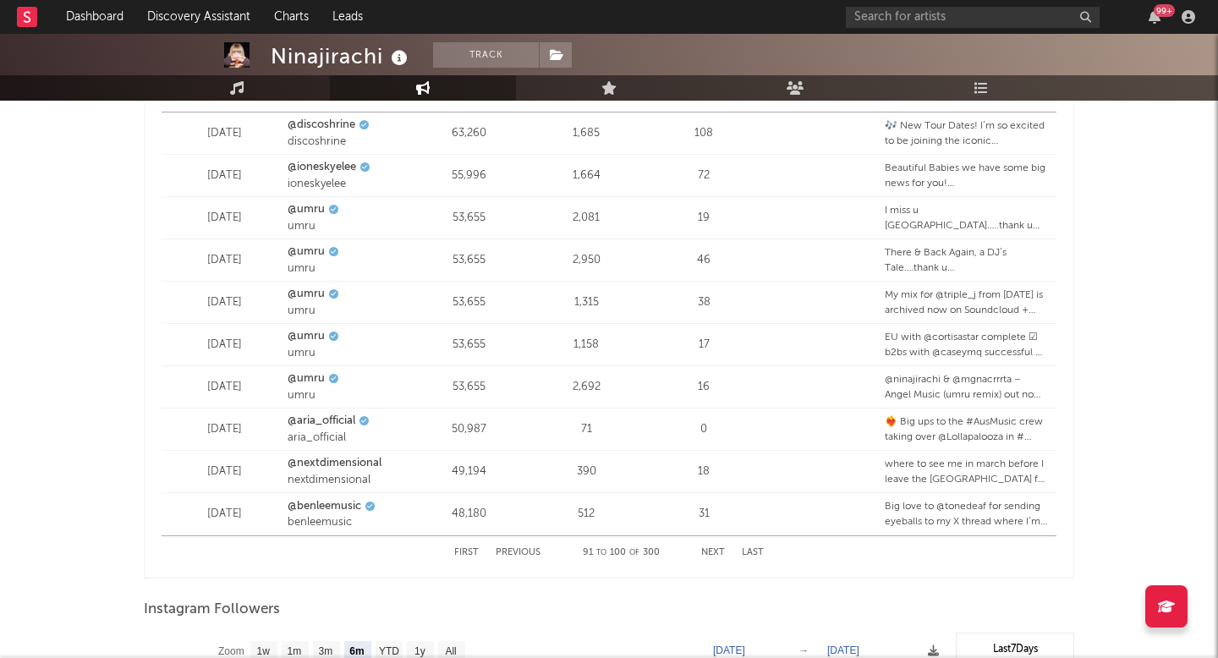
click at [712, 556] on button "Next" at bounding box center [713, 552] width 24 height 9
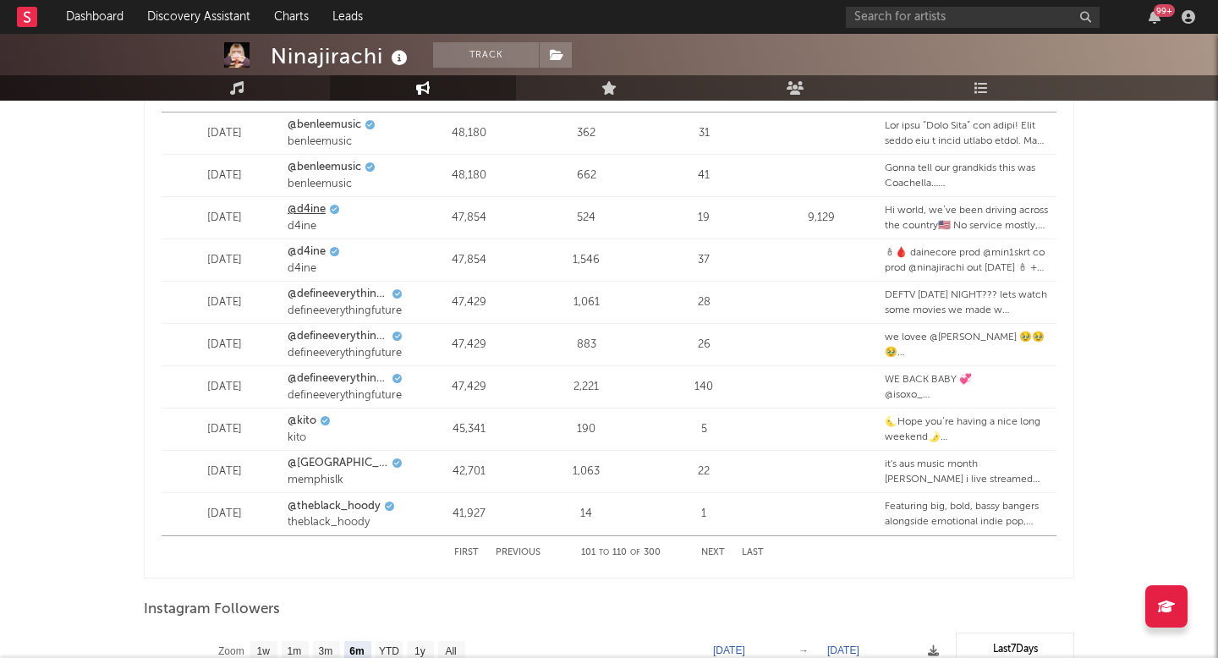
click at [311, 205] on link "@d4ine" at bounding box center [306, 209] width 38 height 17
